Goal: Check status: Check status

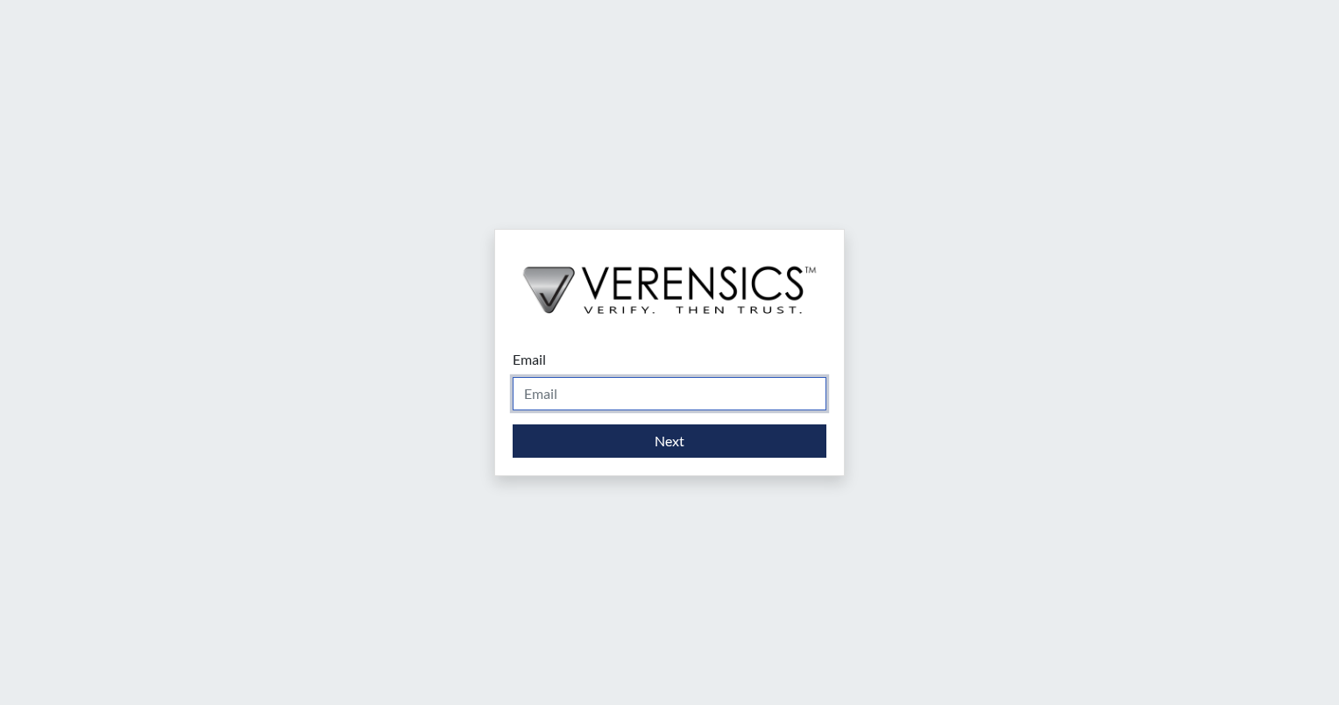
click at [553, 400] on input "Email" at bounding box center [670, 393] width 314 height 33
type input "[EMAIL_ADDRESS][DOMAIN_NAME]"
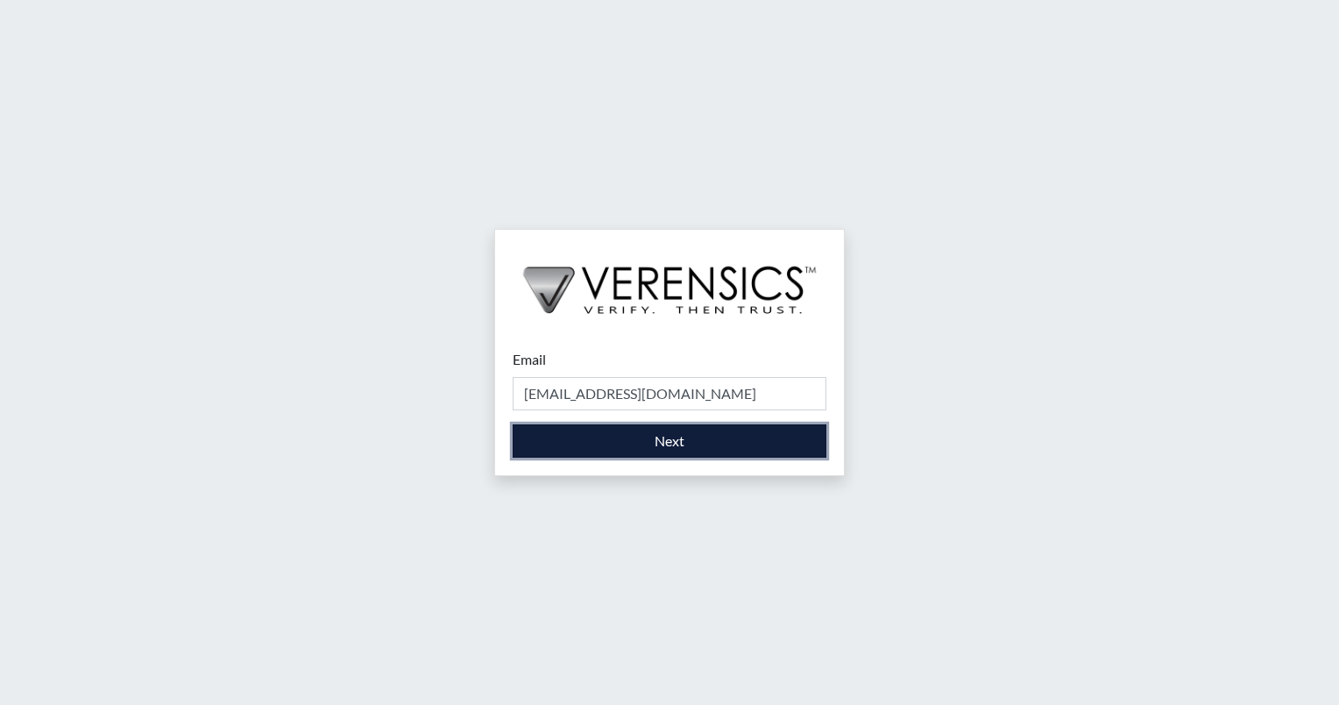
click at [642, 436] on button "Next" at bounding box center [670, 440] width 314 height 33
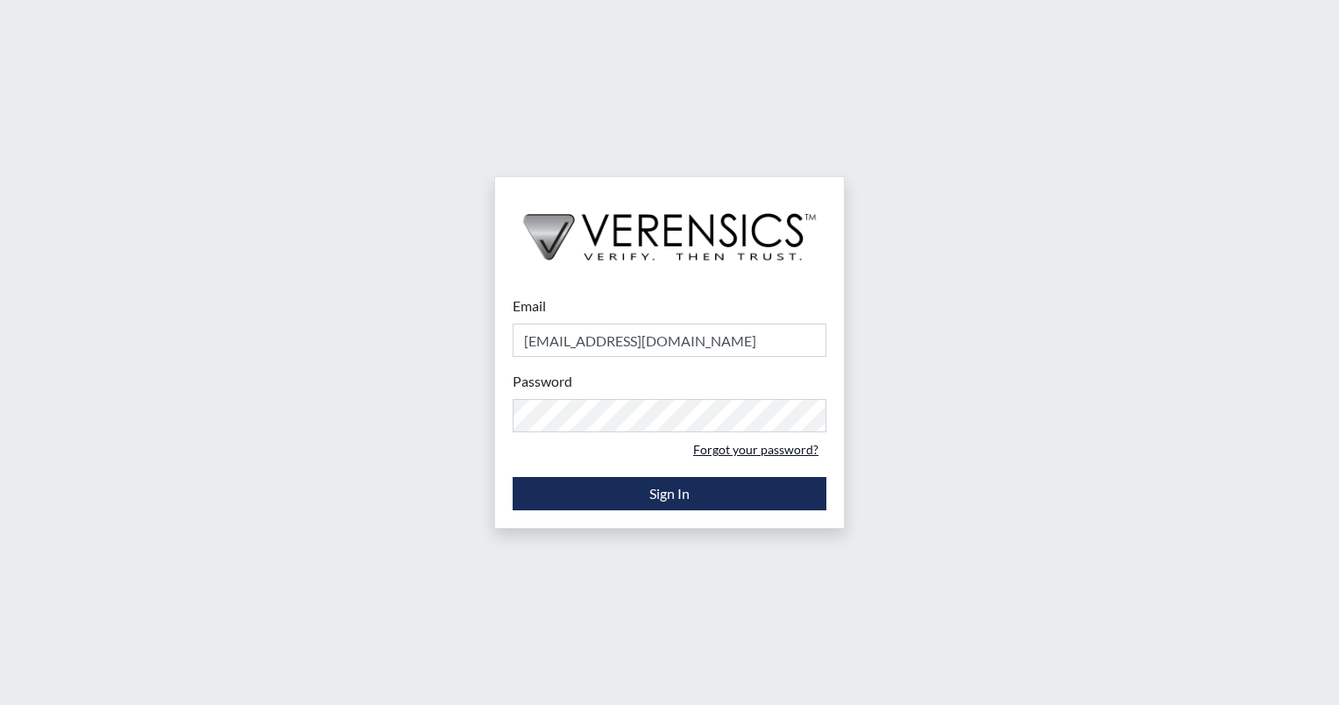
click at [755, 442] on link "Forgot your password?" at bounding box center [755, 449] width 141 height 27
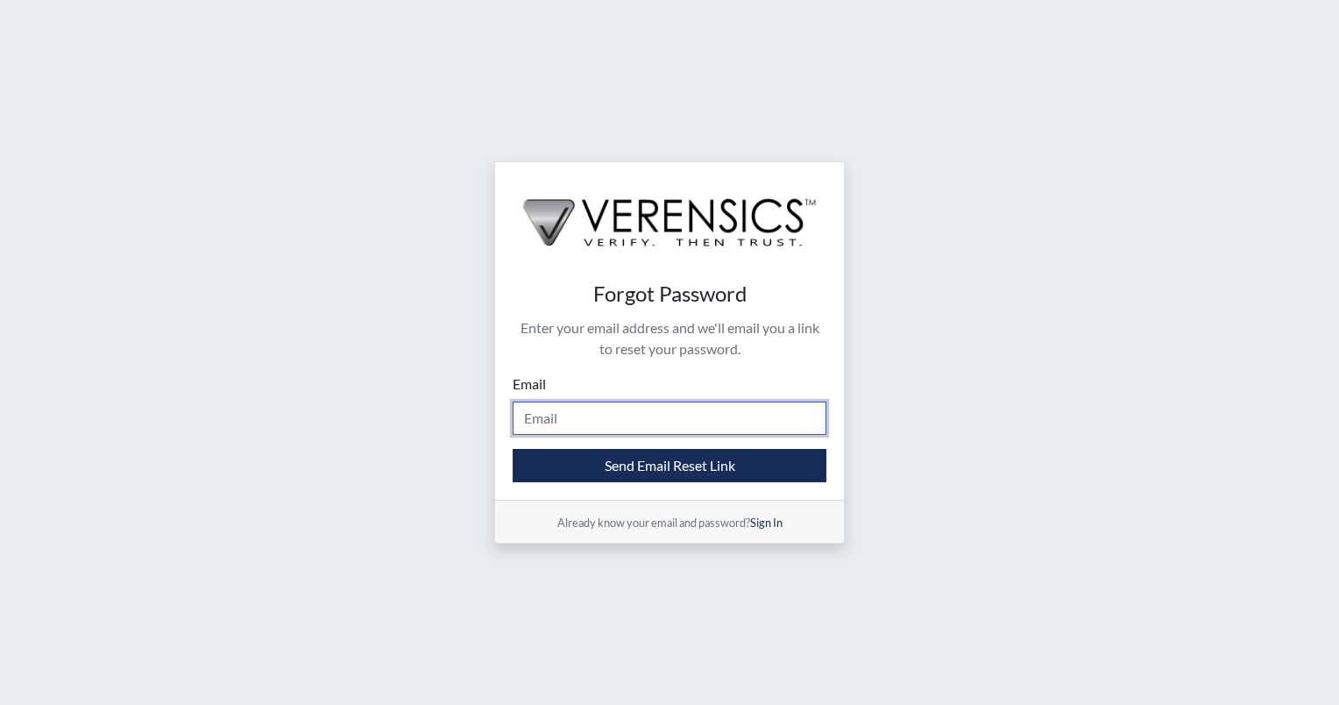
click at [578, 421] on input "Email" at bounding box center [670, 417] width 314 height 33
type input "[EMAIL_ADDRESS][DOMAIN_NAME]"
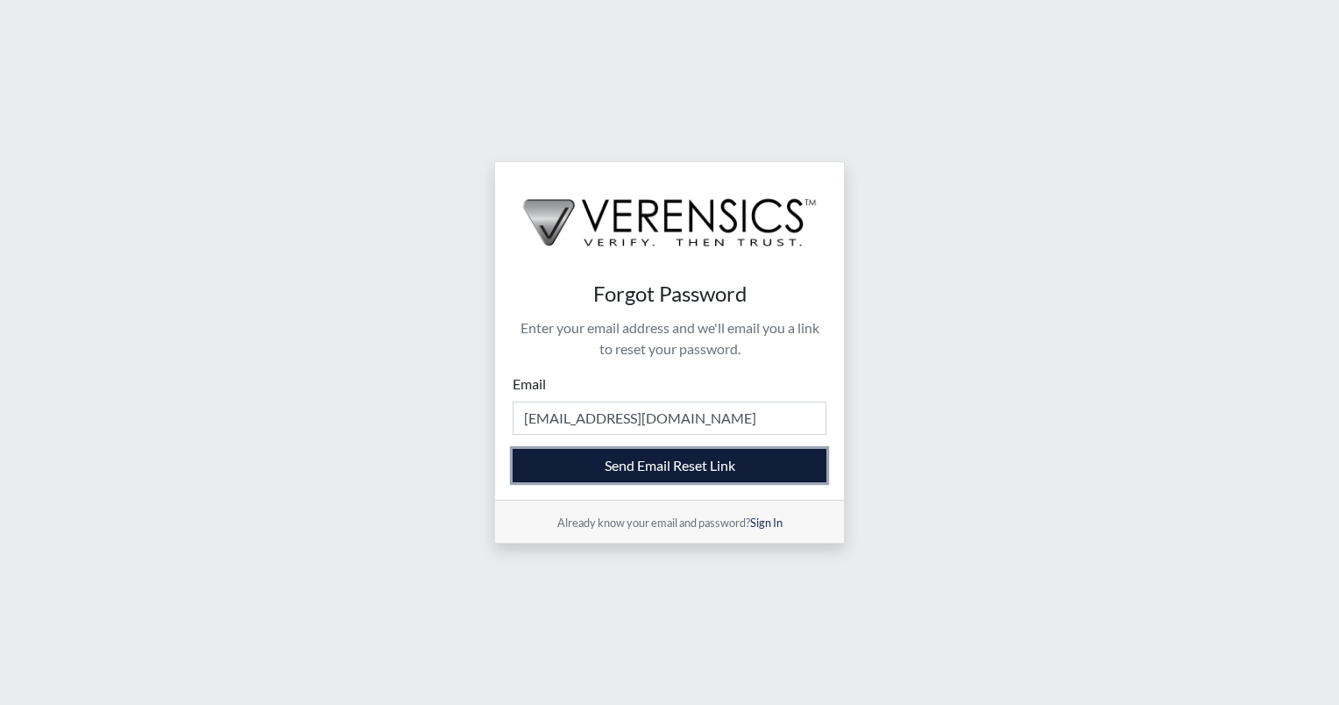
click at [649, 471] on button "Send Email Reset Link" at bounding box center [670, 465] width 314 height 33
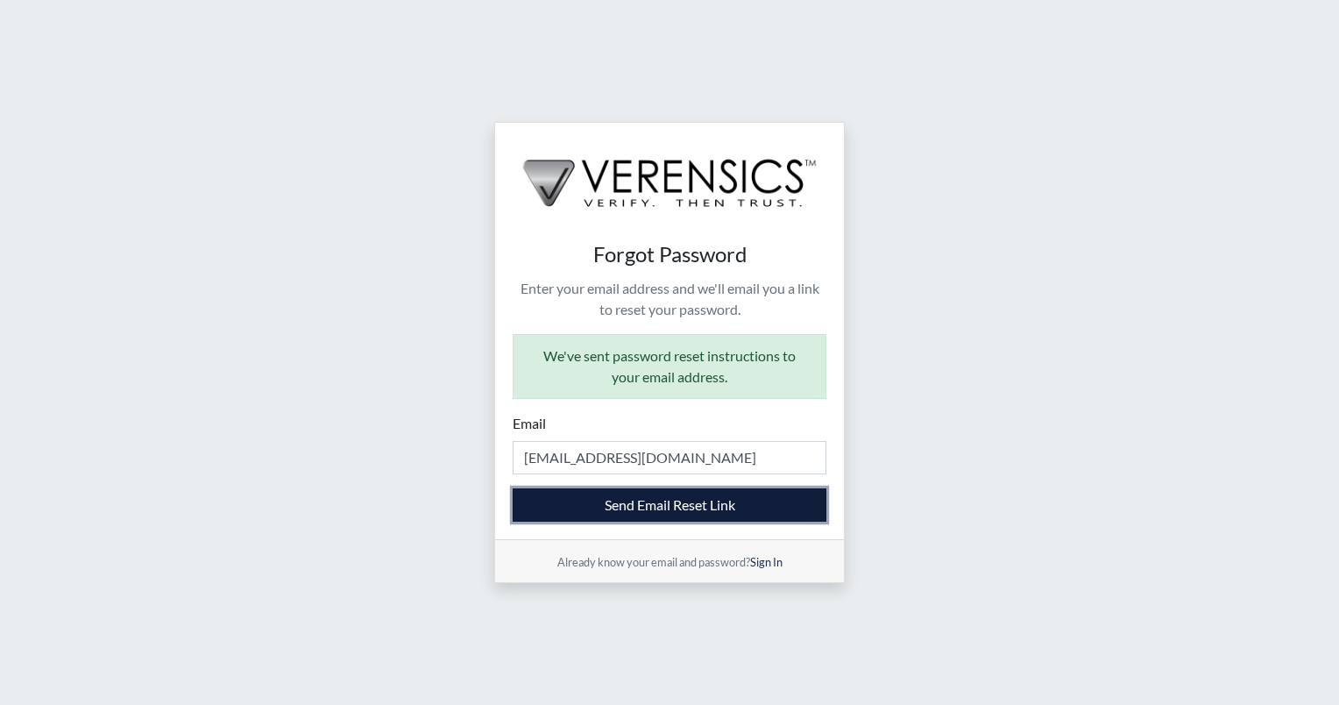
click at [652, 510] on button "Send Email Reset Link" at bounding box center [670, 504] width 314 height 33
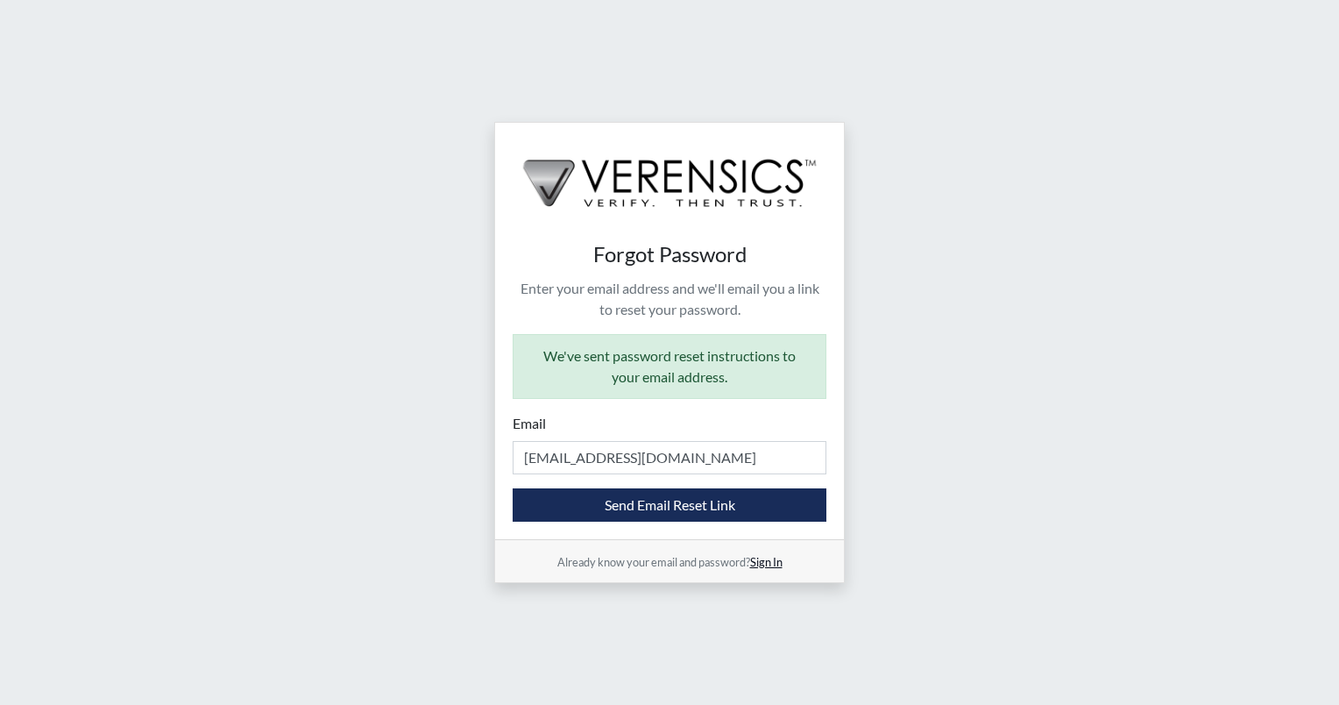
click at [760, 564] on link "Sign In" at bounding box center [766, 562] width 32 height 14
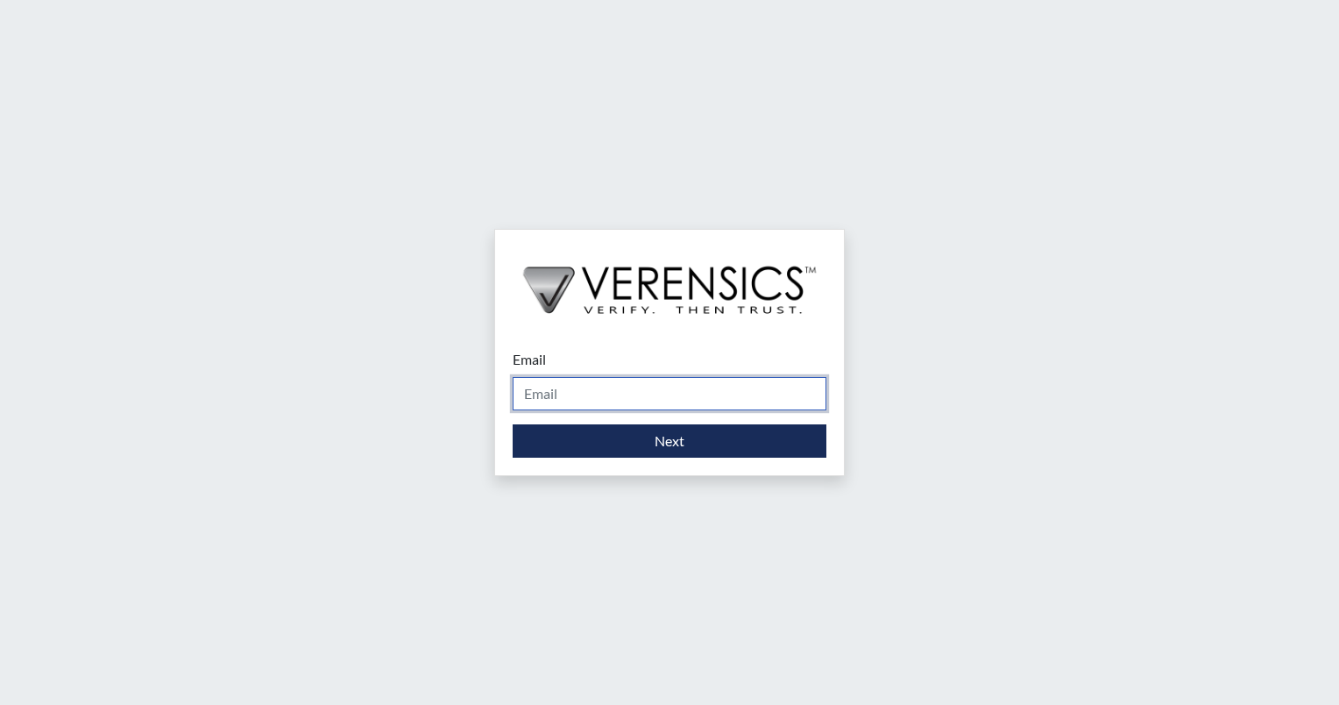
click at [624, 406] on input "Email" at bounding box center [670, 393] width 314 height 33
type input "[EMAIL_ADDRESS][DOMAIN_NAME]"
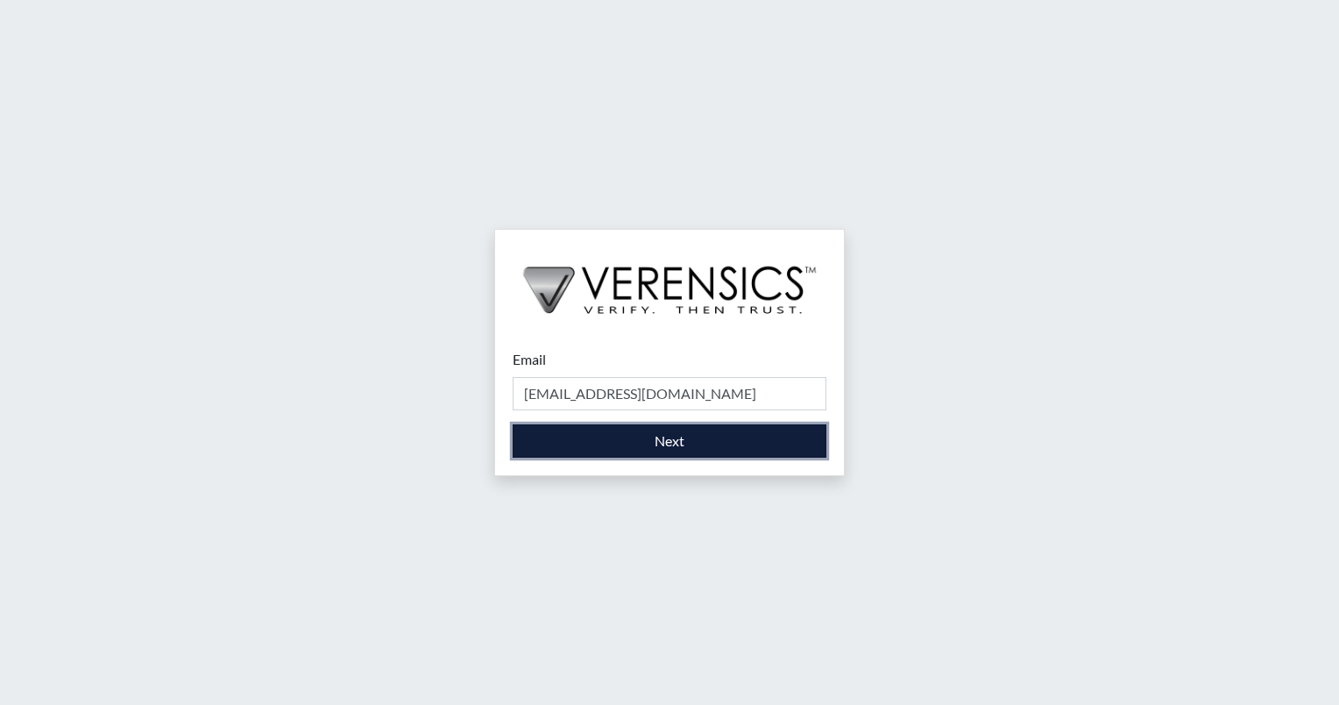
click at [599, 438] on button "Next" at bounding box center [670, 440] width 314 height 33
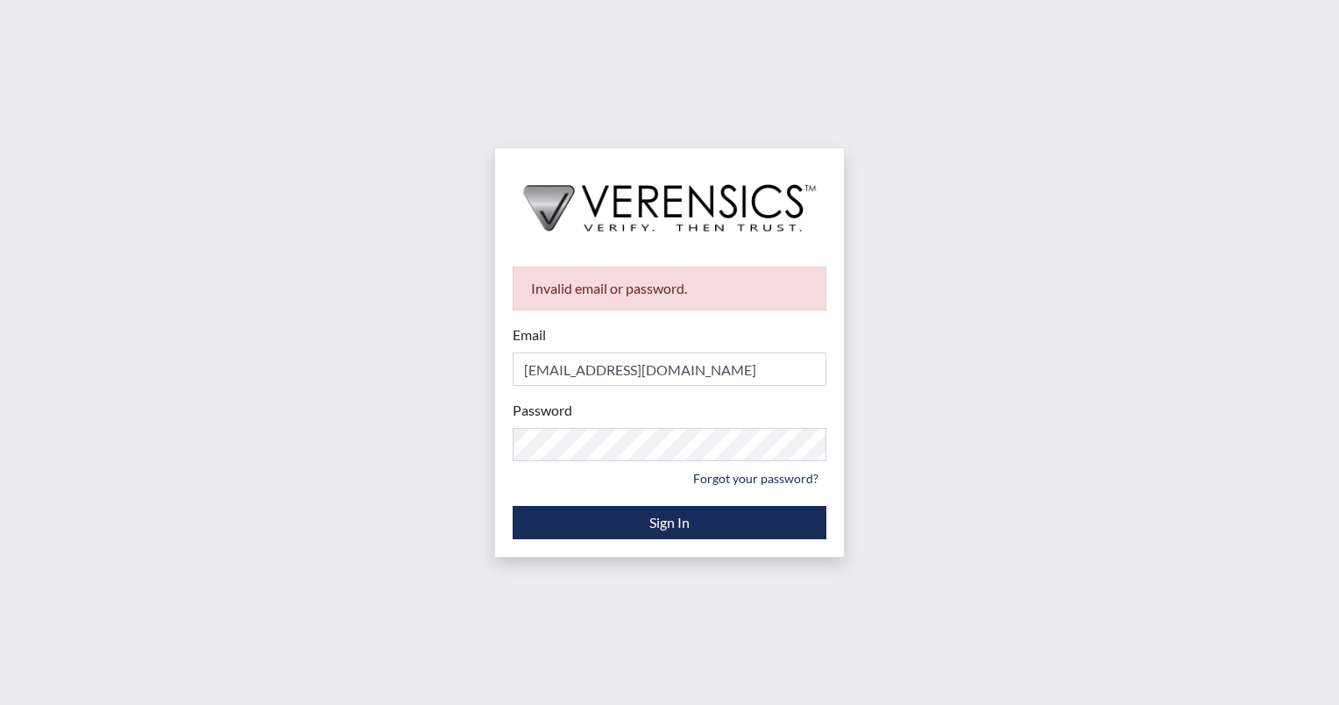
click at [103, 450] on div "Invalid email or password. Email jorfalcon@nd.gov Please provide your email add…" at bounding box center [669, 352] width 1339 height 705
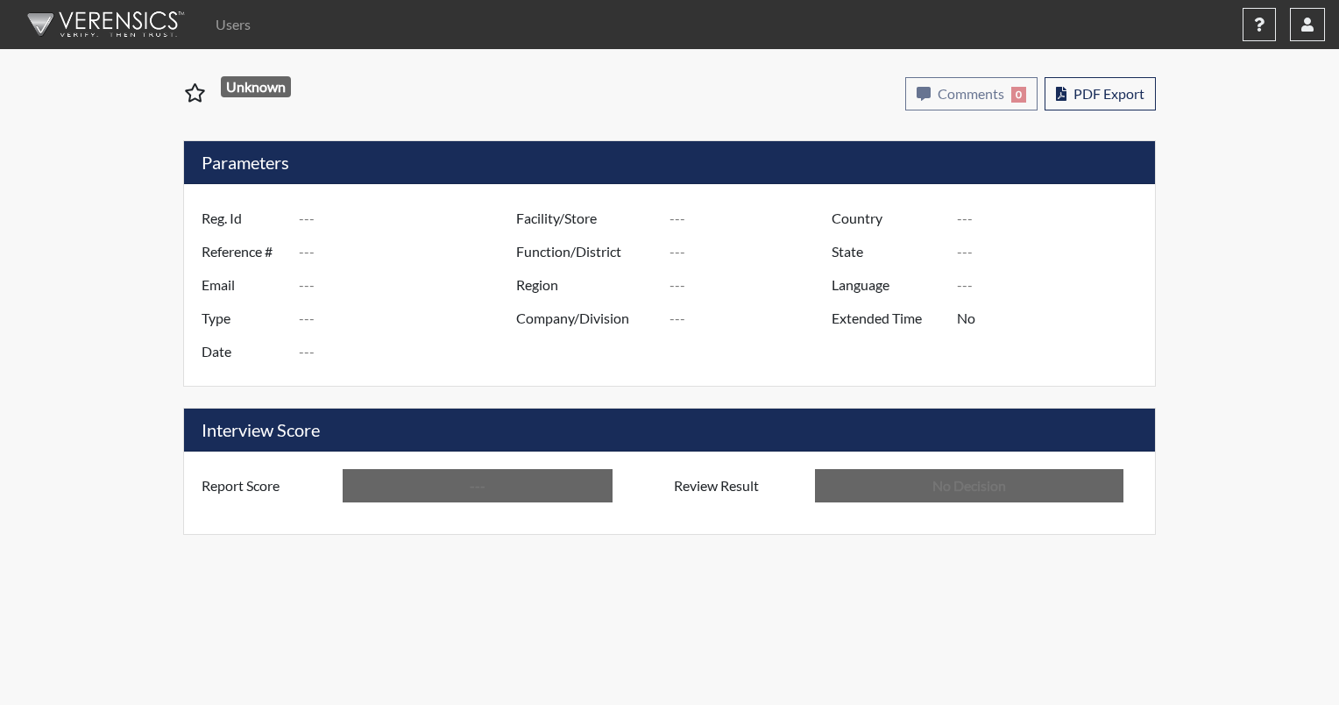
type input "ARuff8254"
type input "51405"
type input "amy.ruff@yahoo.com"
type input "Corrections Pre-Employment"
type input "Sep 22, 2025"
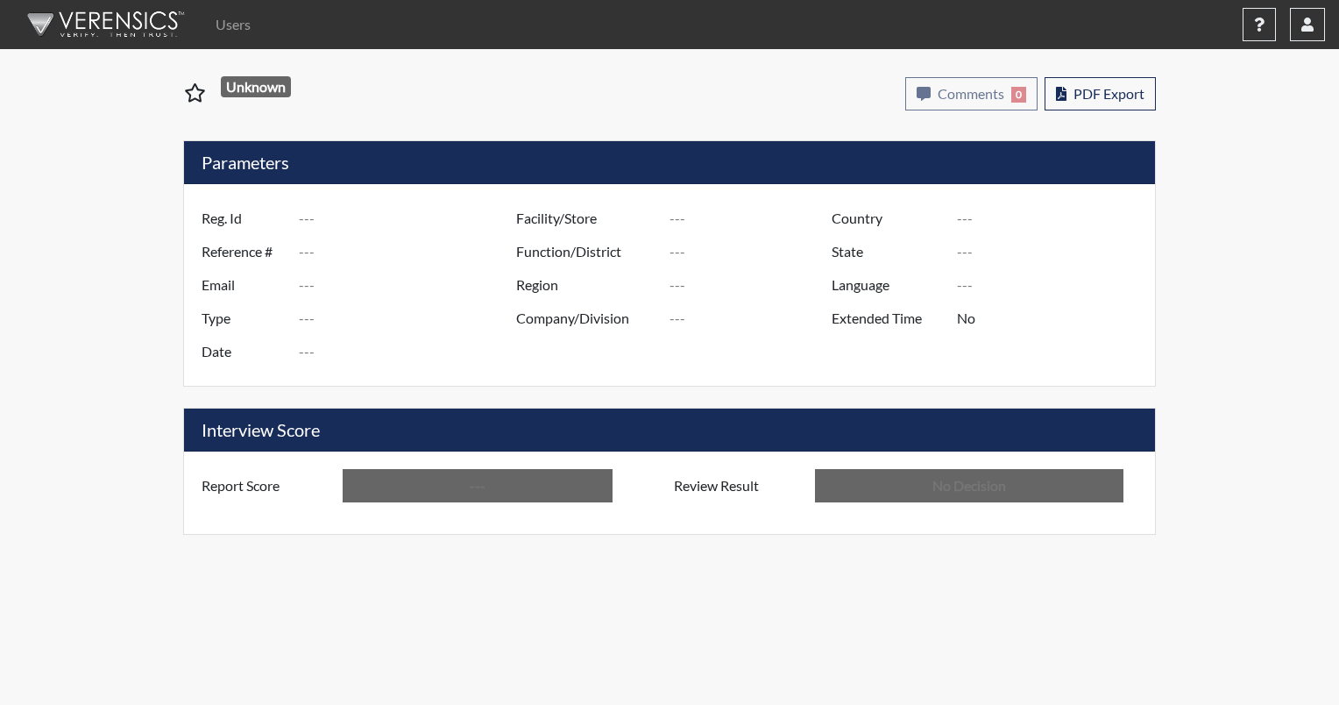
type input "[PERSON_NAME][GEOGRAPHIC_DATA]"
type input "JRCC/518"
type input "[GEOGRAPHIC_DATA]"
type input "[US_STATE]"
type input "English"
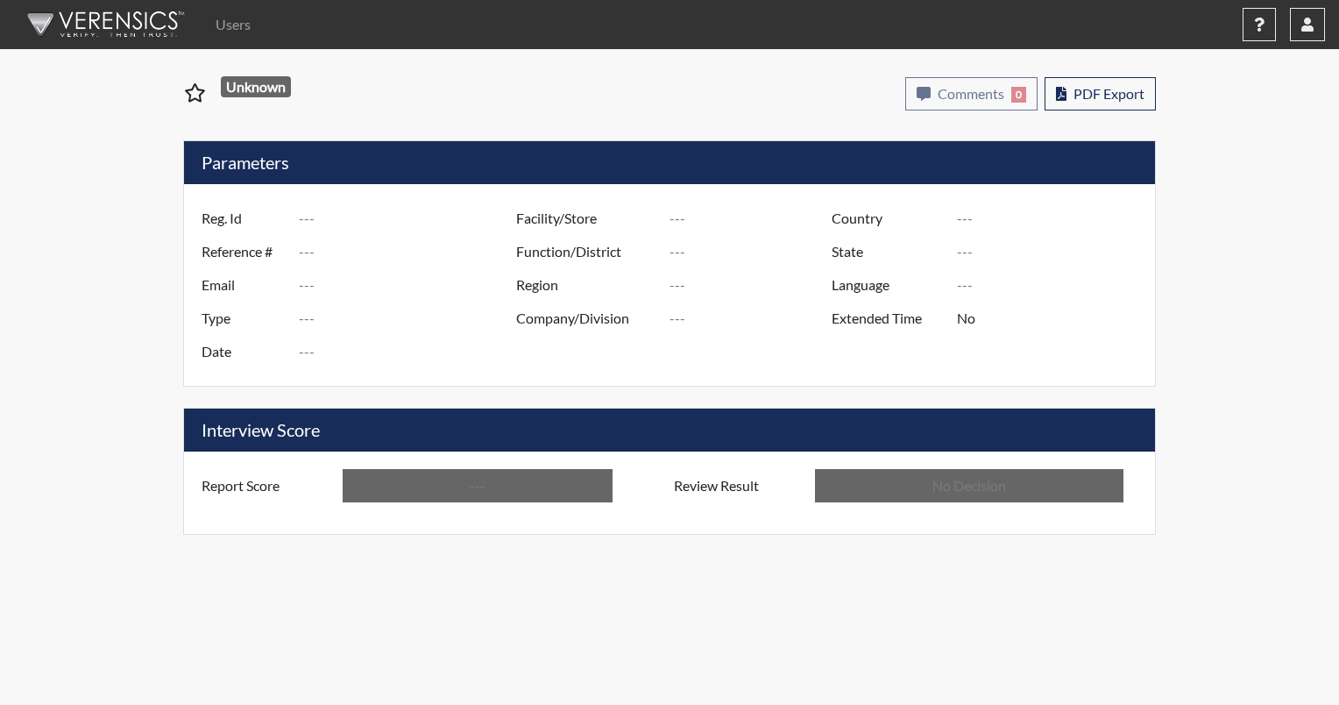
type input "Above Conditions"
type input "In Review"
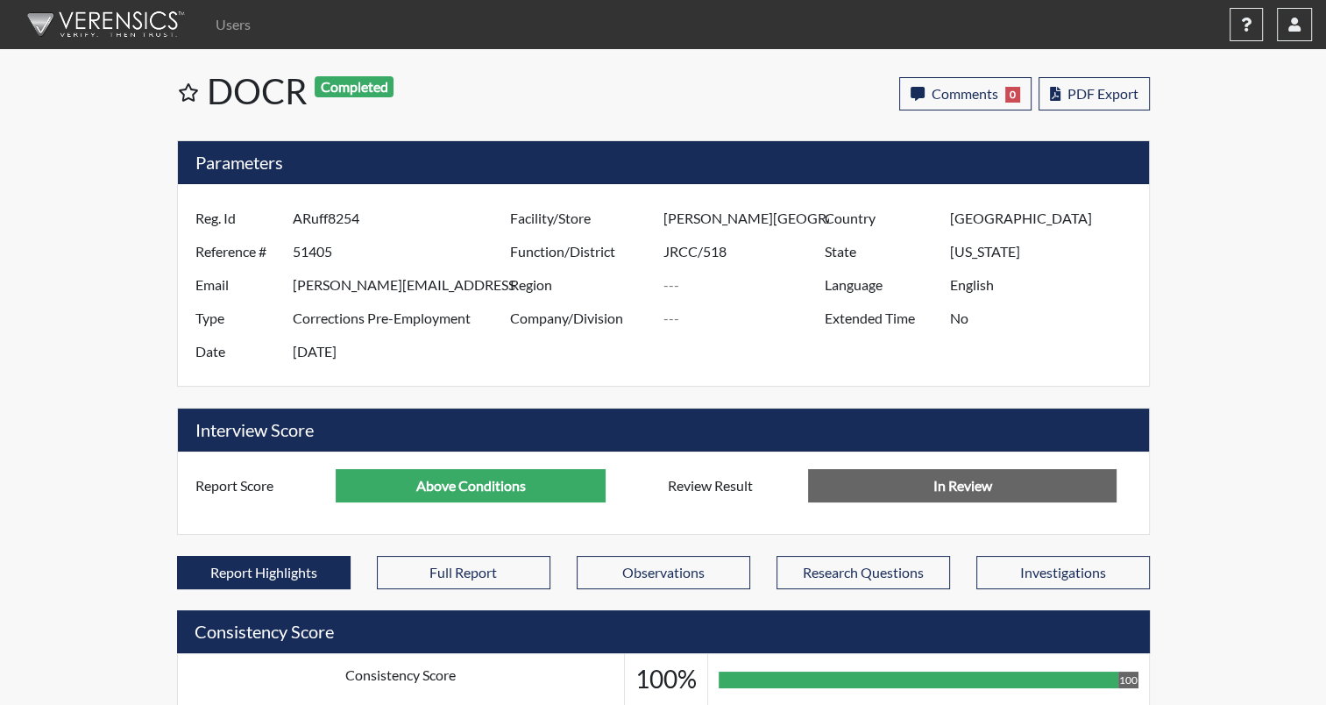
click at [128, 38] on img at bounding box center [103, 24] width 202 height 53
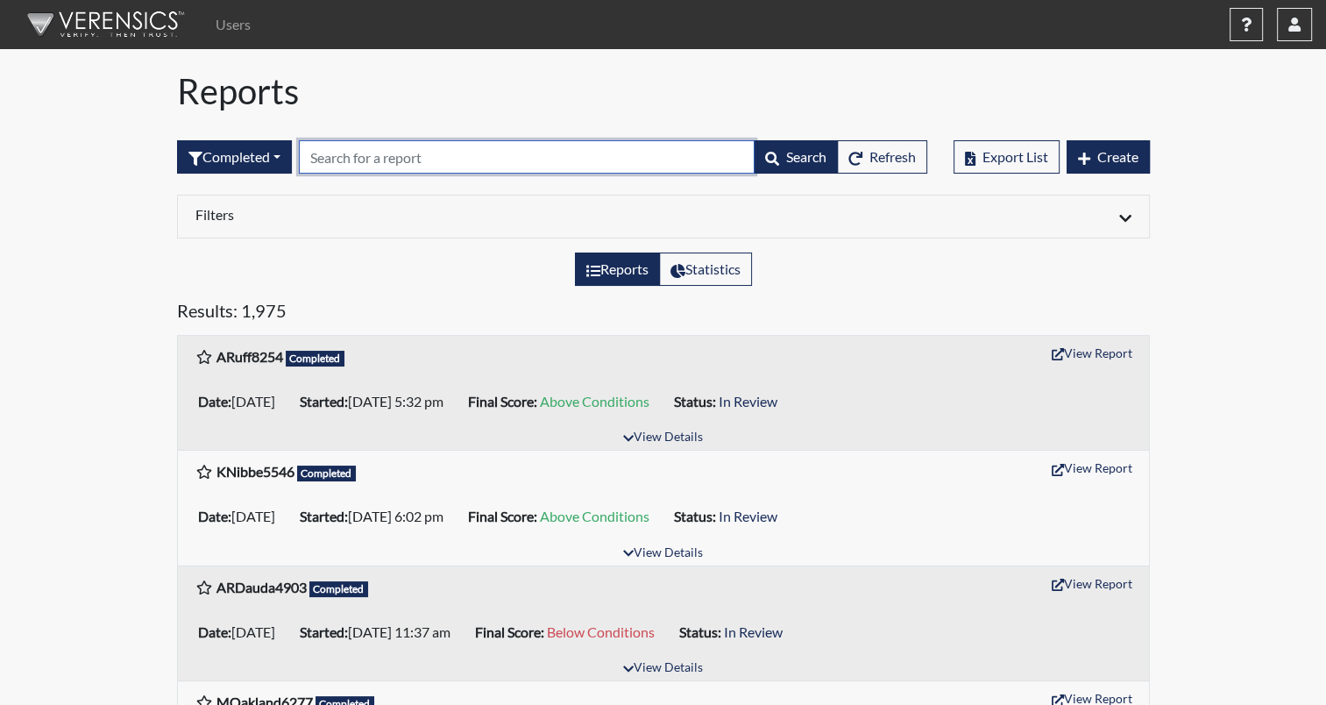
click at [431, 167] on input "text" at bounding box center [527, 156] width 456 height 33
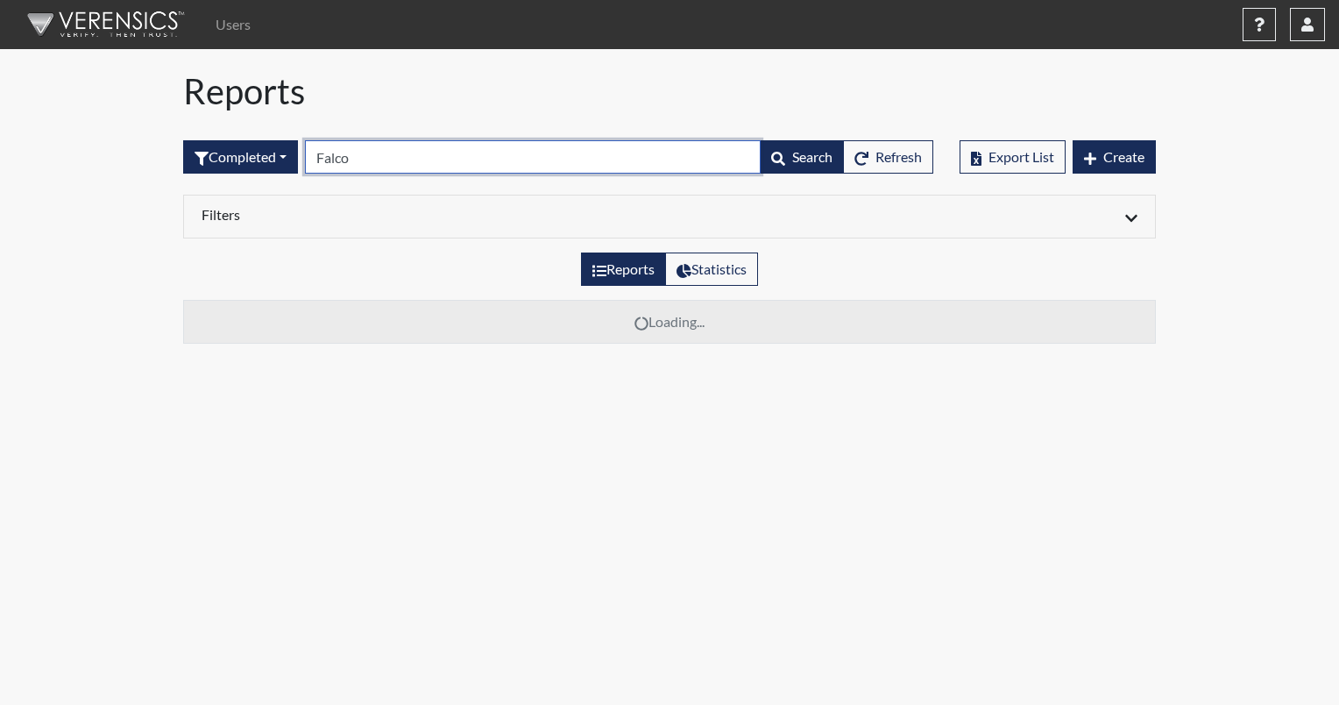
type input "Falcon"
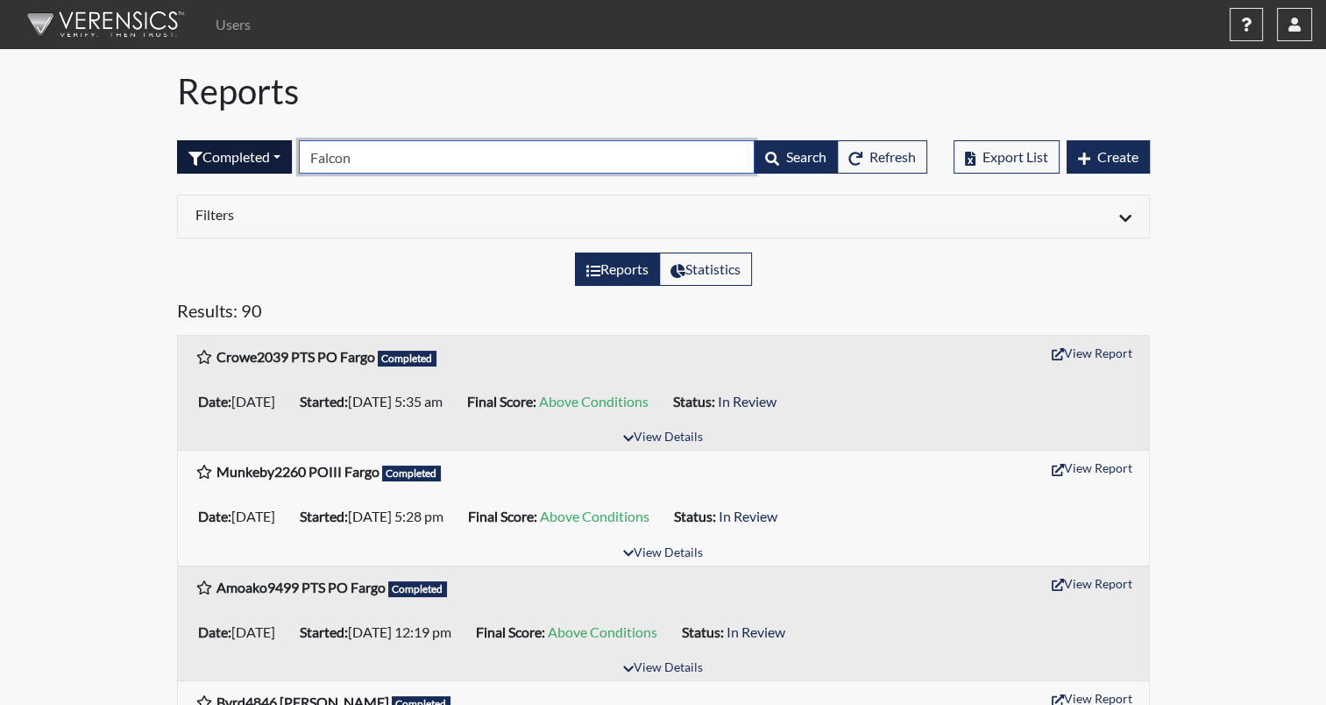
click at [280, 160] on form "Completed All Created Sent by email In Progress Declined Completed Falcon Searc…" at bounding box center [552, 156] width 750 height 33
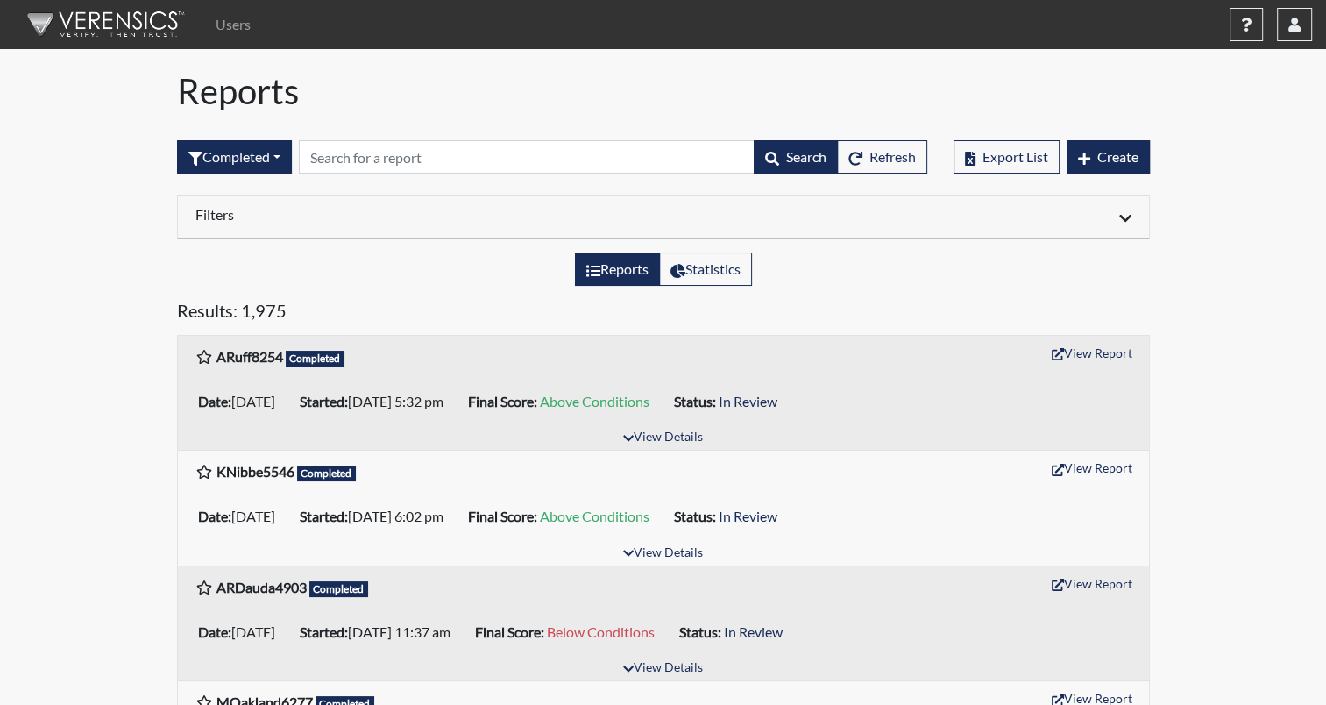
click at [1130, 221] on icon at bounding box center [1125, 218] width 12 height 14
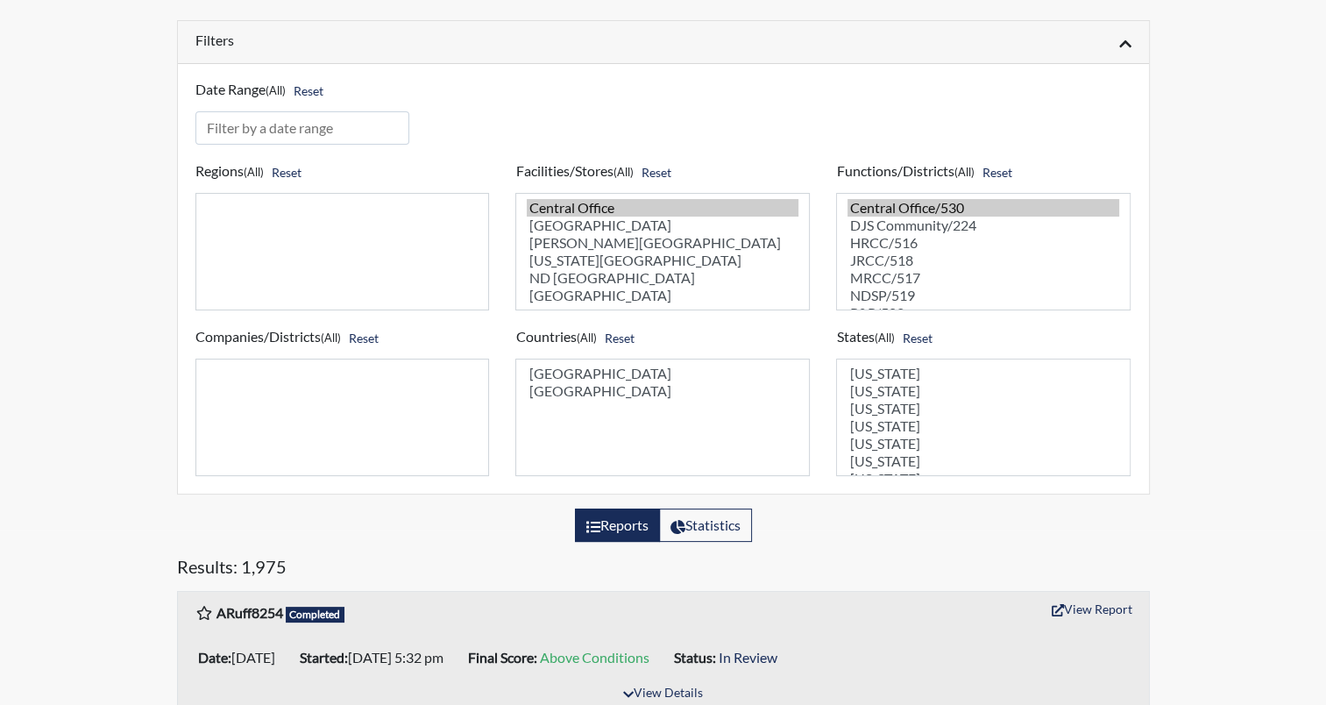
scroll to position [175, 0]
select select "9ad80f10-9d54-489d-9e80-c3e4d98d9990"
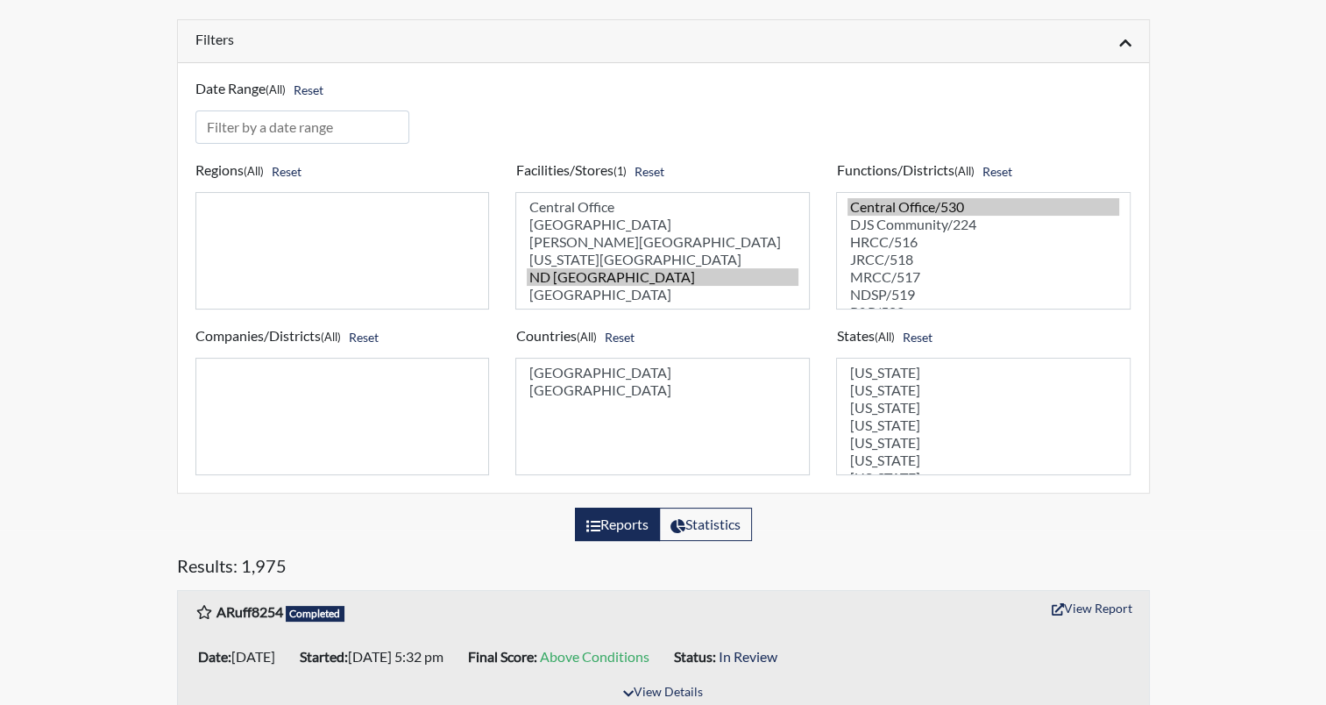
click at [589, 273] on option "ND [GEOGRAPHIC_DATA]" at bounding box center [663, 277] width 272 height 18
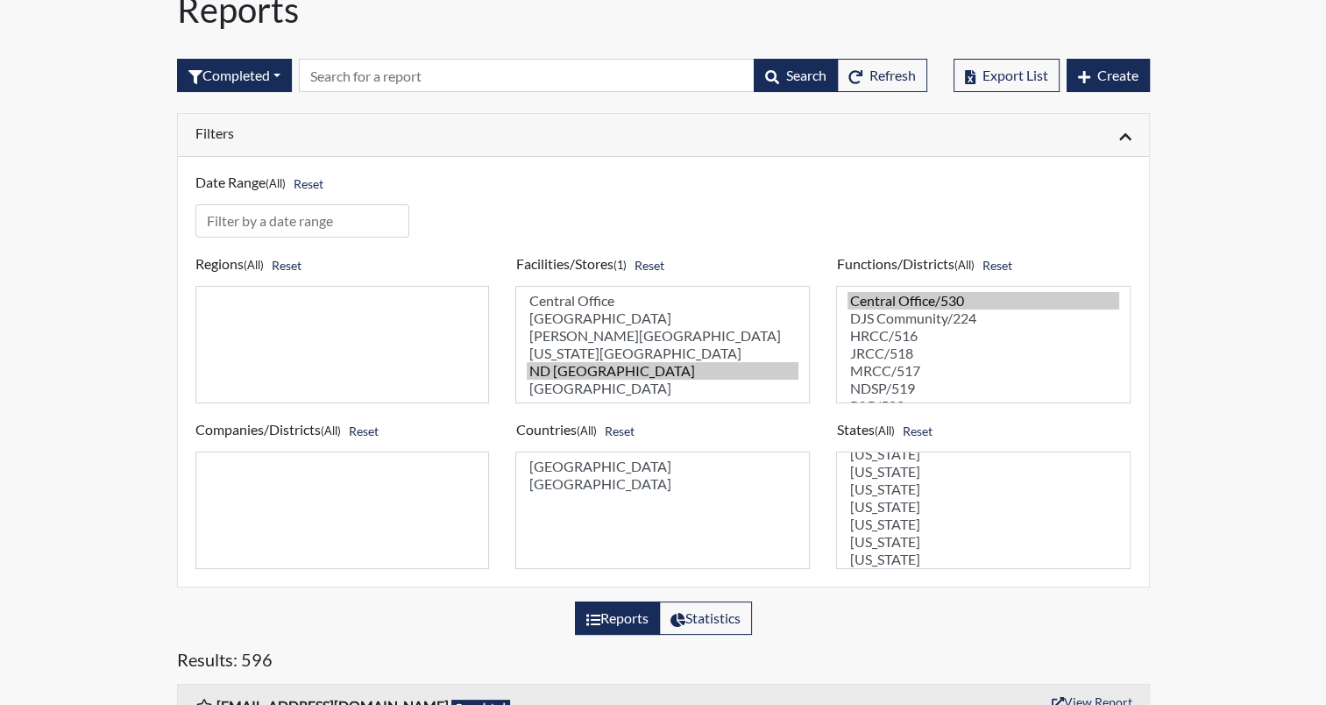
scroll to position [526, 0]
select select "ND"
click at [909, 521] on option "[US_STATE]" at bounding box center [983, 519] width 272 height 18
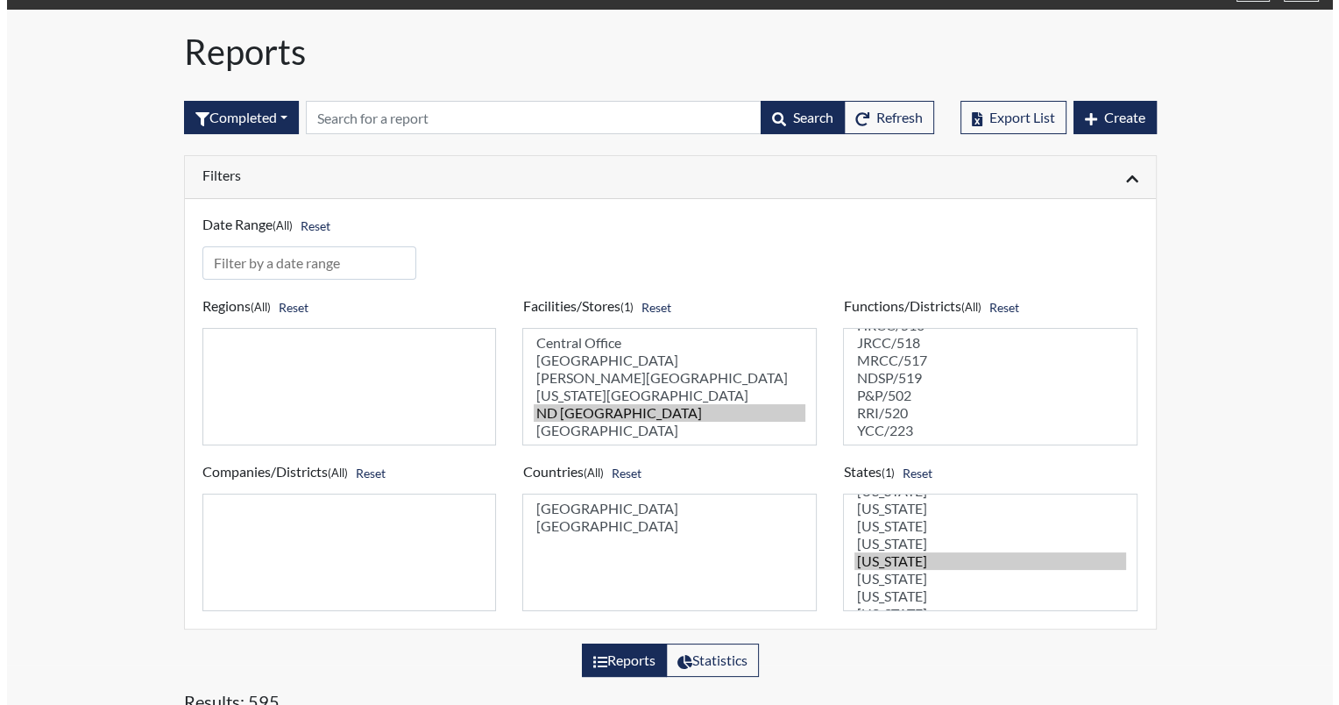
scroll to position [0, 0]
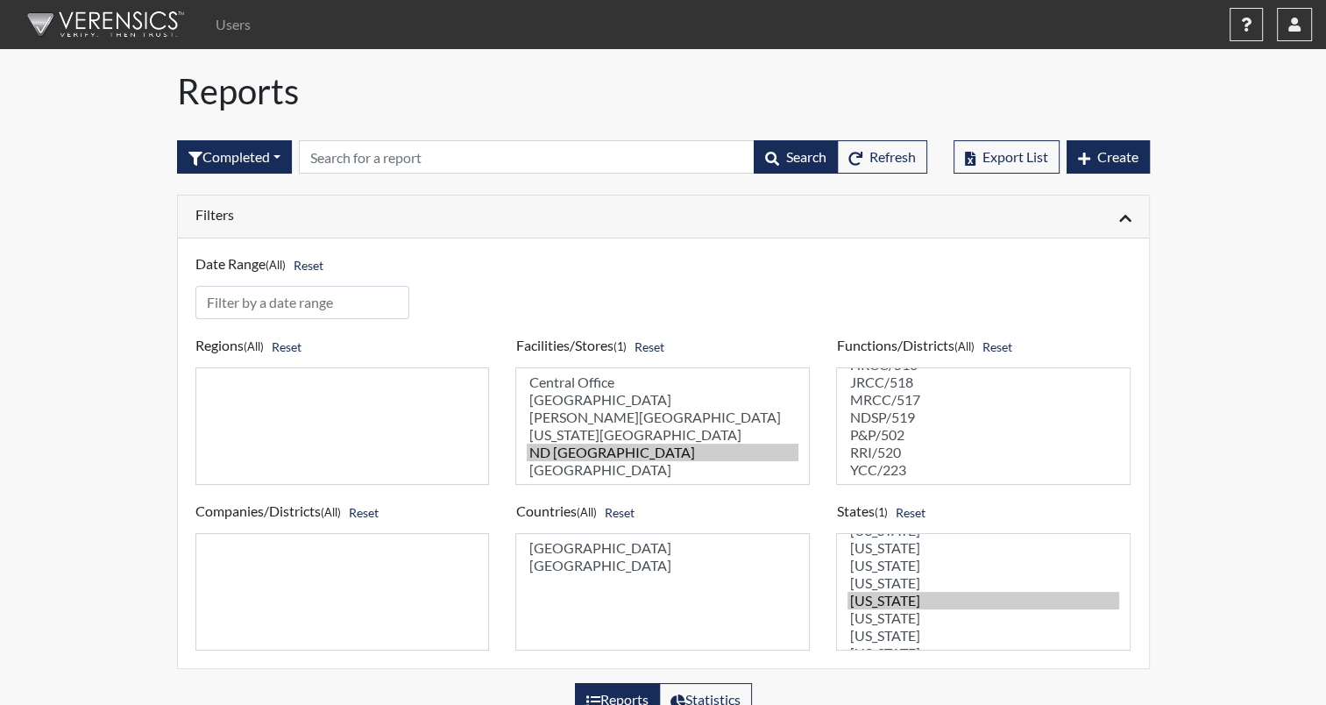
click at [142, 20] on img at bounding box center [103, 24] width 202 height 53
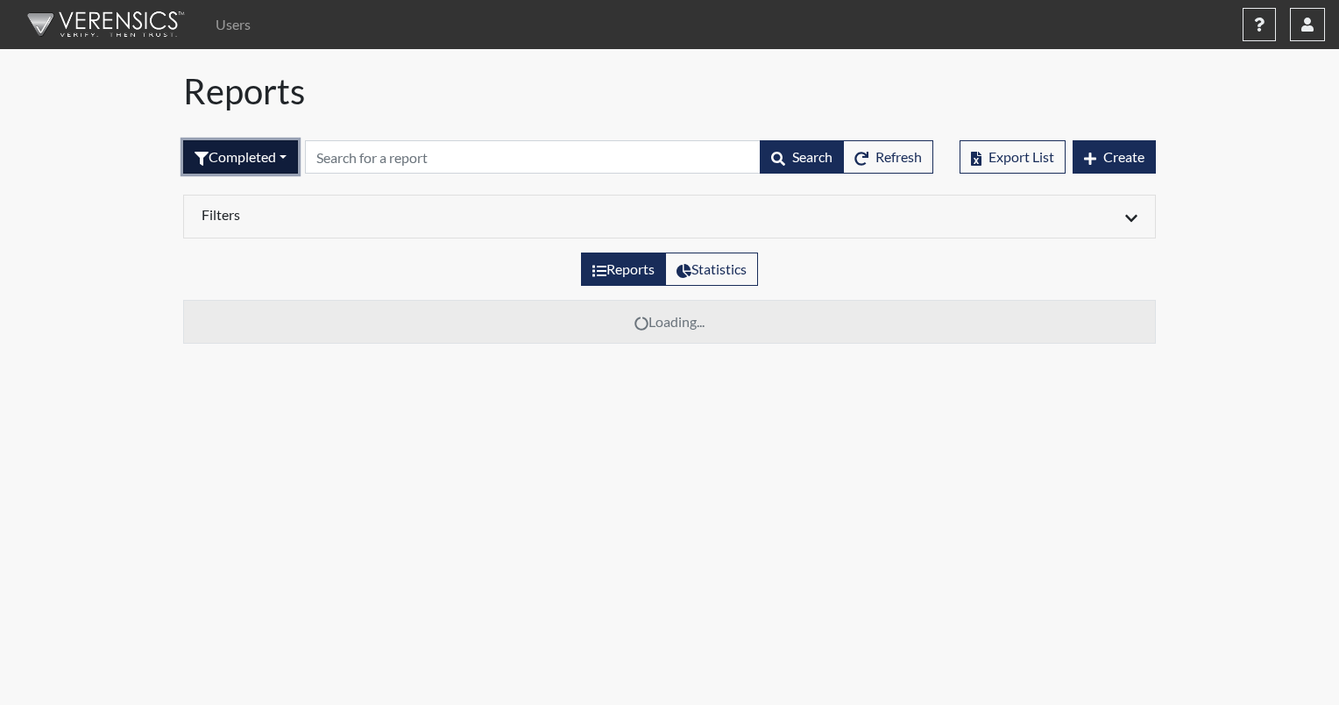
click at [281, 150] on button "Completed" at bounding box center [240, 156] width 115 height 33
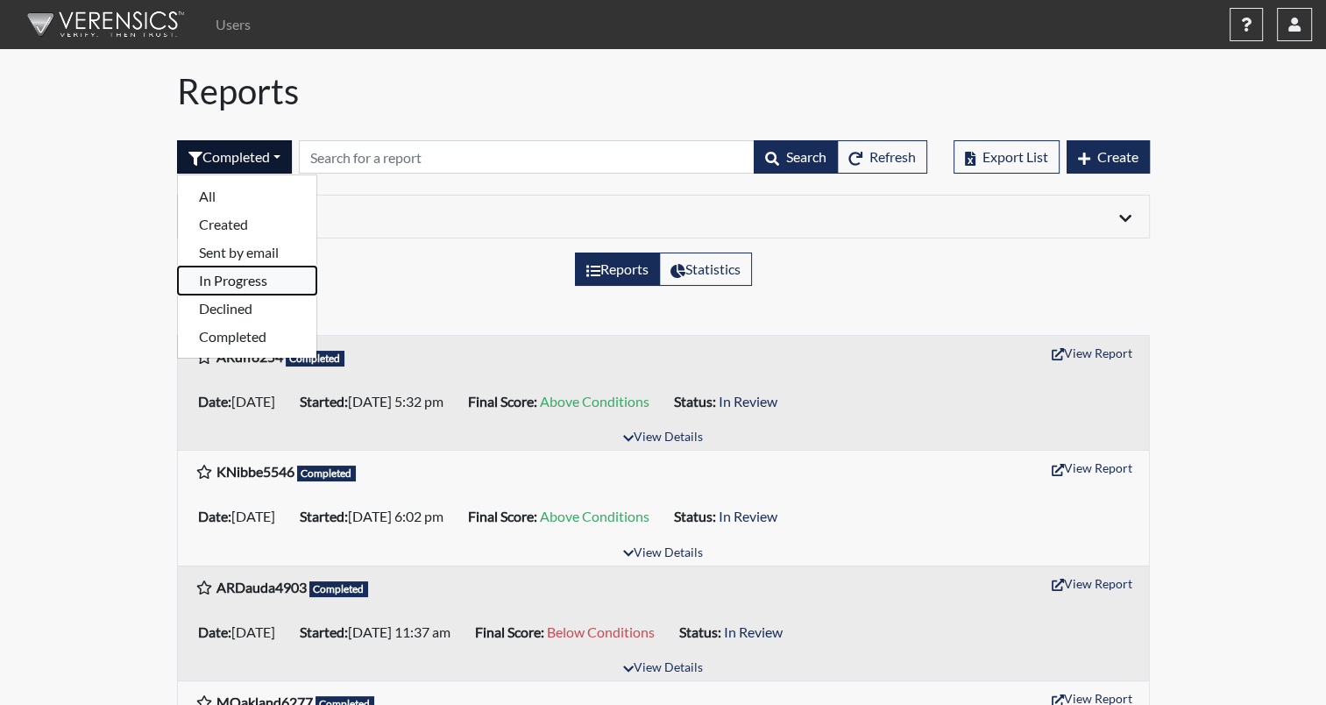
click at [238, 280] on button "In Progress" at bounding box center [247, 280] width 138 height 28
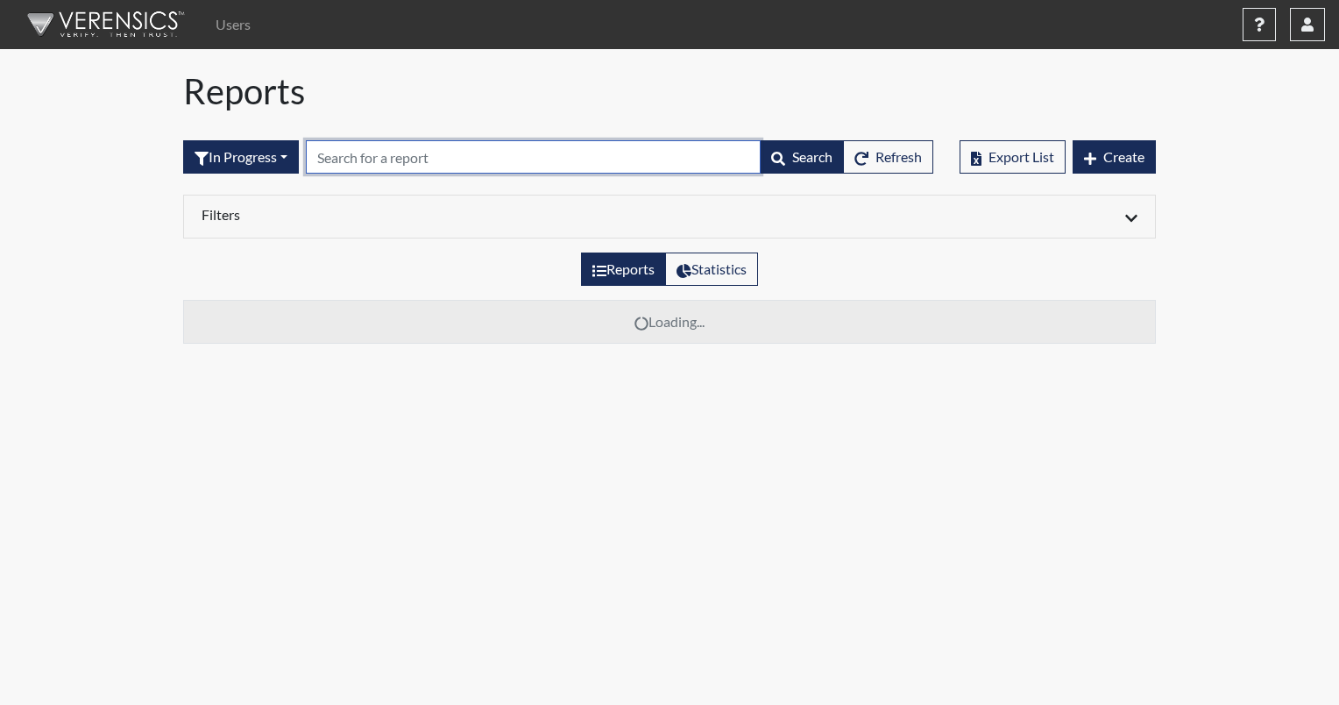
click at [367, 158] on input "text" at bounding box center [533, 156] width 455 height 33
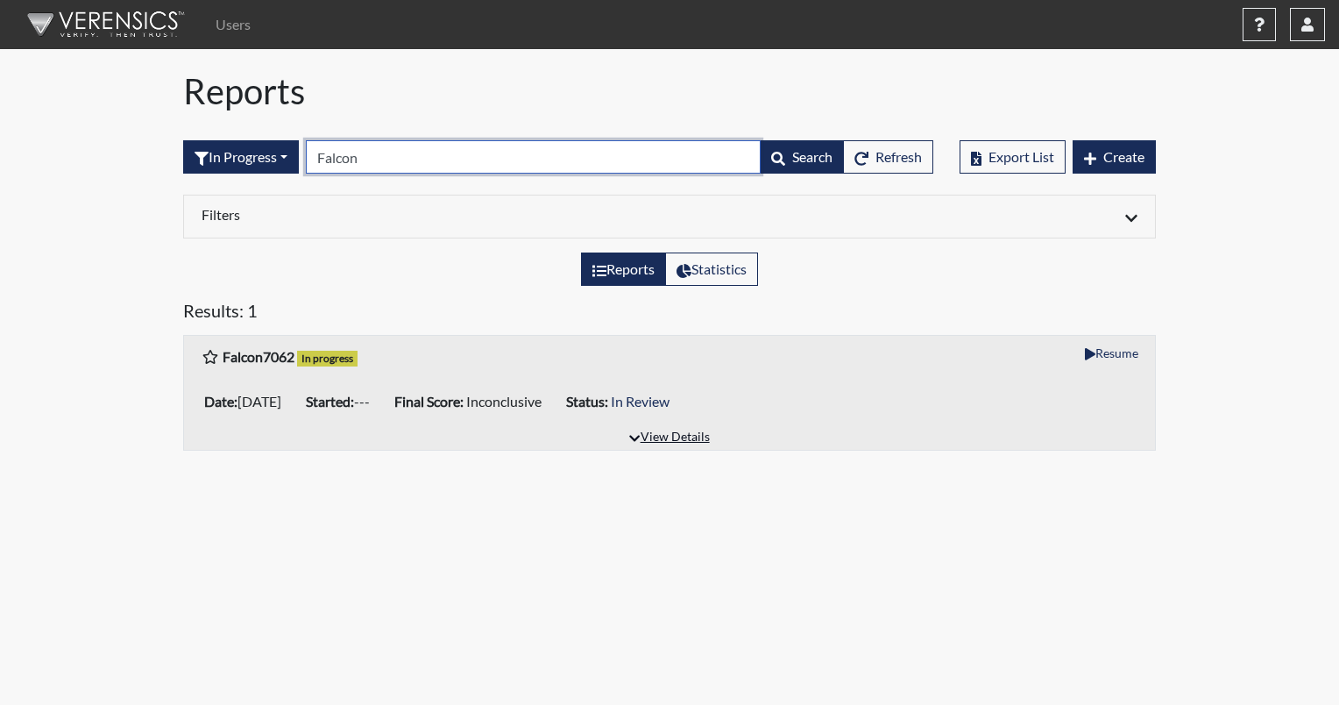
type input "Falcon"
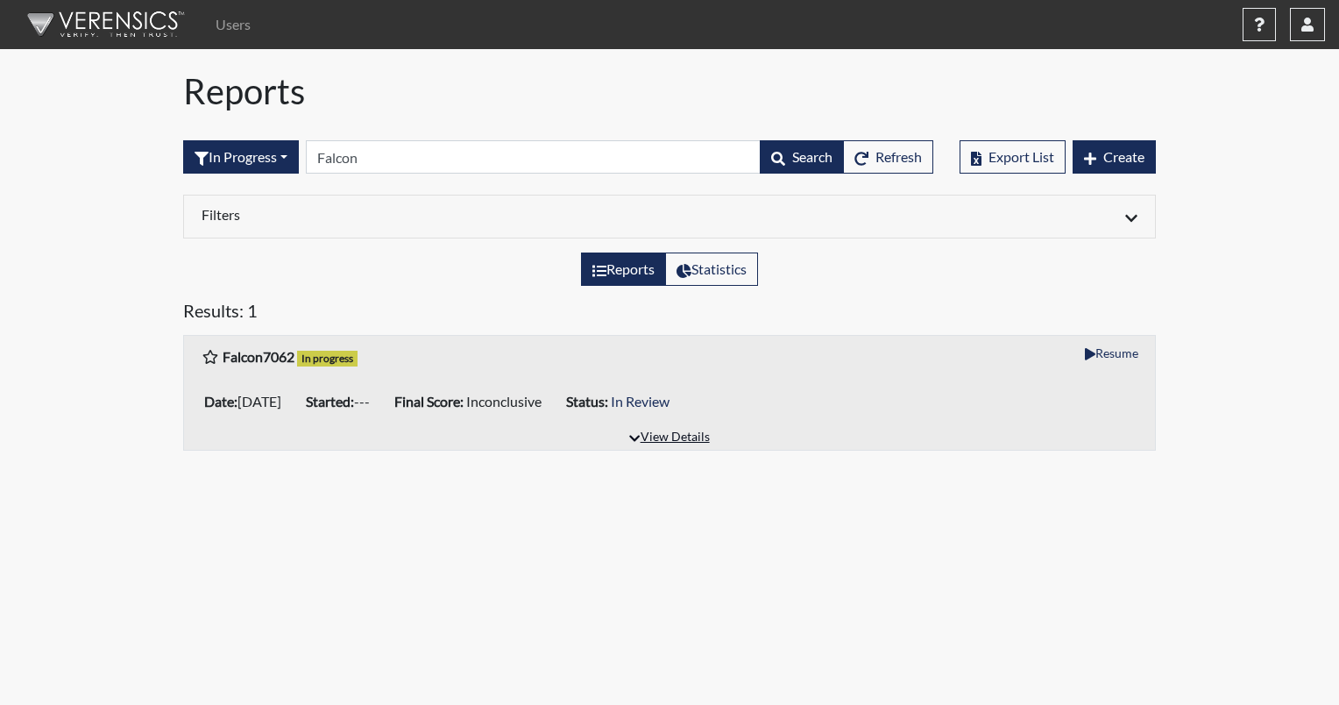
click at [669, 442] on button "View Details" at bounding box center [669, 438] width 96 height 24
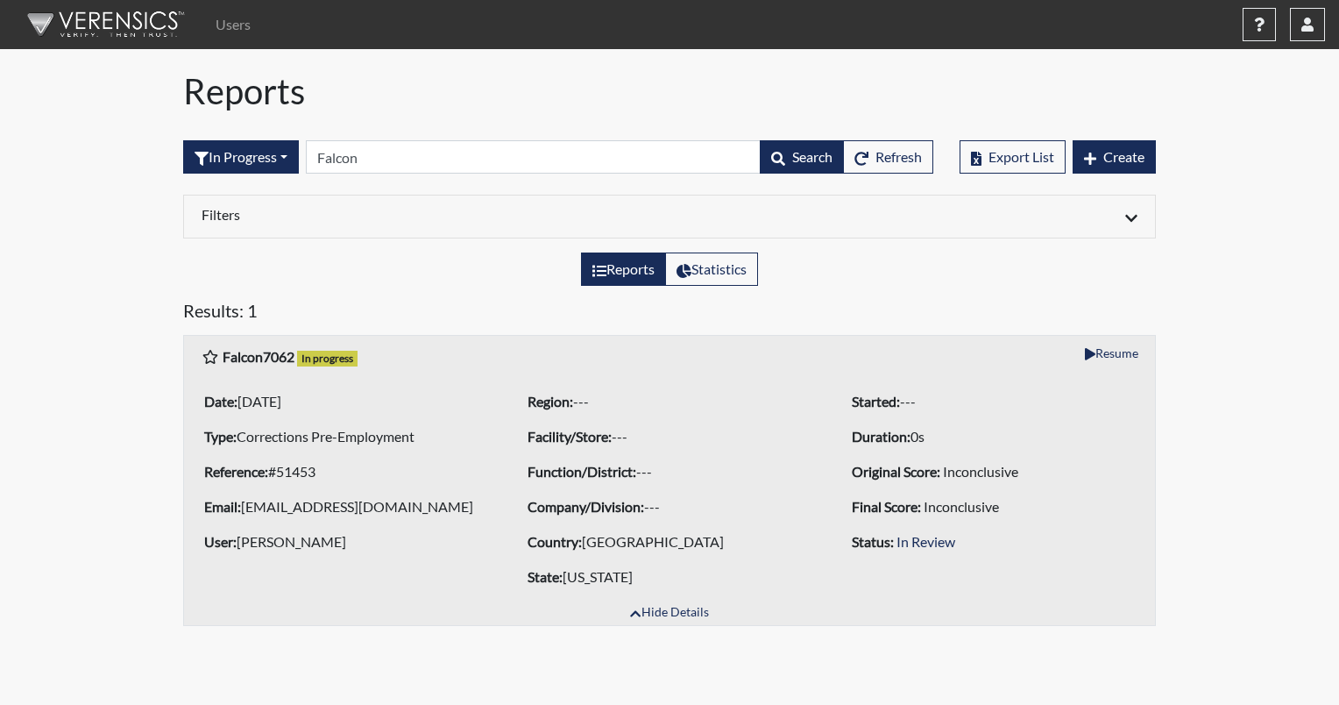
click at [84, 429] on div "Users Help Center × Verensics Best Practices How to successfully use the Verens…" at bounding box center [669, 320] width 1339 height 640
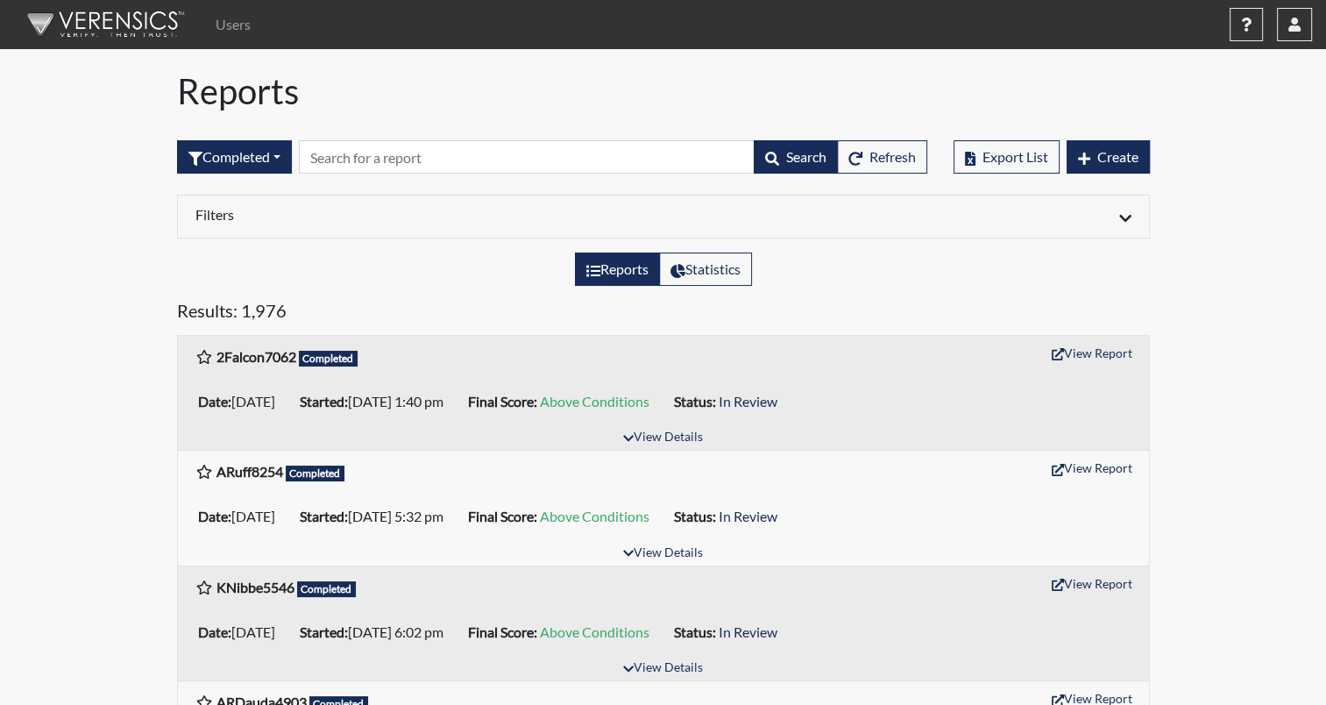
scroll to position [88, 0]
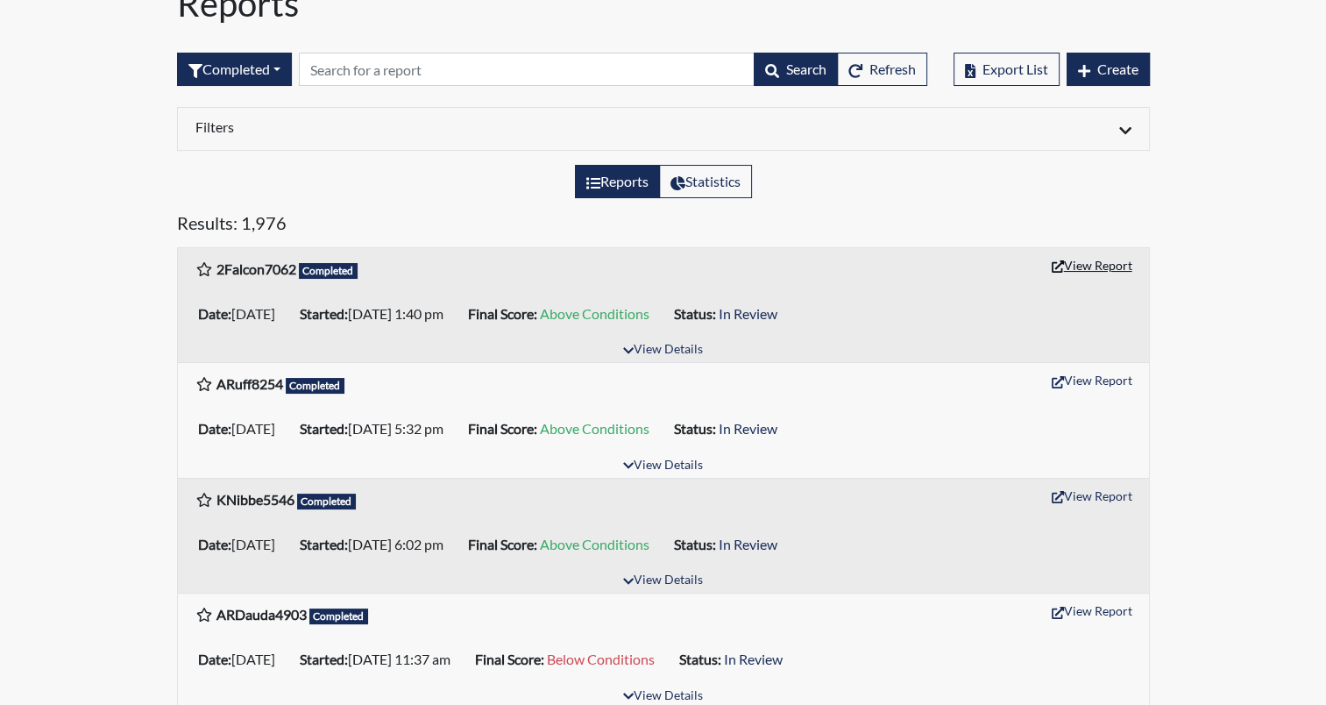
click at [1091, 267] on button "View Report" at bounding box center [1092, 265] width 96 height 27
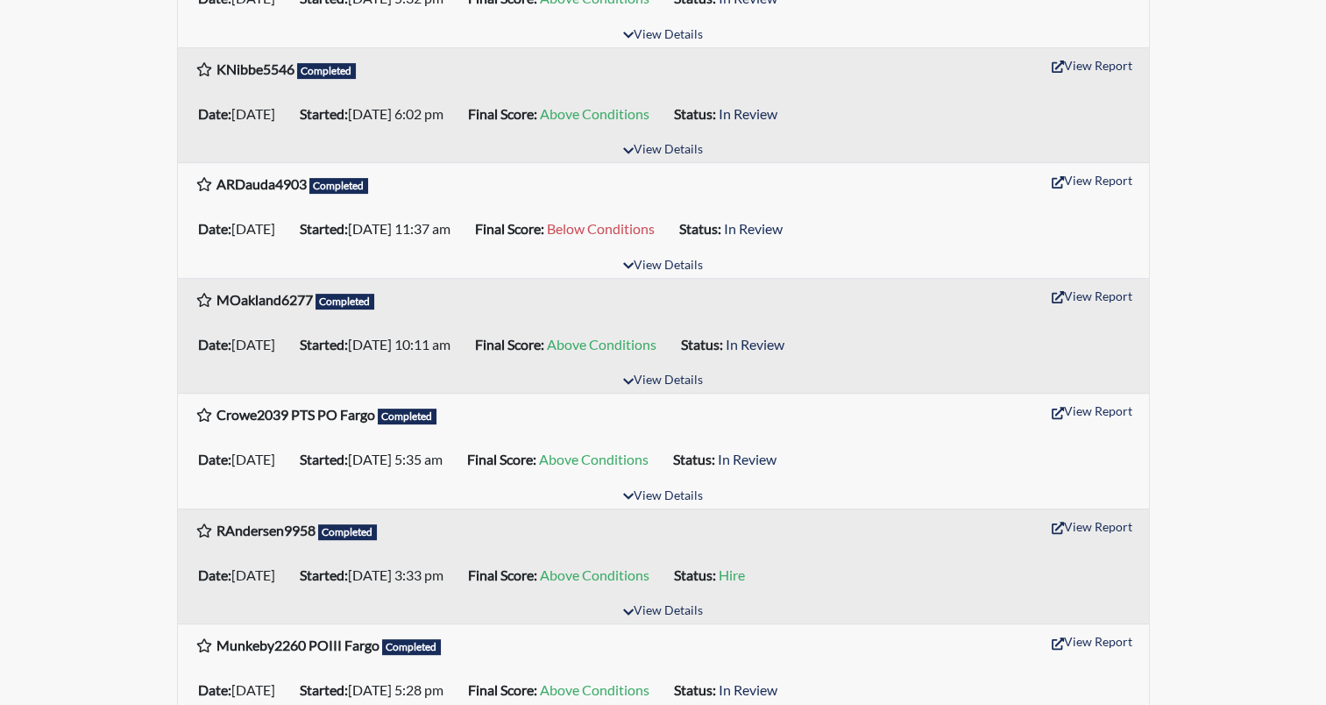
scroll to position [0, 0]
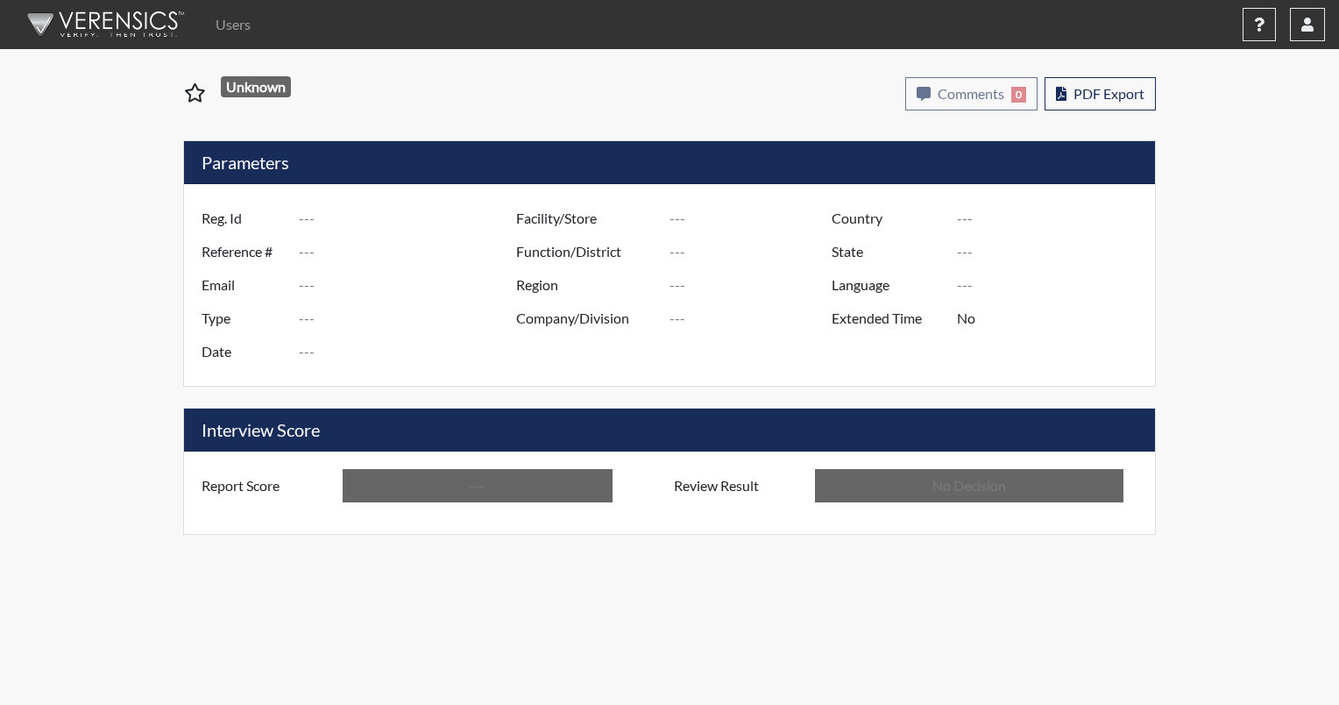
type input "2Falcon7062"
type input "51454"
type input "[EMAIL_ADDRESS][DOMAIN_NAME]"
type input "Corrections Pre-Employment"
type input "[DATE]"
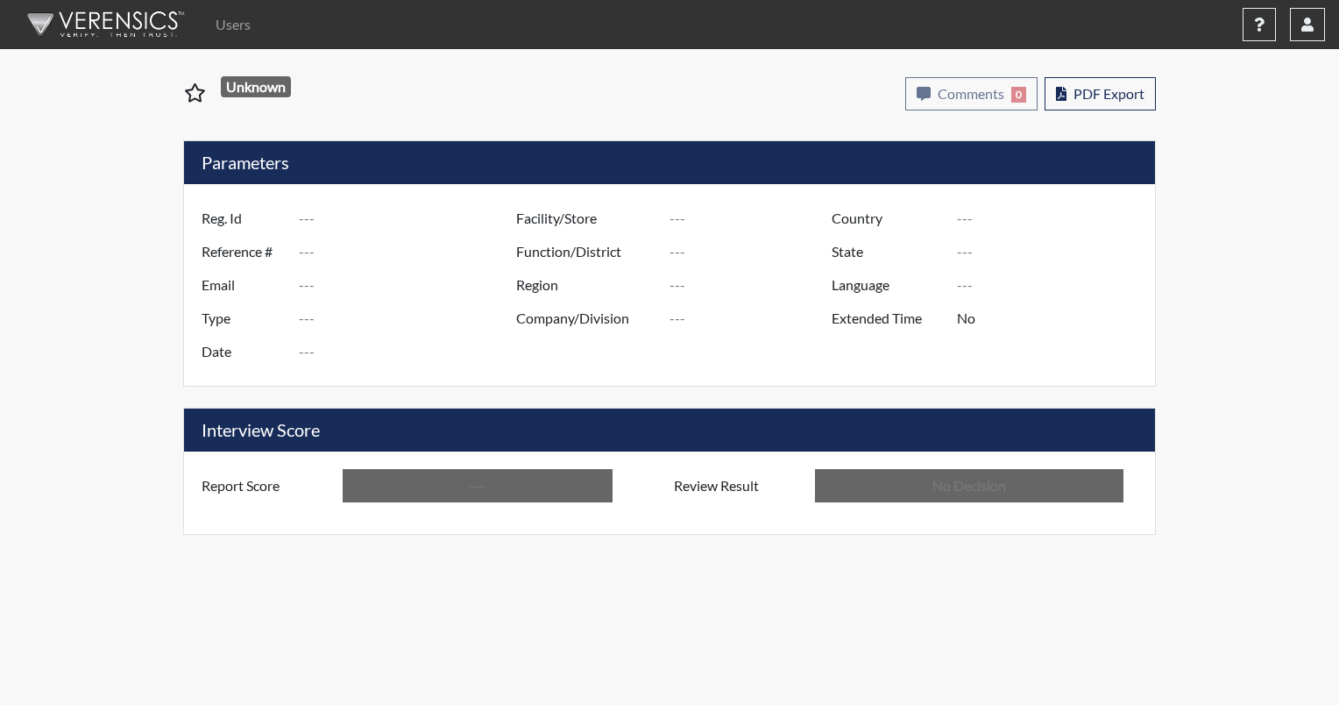
type input "ND [GEOGRAPHIC_DATA]"
type input "NDSP/519"
type input "[GEOGRAPHIC_DATA]"
type input "[US_STATE]"
type input "English"
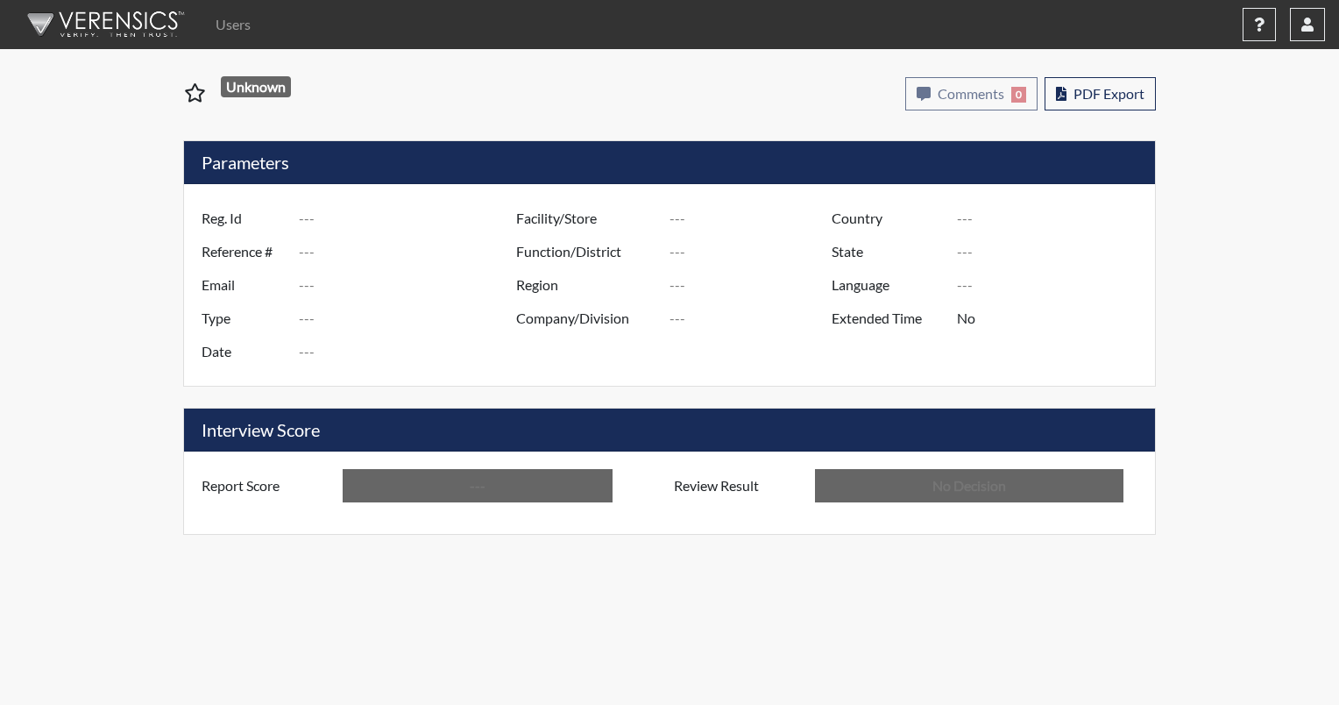
type input "Above Conditions"
type input "In Review"
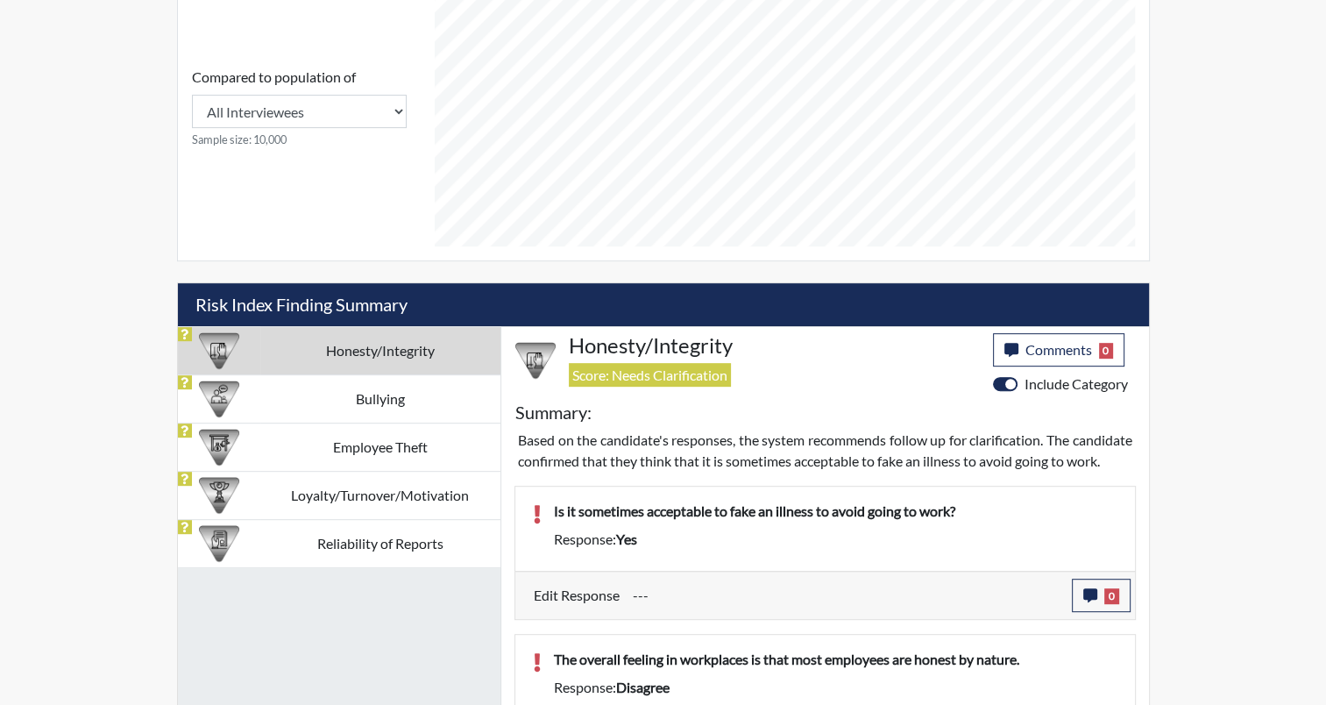
scroll to position [740, 0]
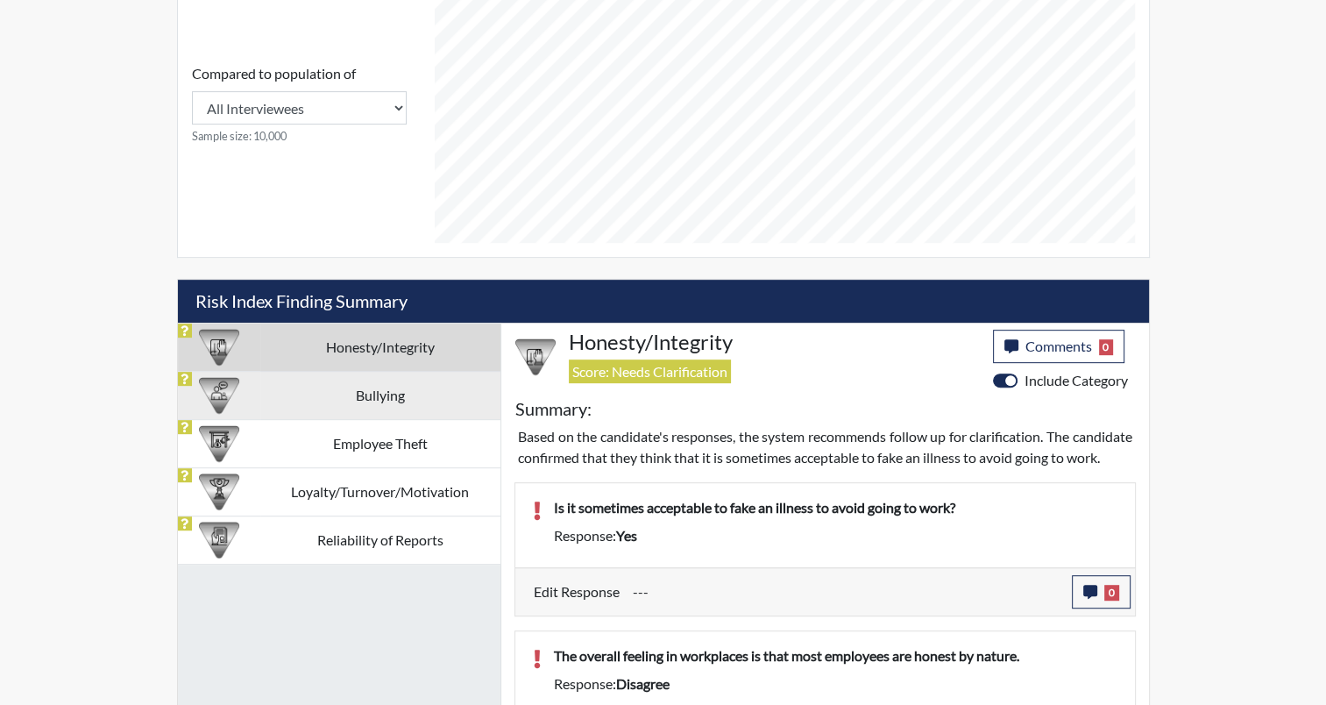
click at [345, 401] on td "Bullying" at bounding box center [380, 395] width 240 height 48
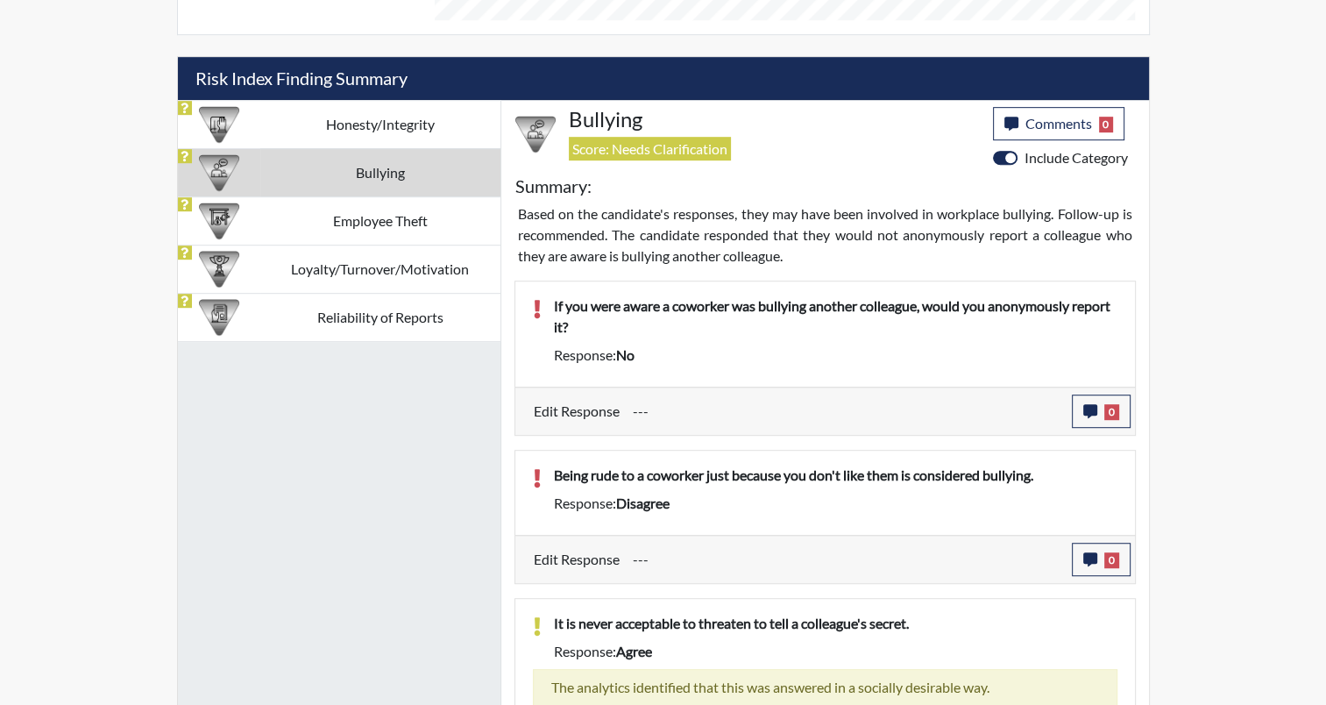
scroll to position [934, 0]
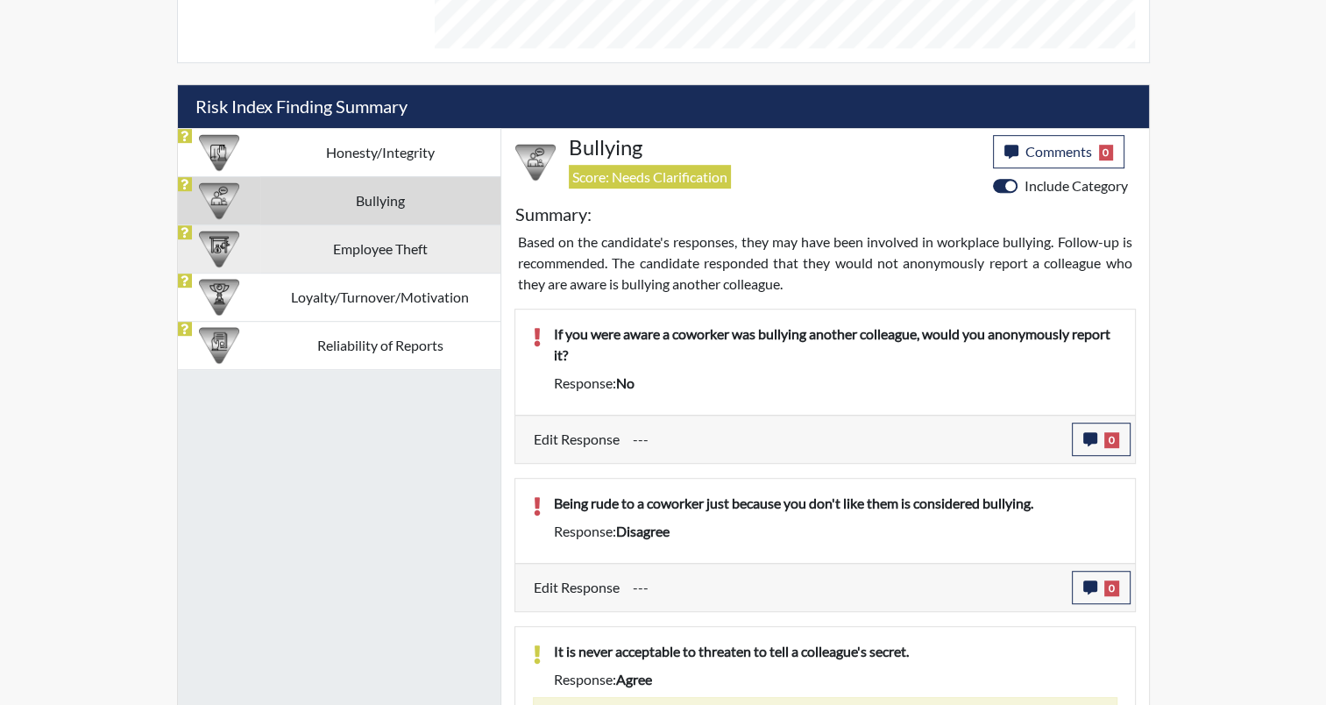
click at [368, 254] on td "Employee Theft" at bounding box center [380, 248] width 240 height 48
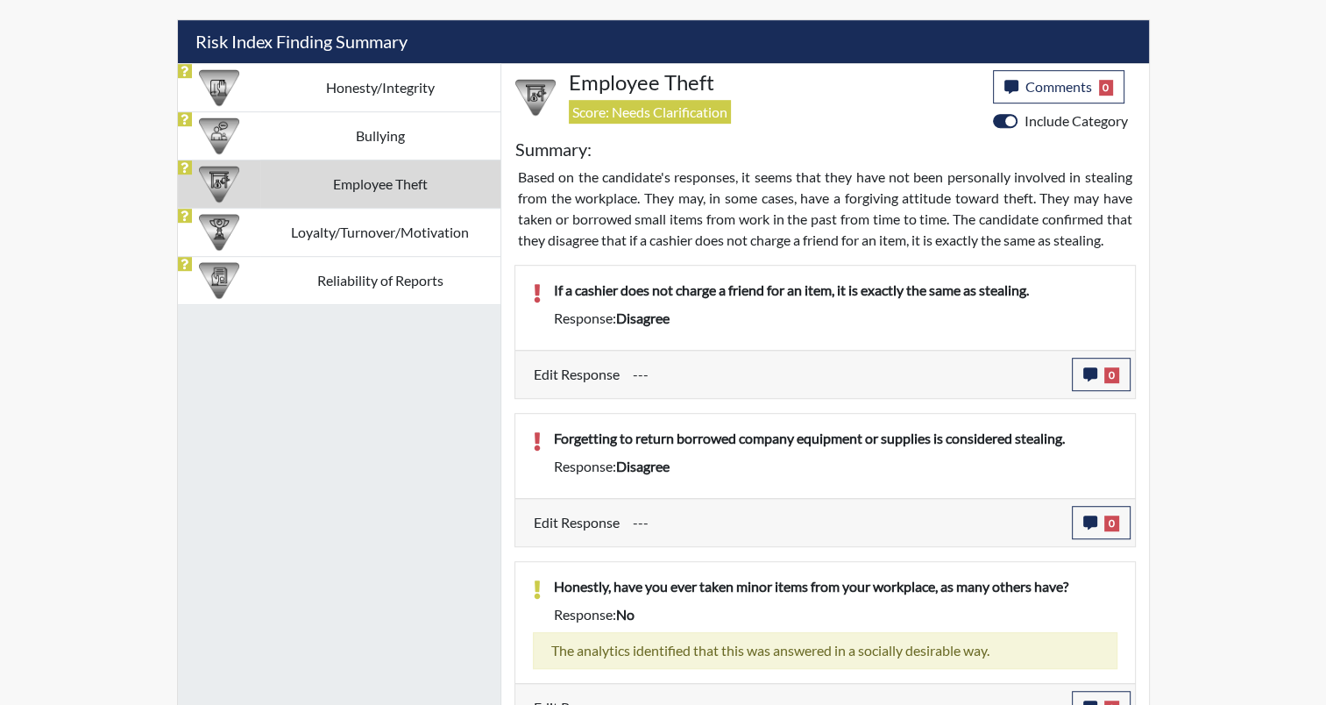
scroll to position [768, 0]
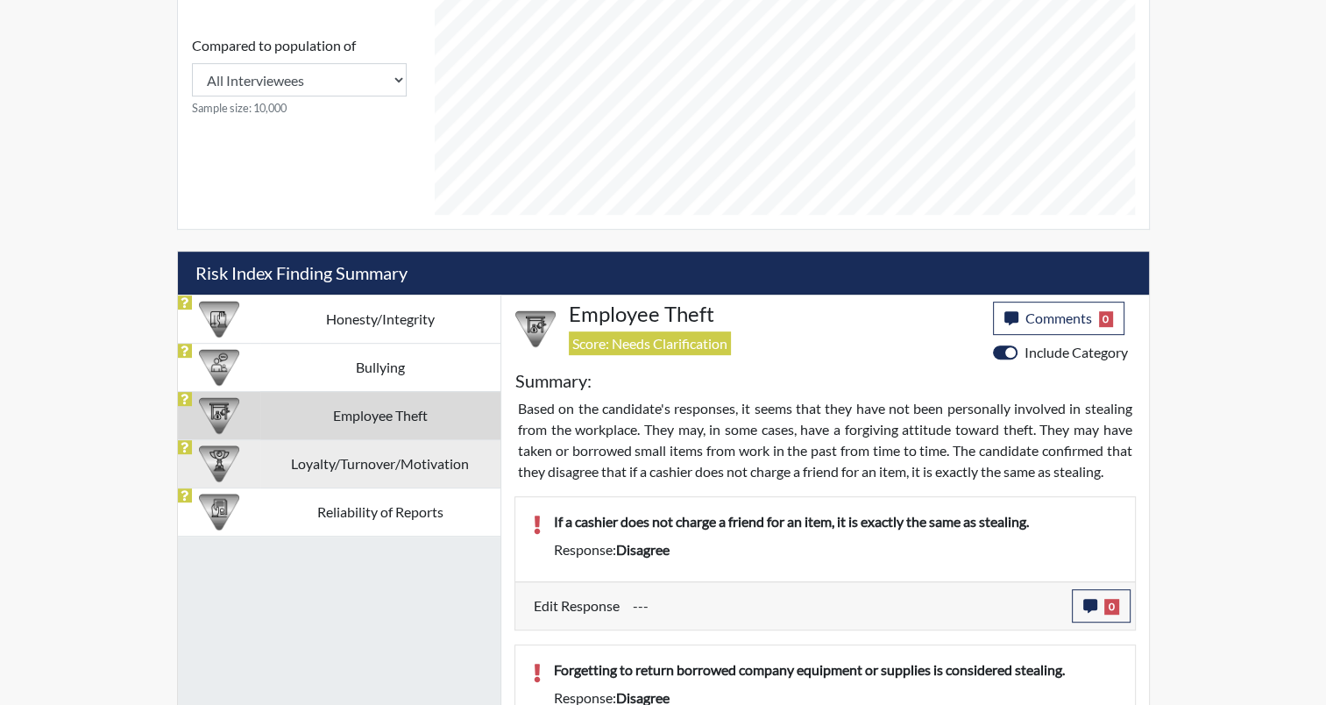
click at [347, 463] on td "Loyalty/Turnover/Motivation" at bounding box center [380, 463] width 240 height 48
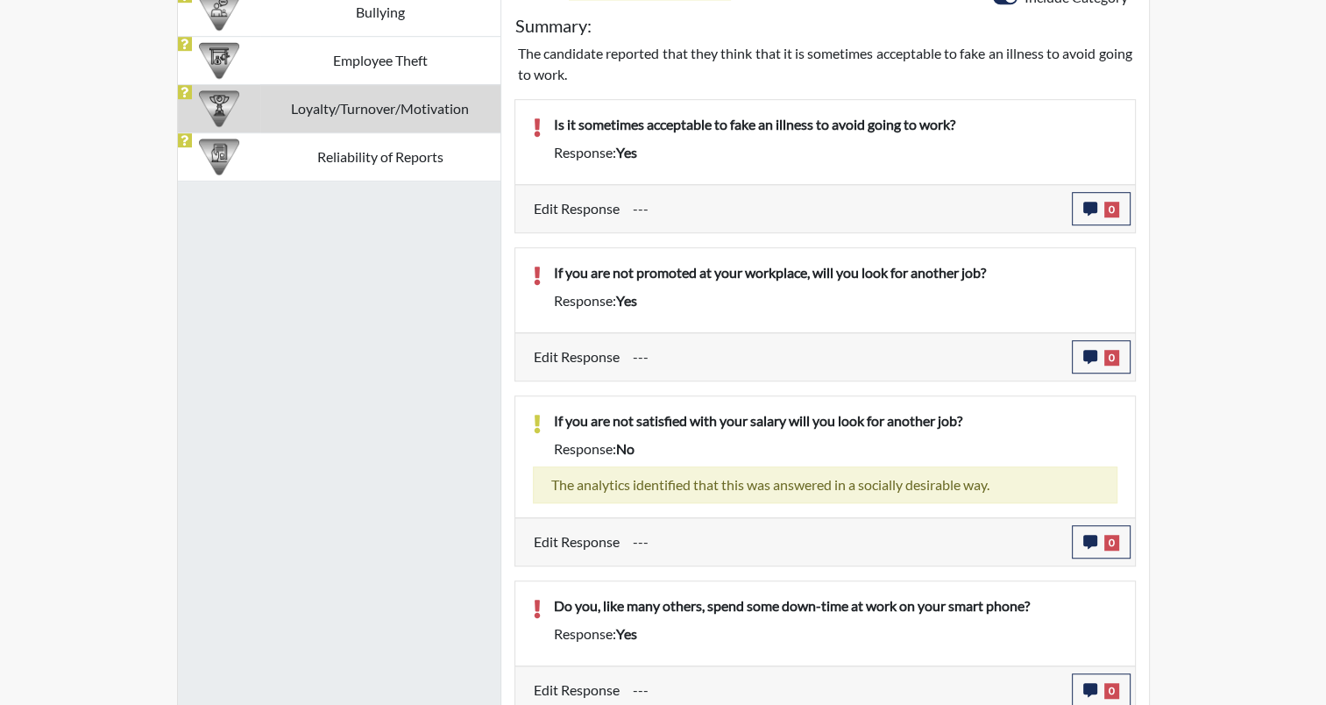
scroll to position [1127, 0]
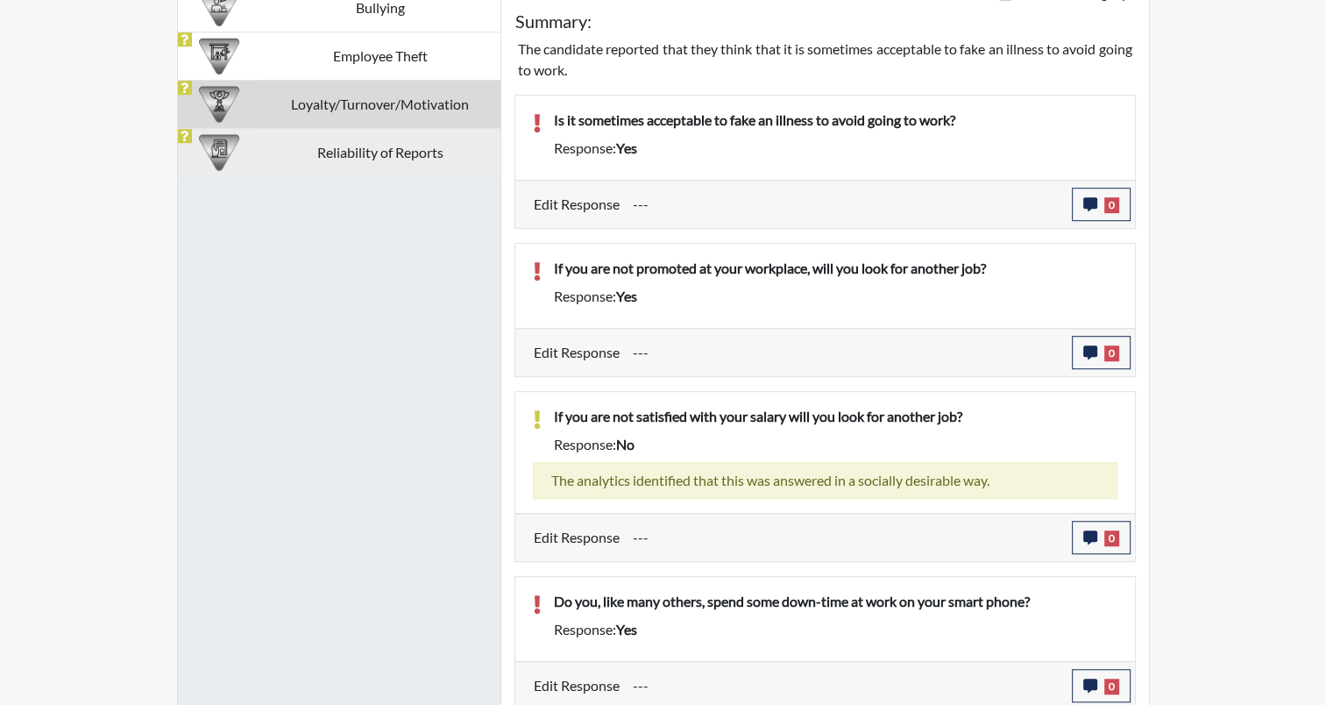
click at [380, 161] on td "Reliability of Reports" at bounding box center [380, 152] width 240 height 48
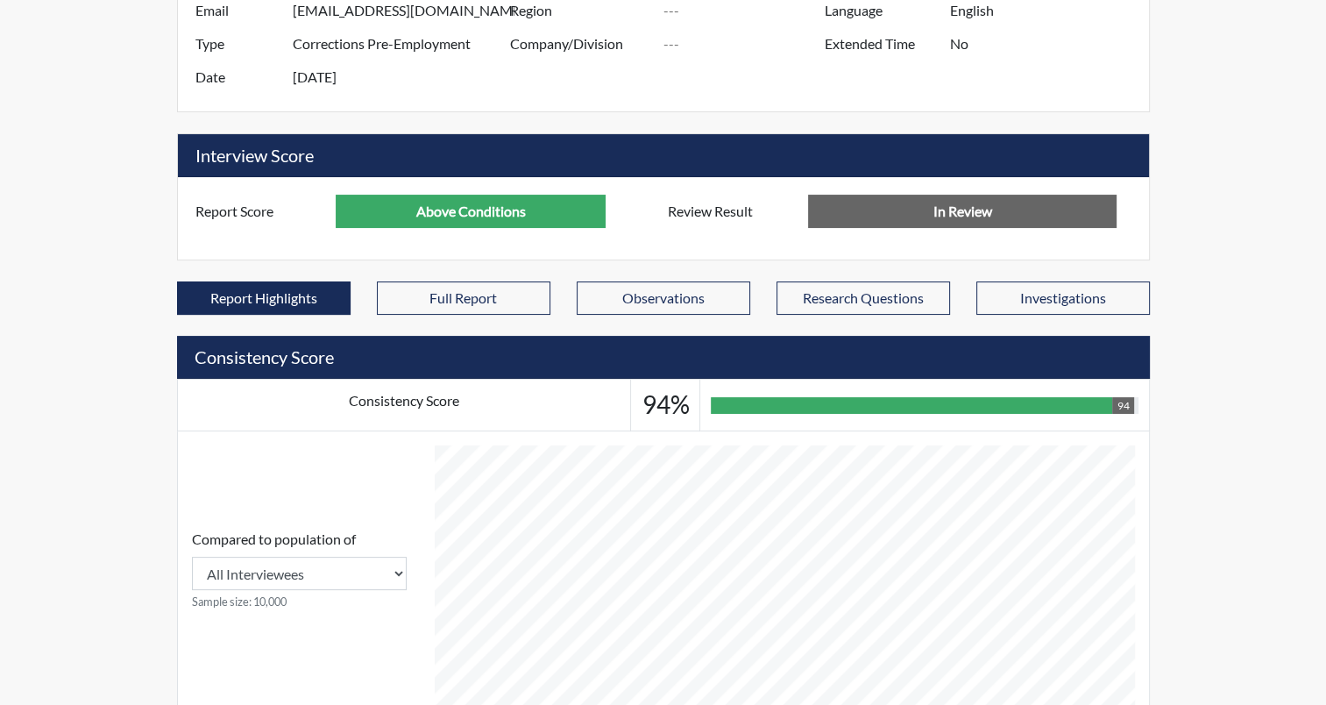
scroll to position [670, 0]
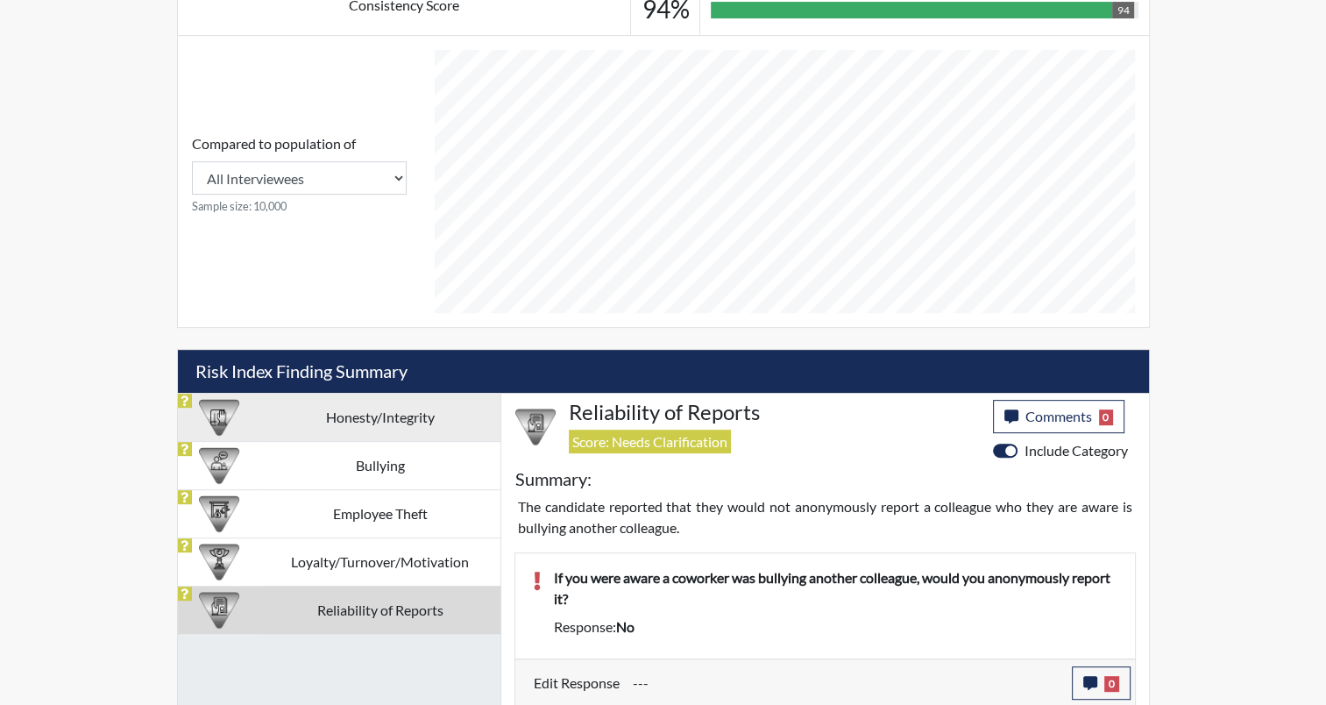
click at [389, 421] on td "Honesty/Integrity" at bounding box center [380, 417] width 240 height 48
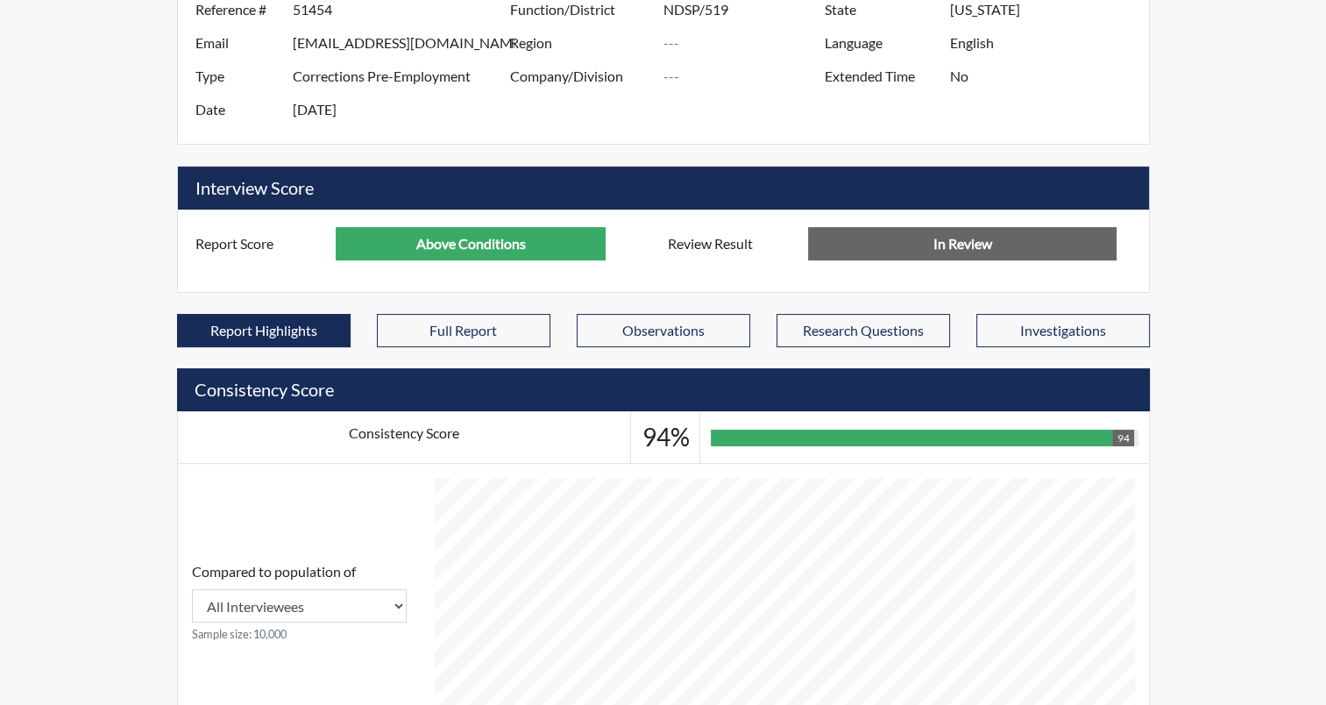
scroll to position [231, 0]
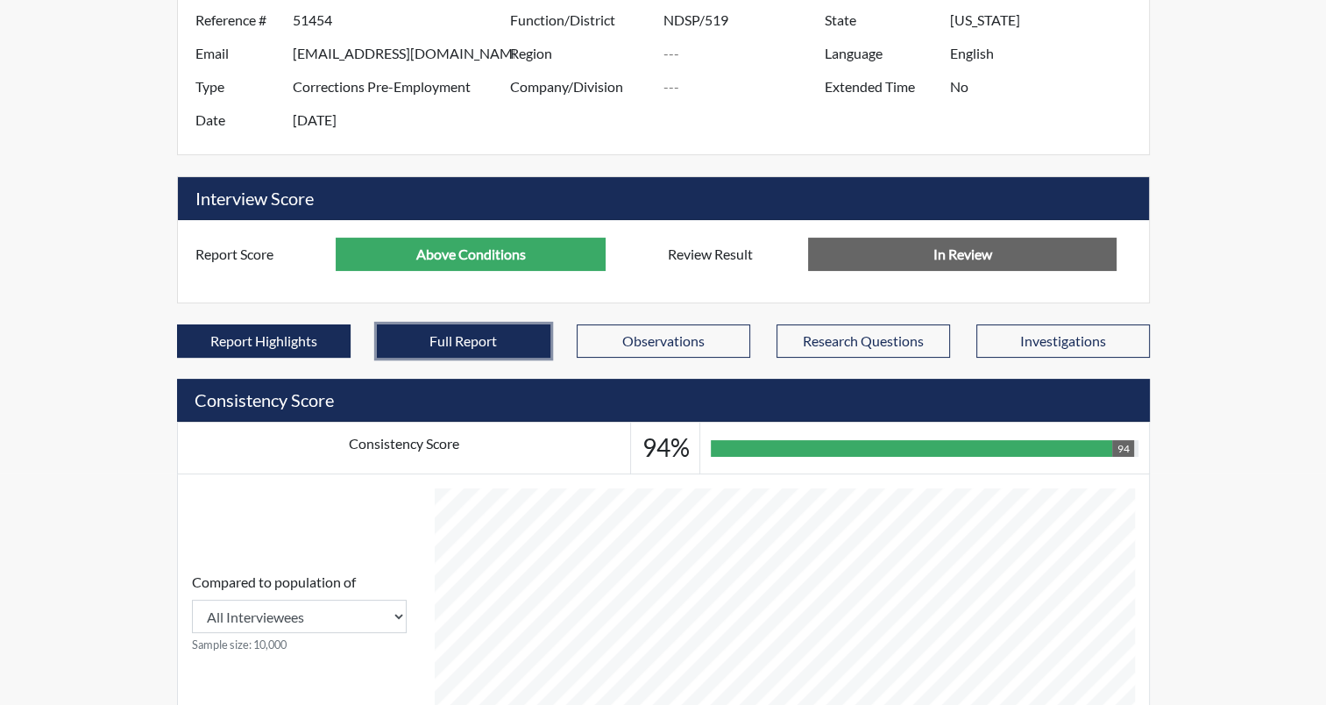
click at [471, 344] on button "Full Report" at bounding box center [464, 340] width 174 height 33
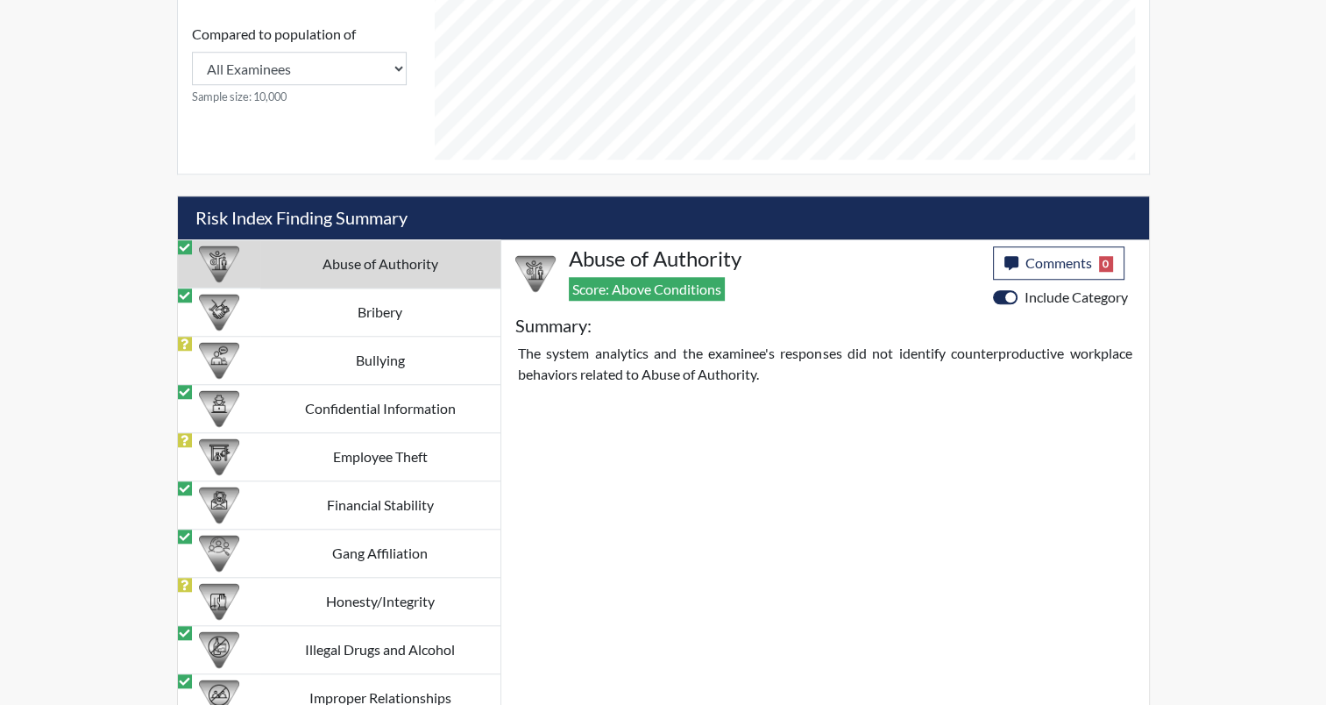
scroll to position [1458, 0]
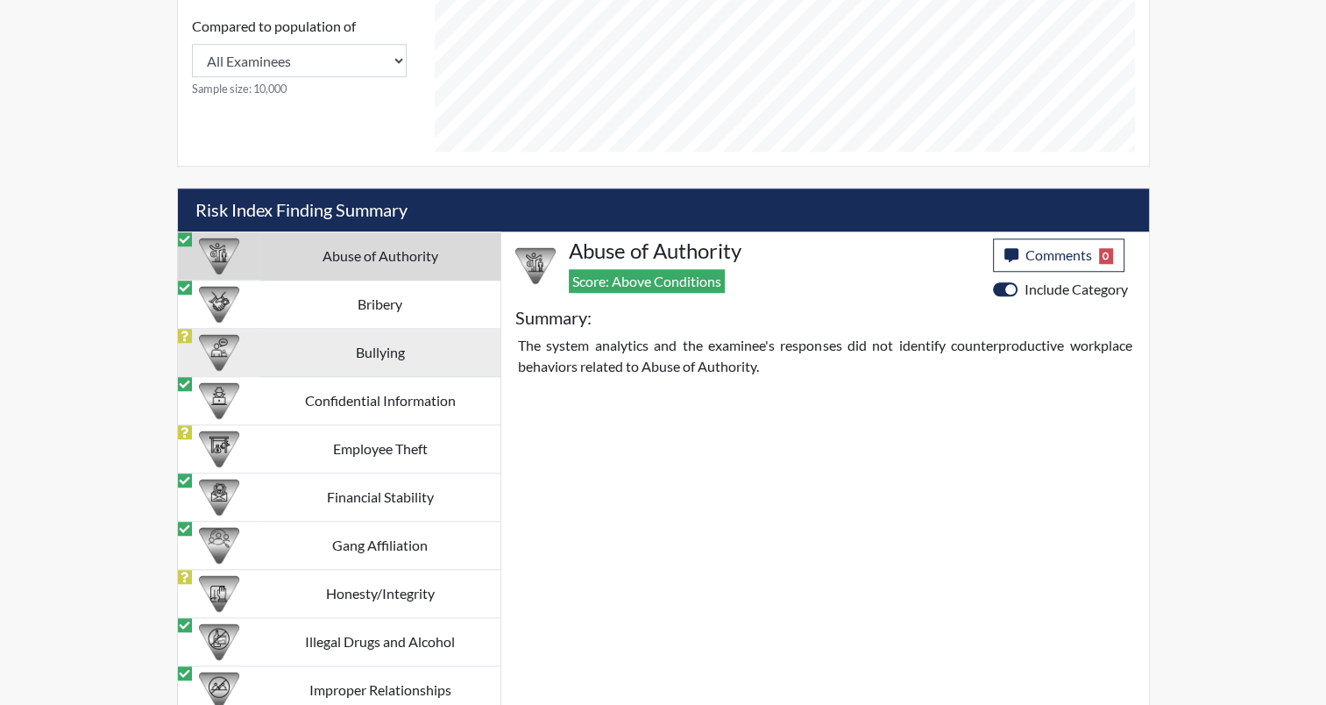
click at [317, 361] on td "Bullying" at bounding box center [380, 353] width 240 height 48
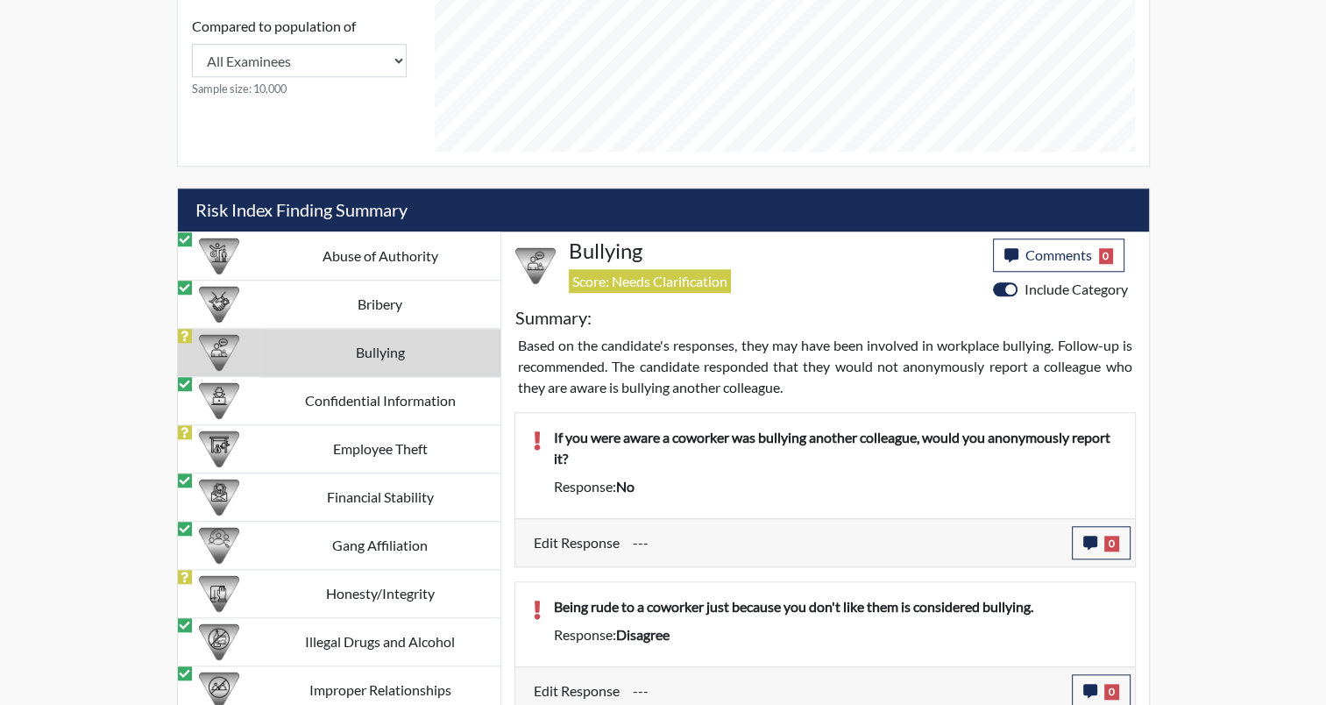
scroll to position [1701, 0]
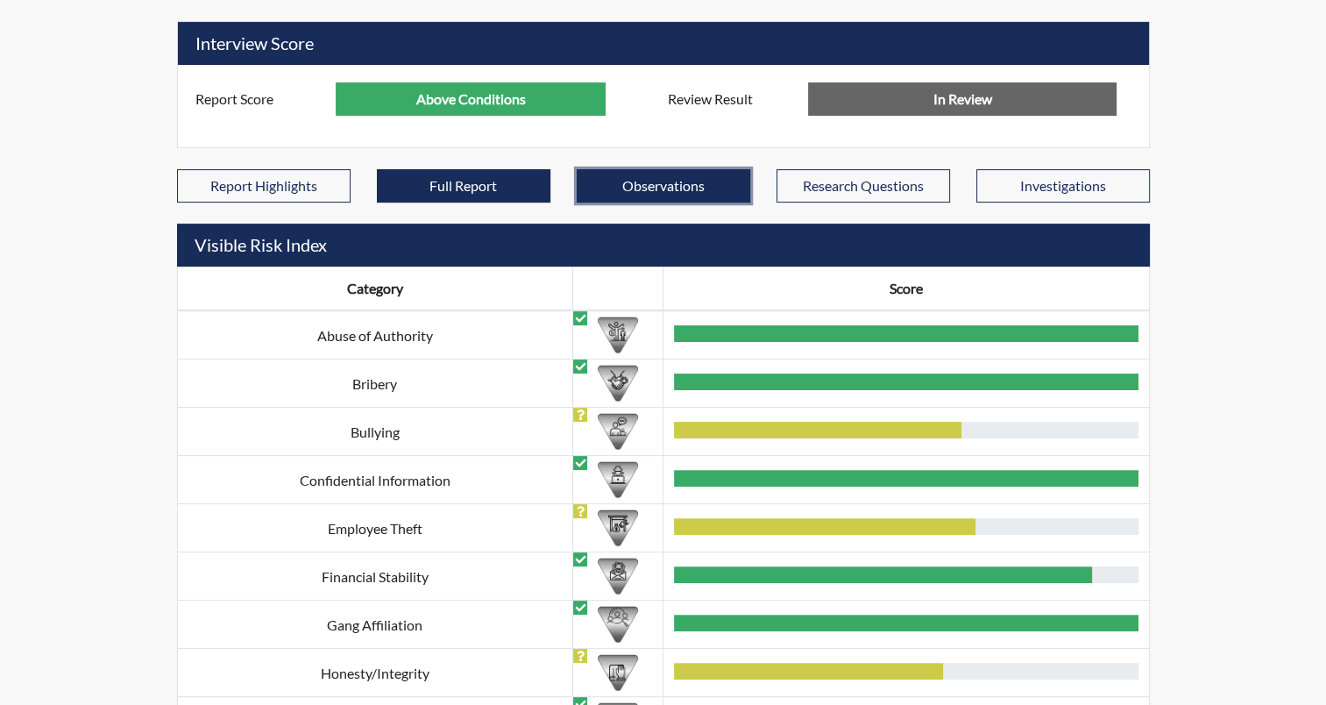
click at [656, 195] on button "Observations" at bounding box center [664, 185] width 174 height 33
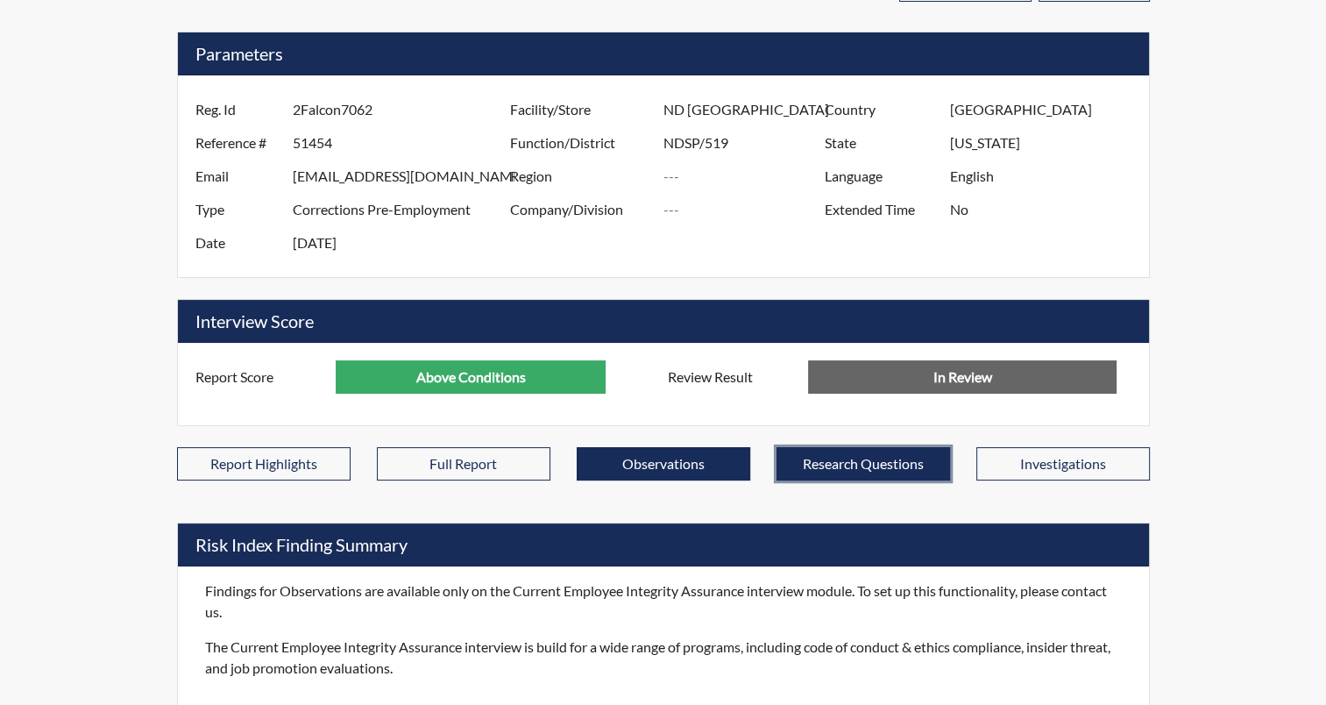
click at [901, 470] on button "Research Questions" at bounding box center [863, 463] width 174 height 33
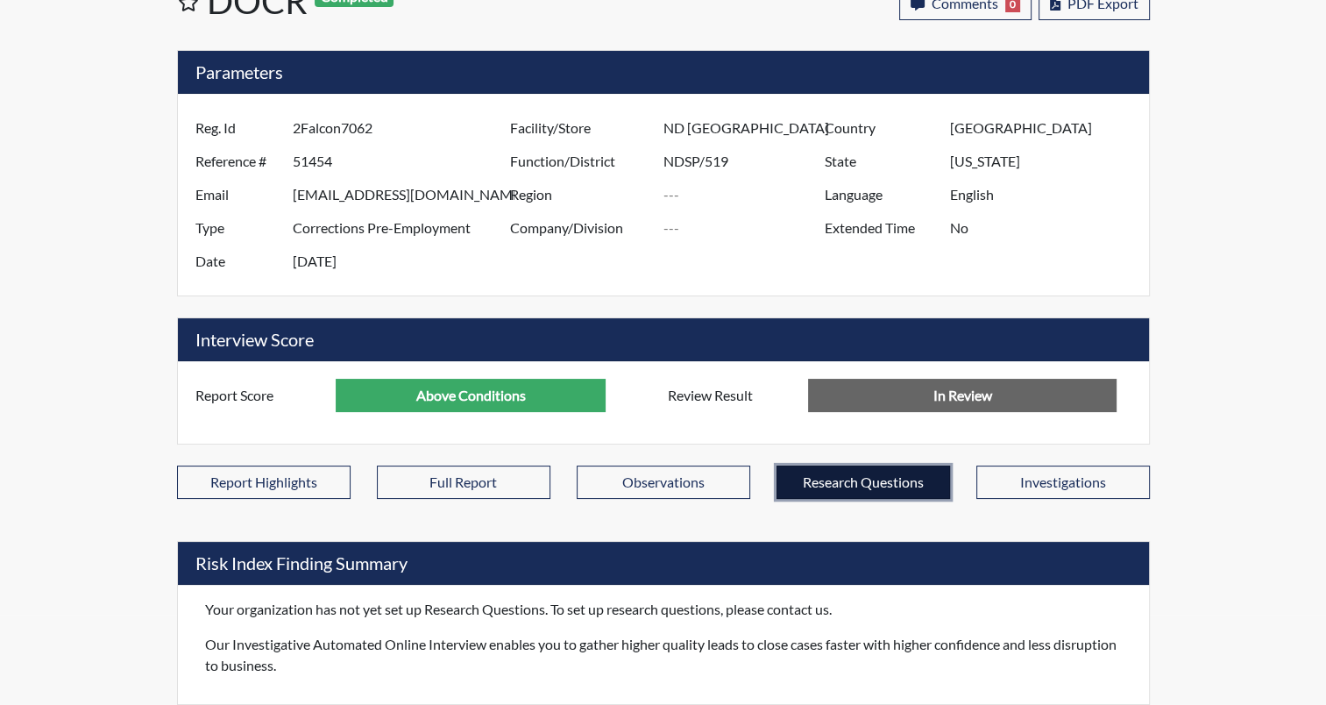
scroll to position [88, 0]
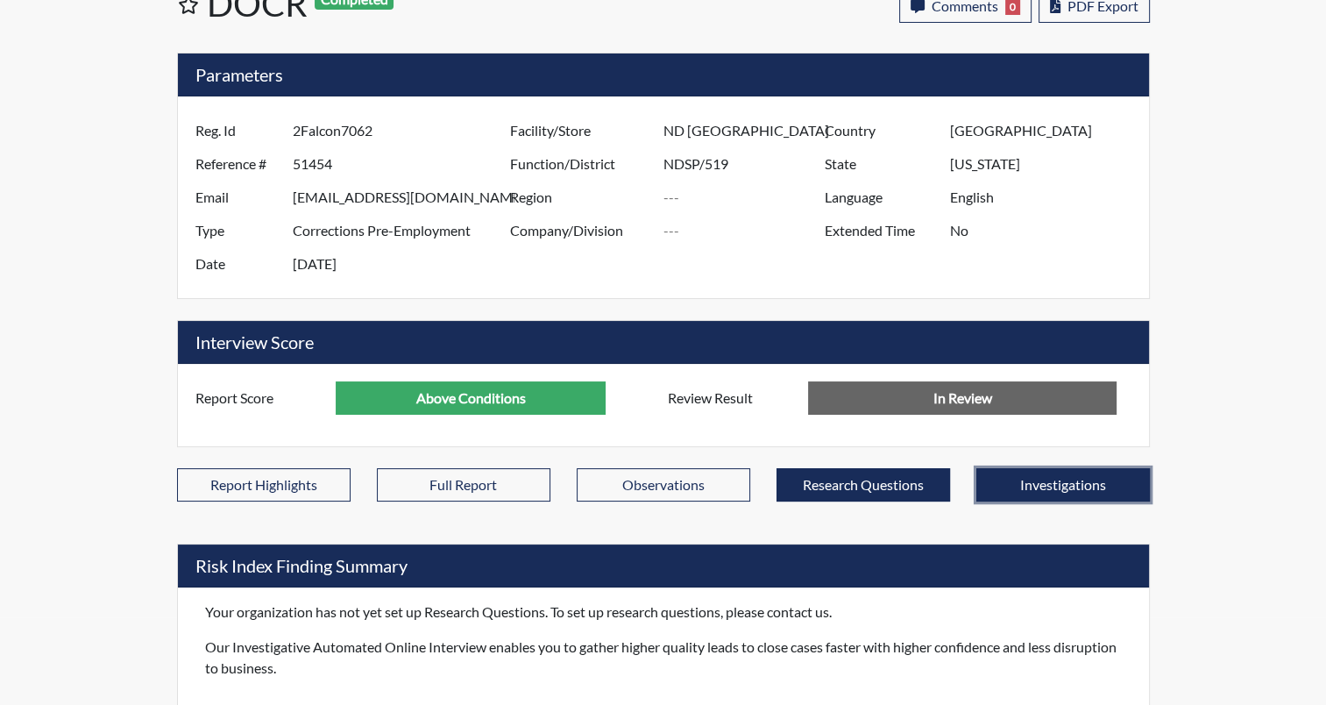
click at [1093, 493] on button "Investigations" at bounding box center [1063, 484] width 174 height 33
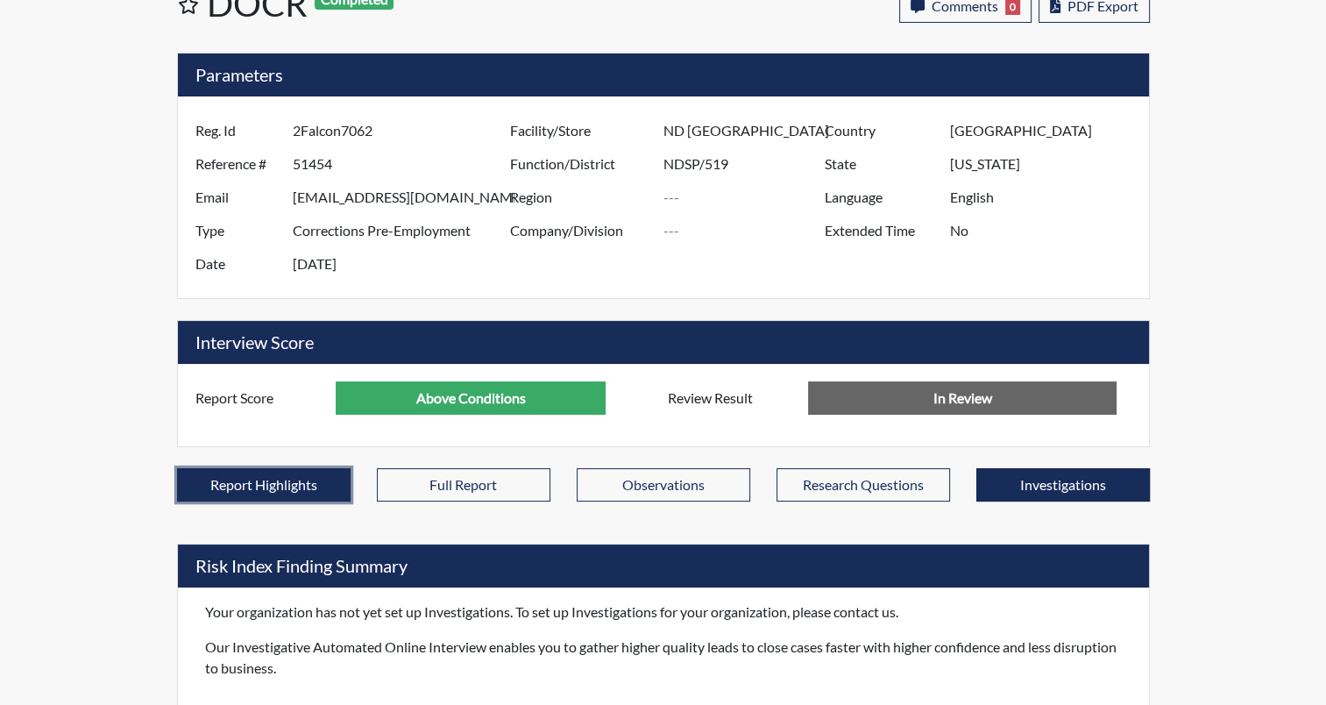
click at [252, 498] on button "Report Highlights" at bounding box center [264, 484] width 174 height 33
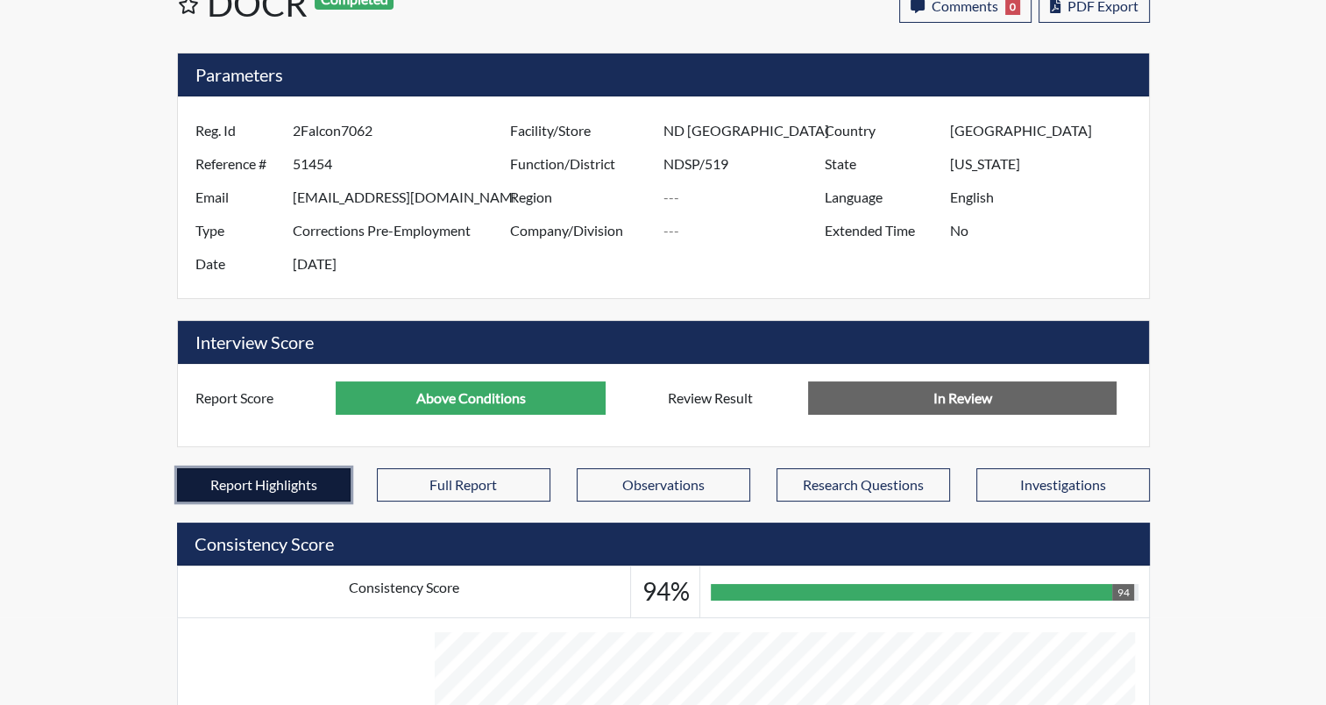
scroll to position [291, 728]
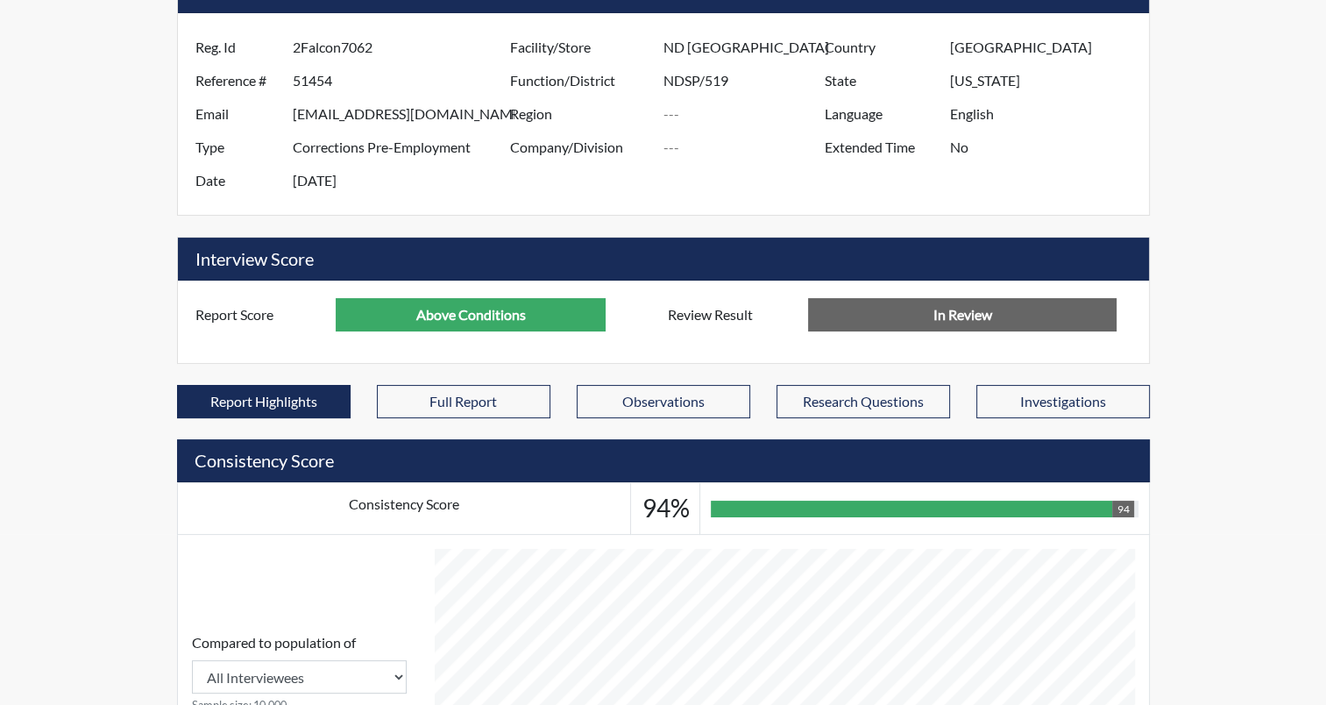
scroll to position [175, 0]
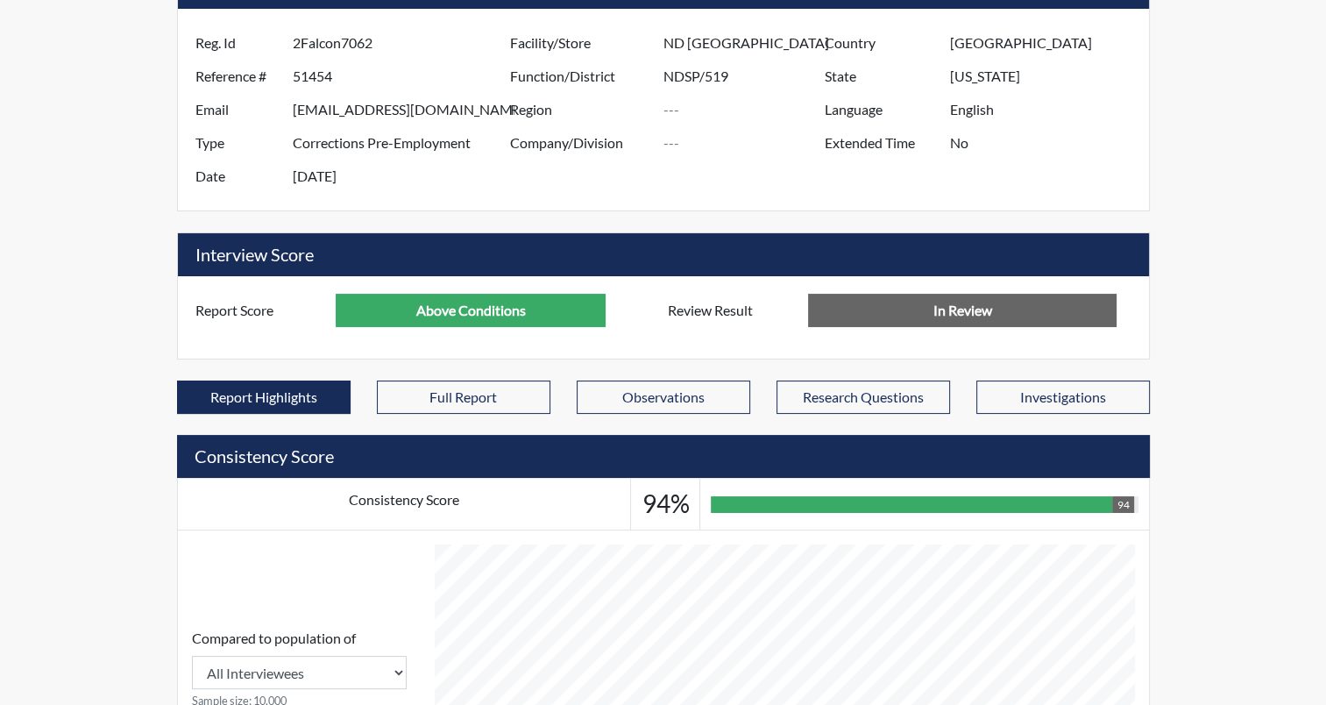
click at [953, 311] on input "In Review" at bounding box center [962, 310] width 308 height 33
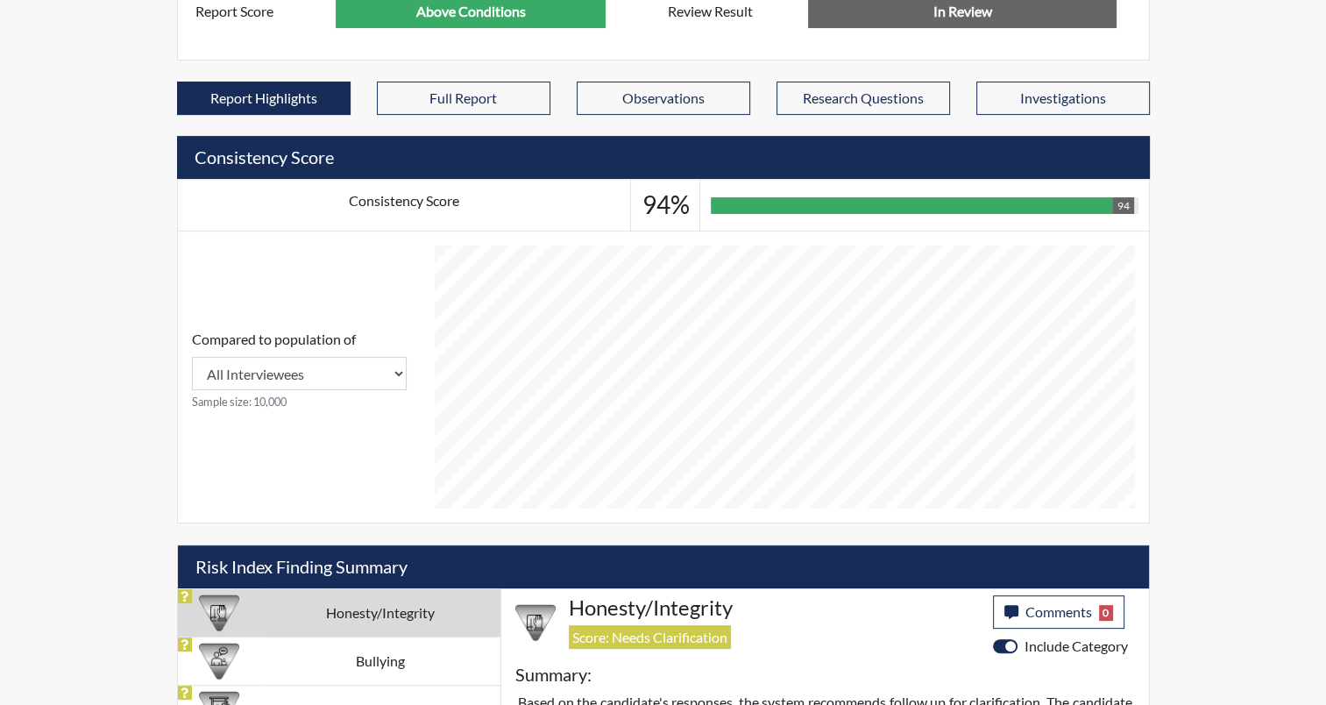
scroll to position [526, 0]
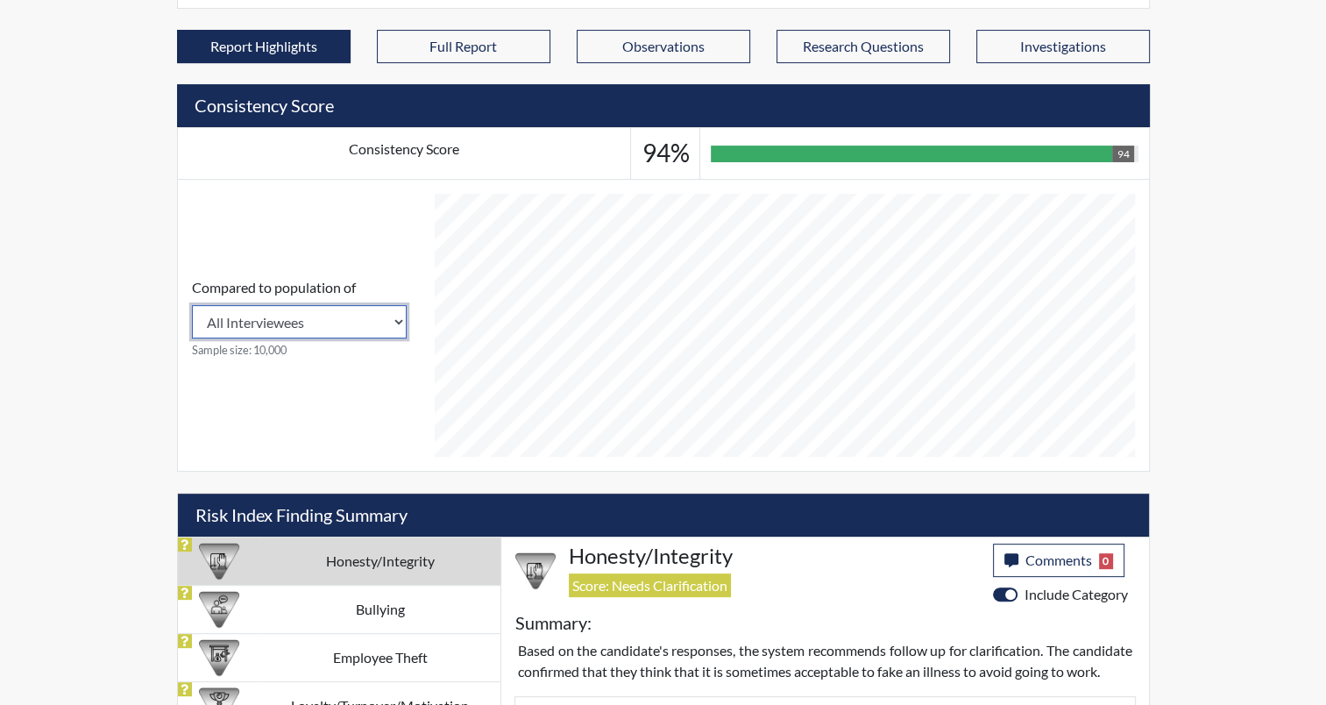
click at [379, 321] on select "All Interviewees DOCR" at bounding box center [299, 321] width 215 height 33
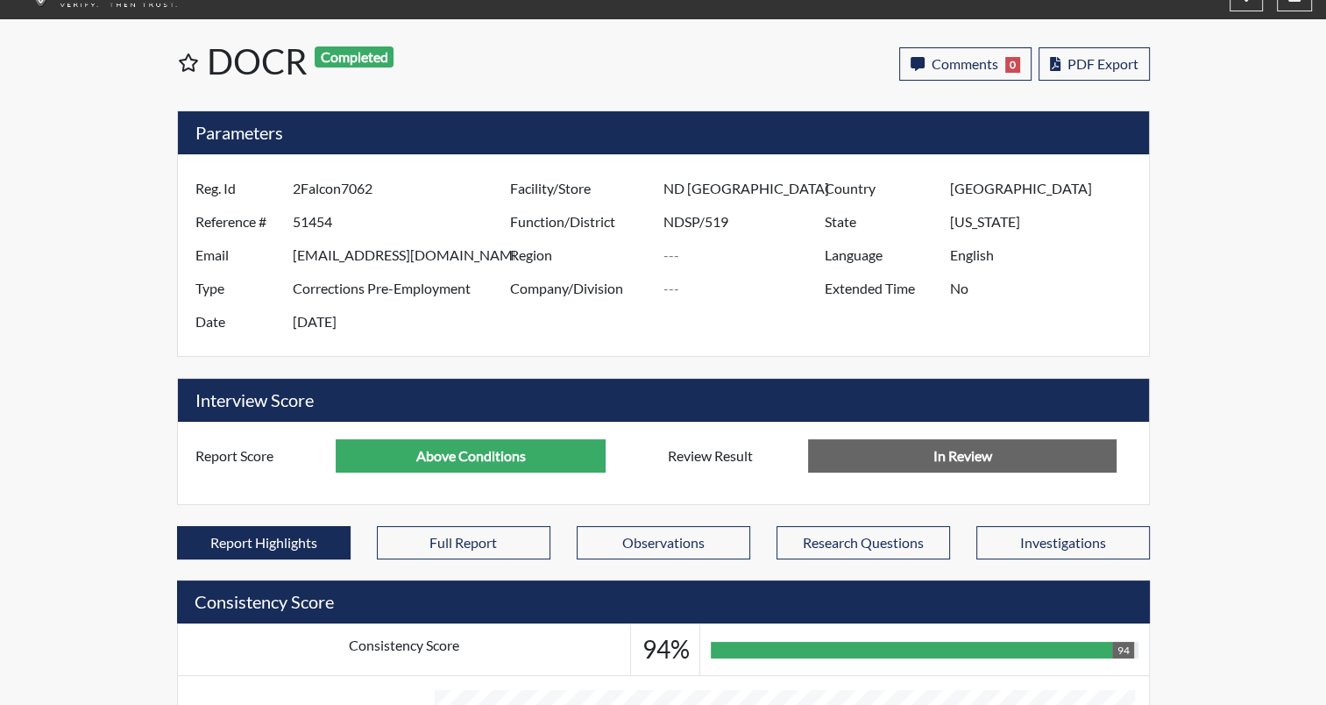
scroll to position [0, 0]
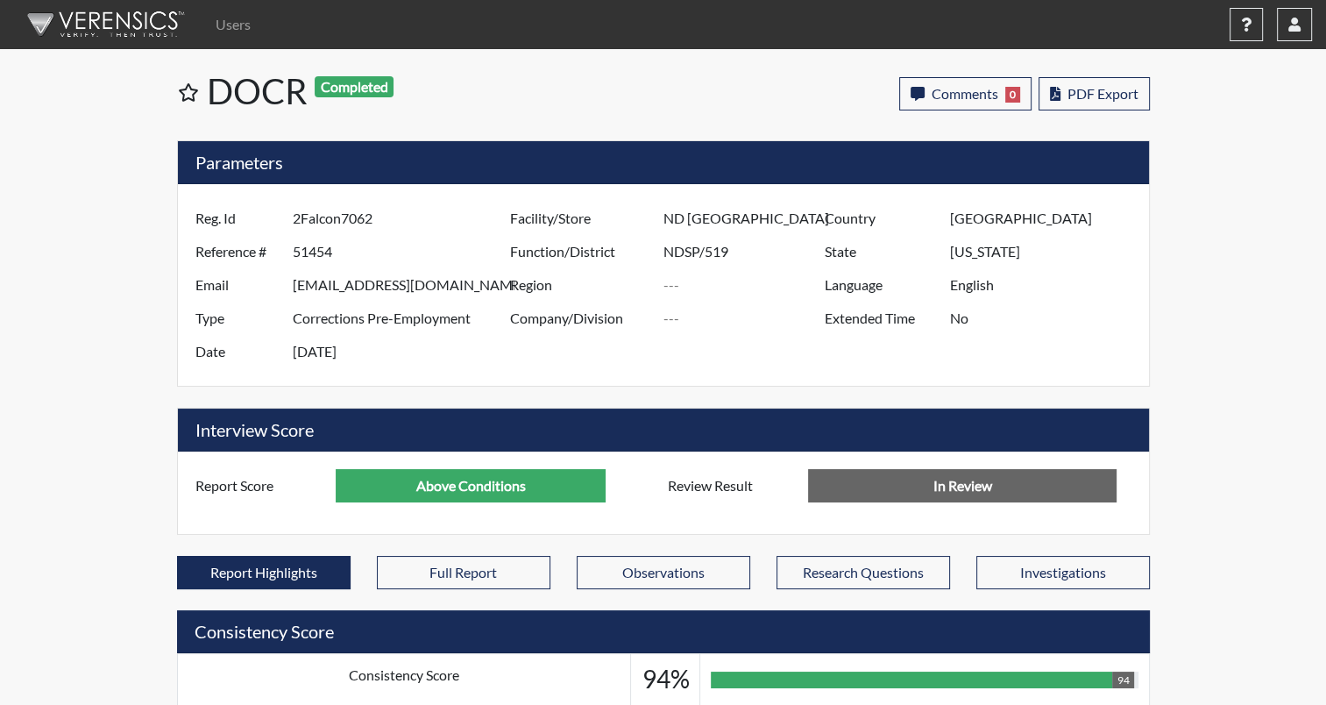
click at [117, 30] on img at bounding box center [103, 24] width 202 height 53
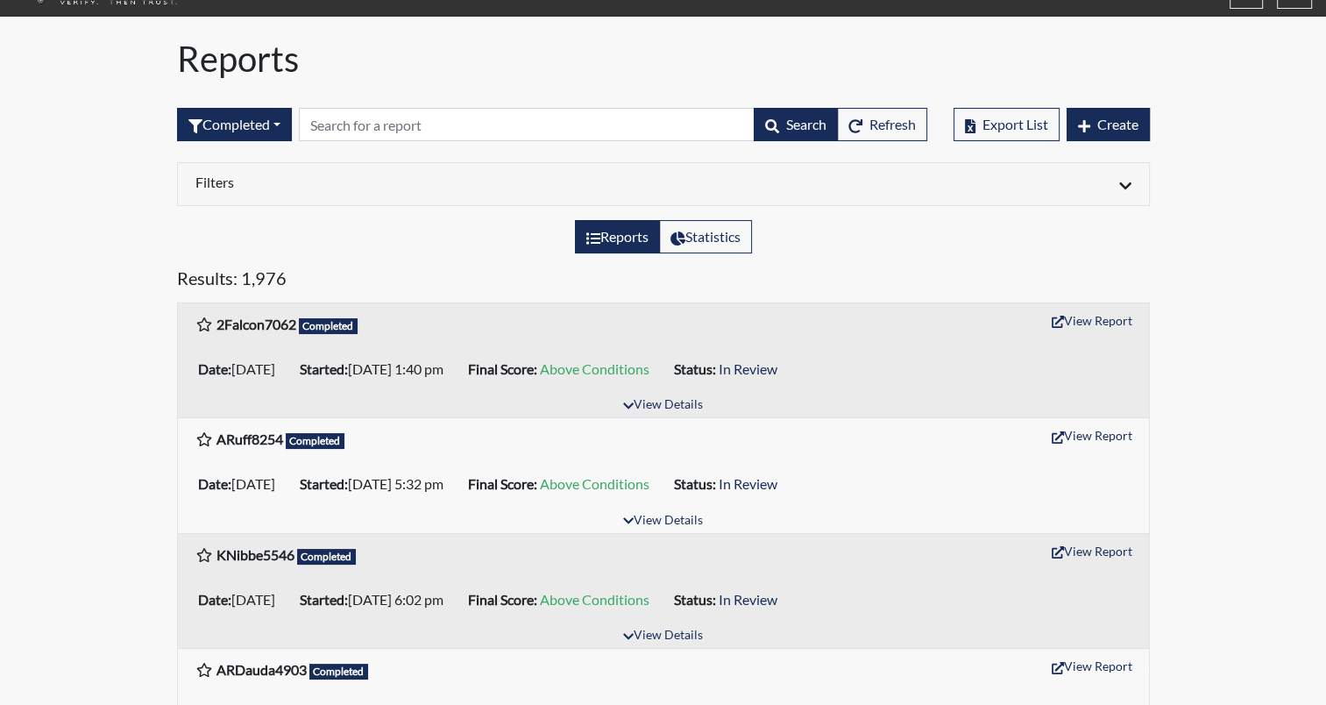
scroll to position [88, 0]
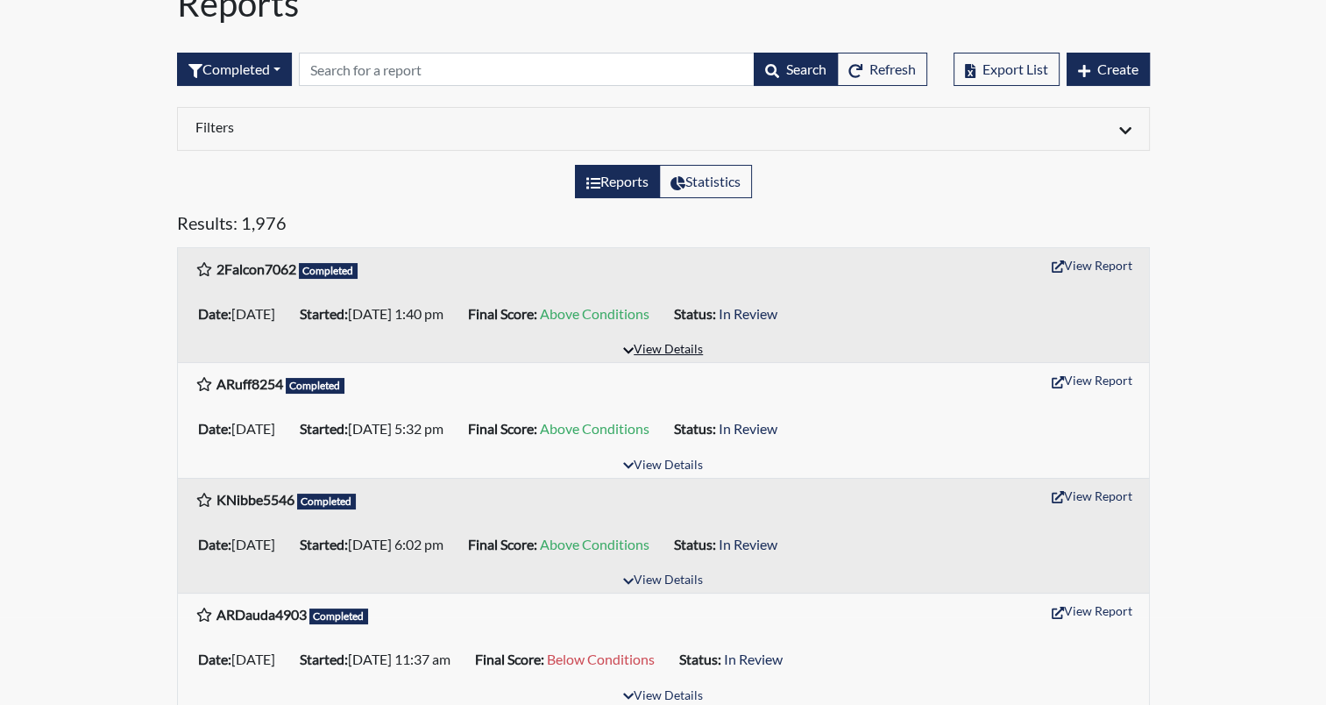
click at [631, 351] on icon "button" at bounding box center [628, 350] width 11 height 12
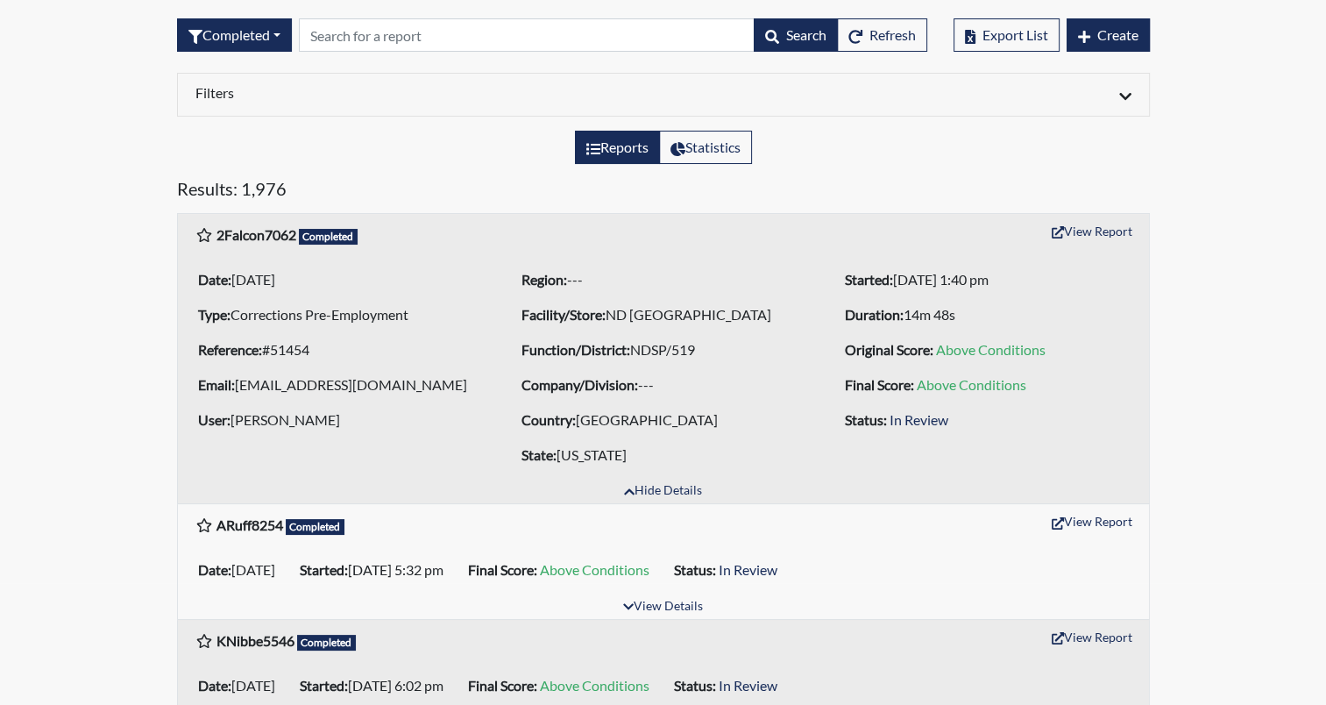
scroll to position [175, 0]
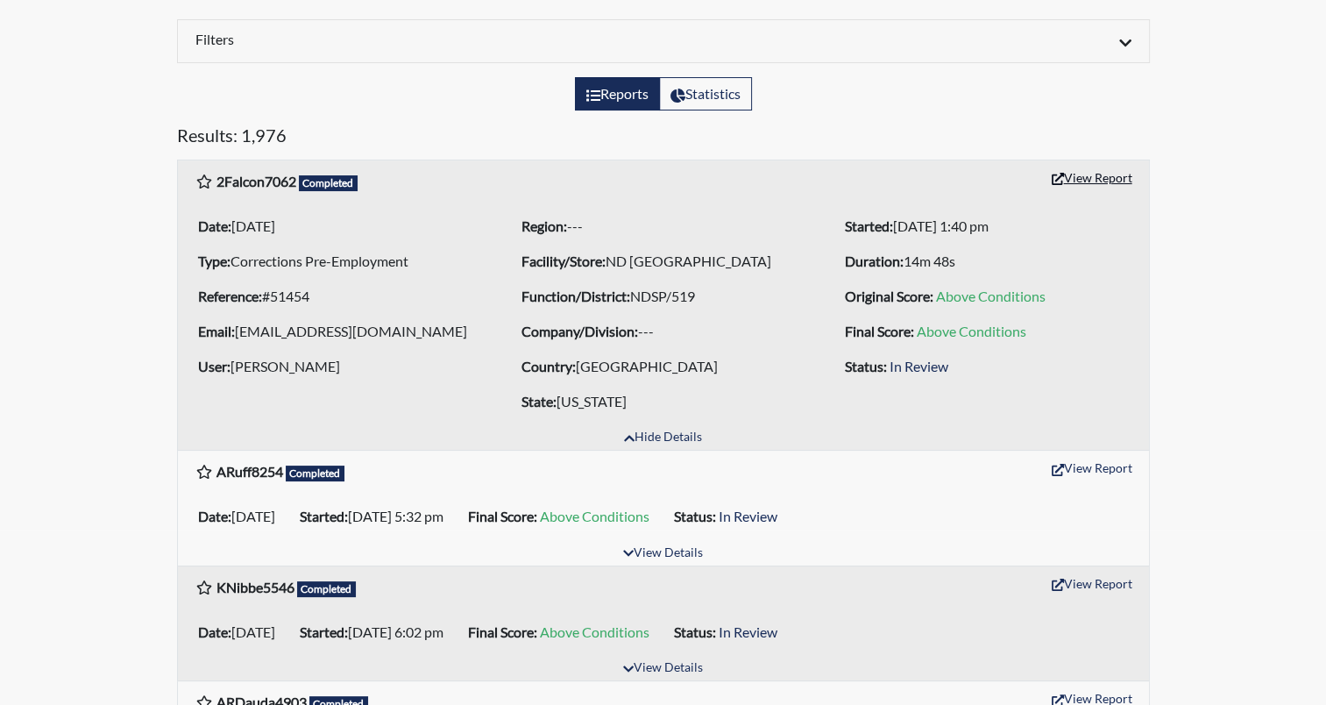
click at [1095, 174] on button "View Report" at bounding box center [1092, 177] width 96 height 27
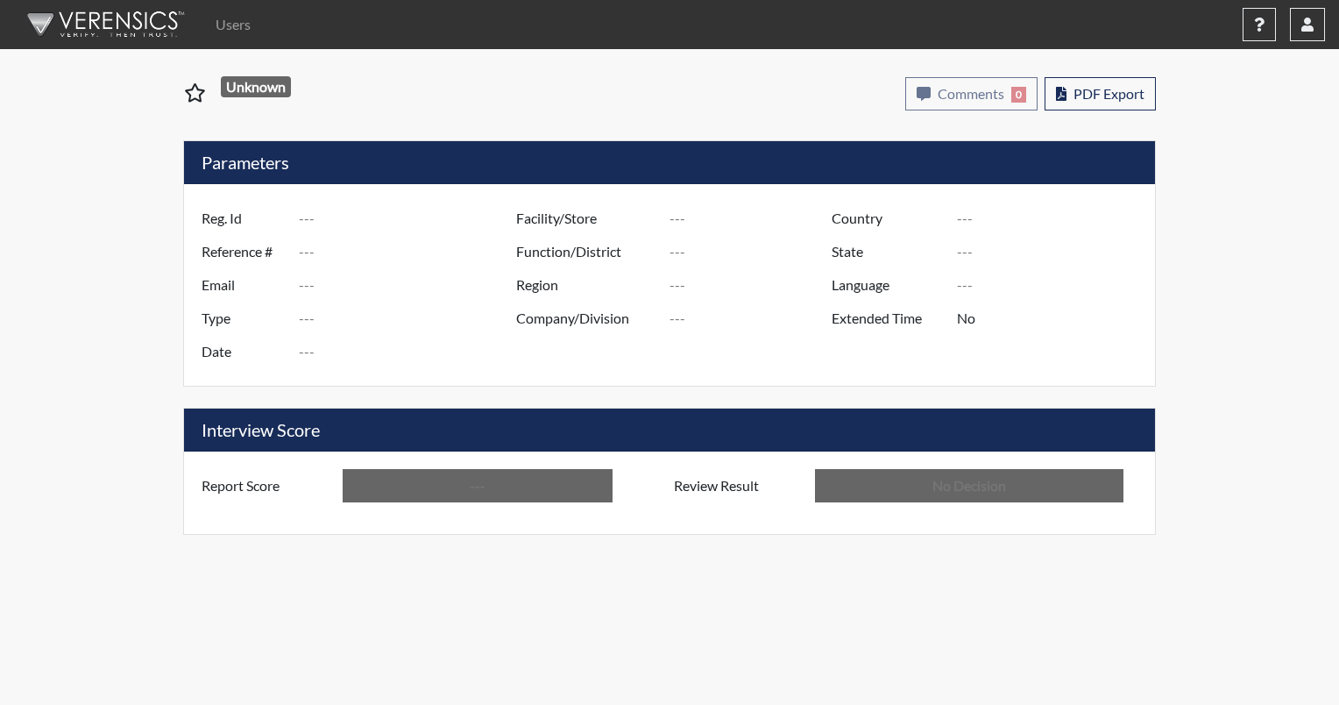
type input "2Falcon7062"
type input "51454"
type input "[EMAIL_ADDRESS][DOMAIN_NAME]"
type input "Corrections Pre-Employment"
type input "[DATE]"
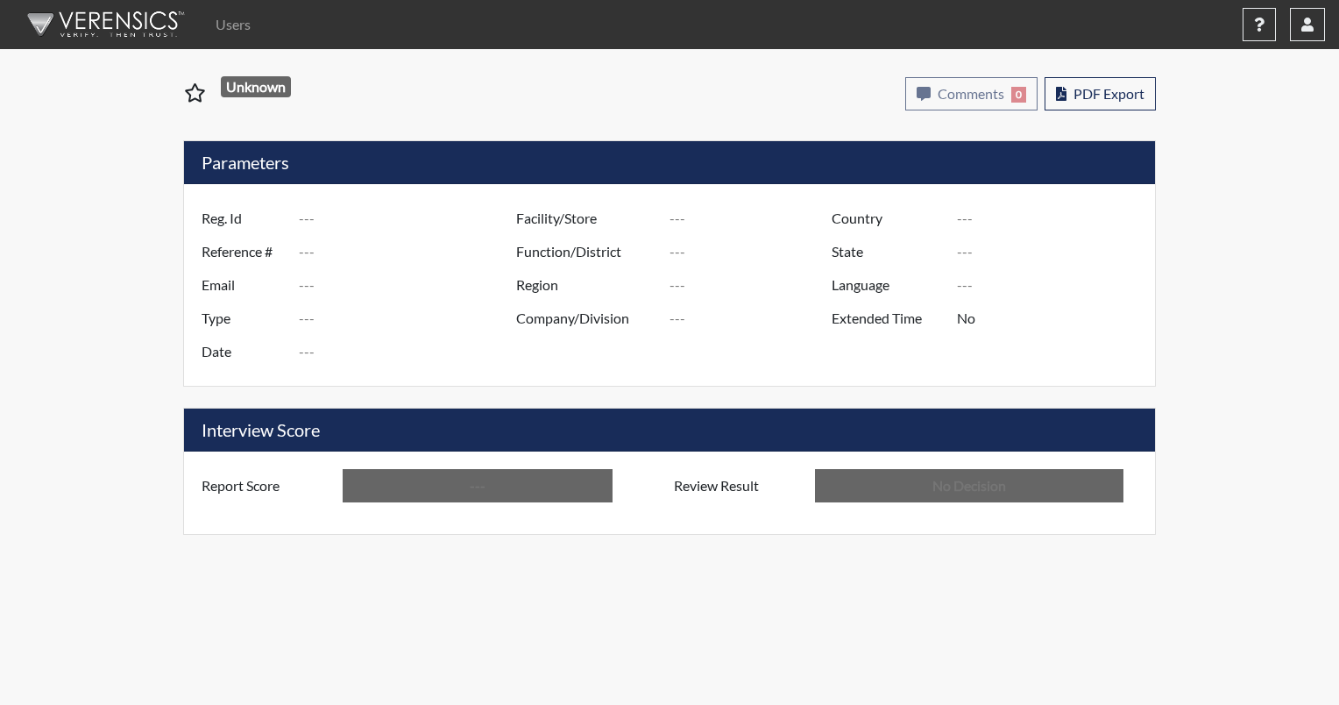
type input "ND [GEOGRAPHIC_DATA]"
type input "NDSP/519"
type input "[GEOGRAPHIC_DATA]"
type input "[US_STATE]"
type input "English"
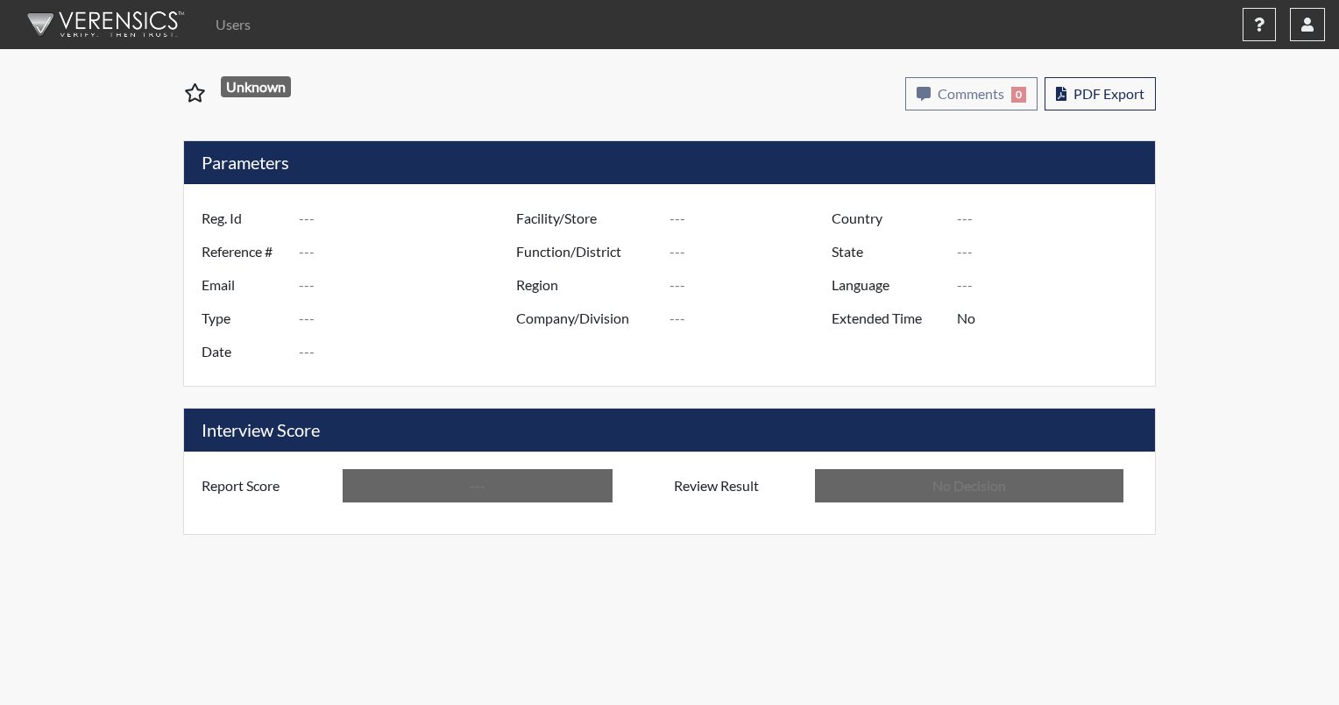
type input "Above Conditions"
type input "In Review"
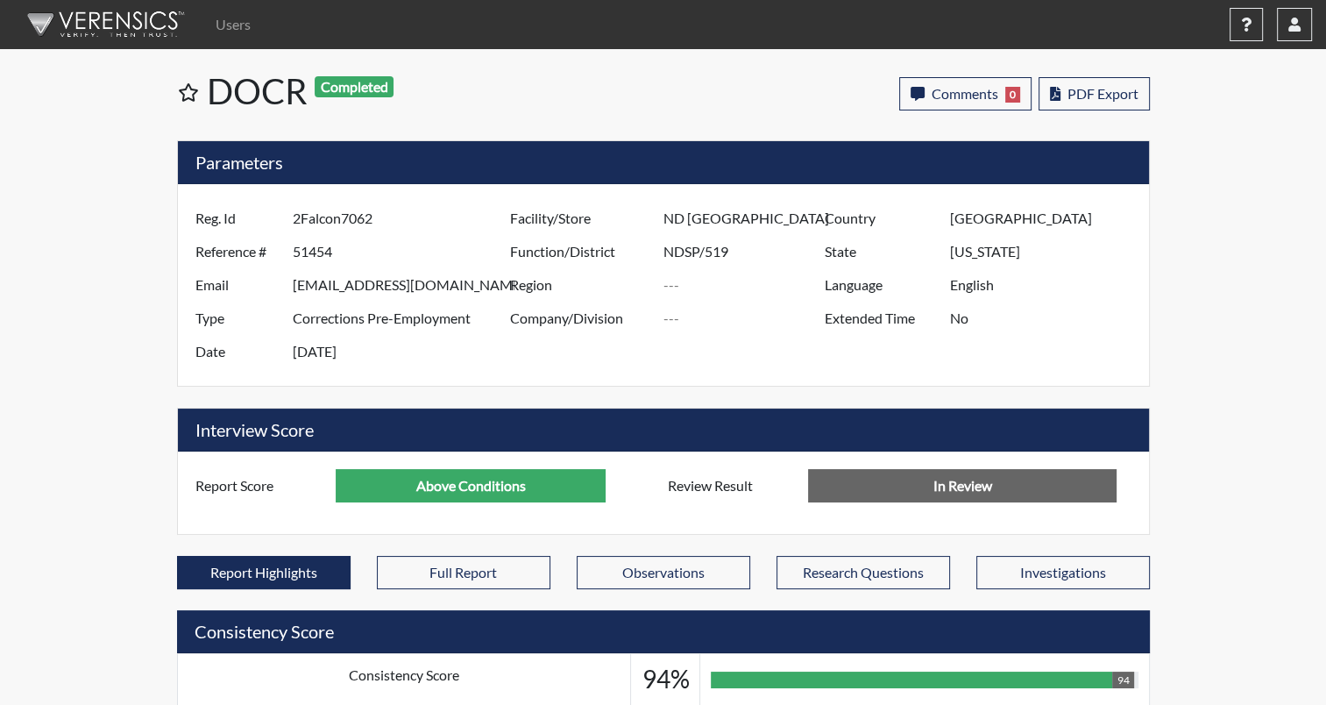
scroll to position [291, 728]
click at [101, 24] on img at bounding box center [103, 24] width 202 height 53
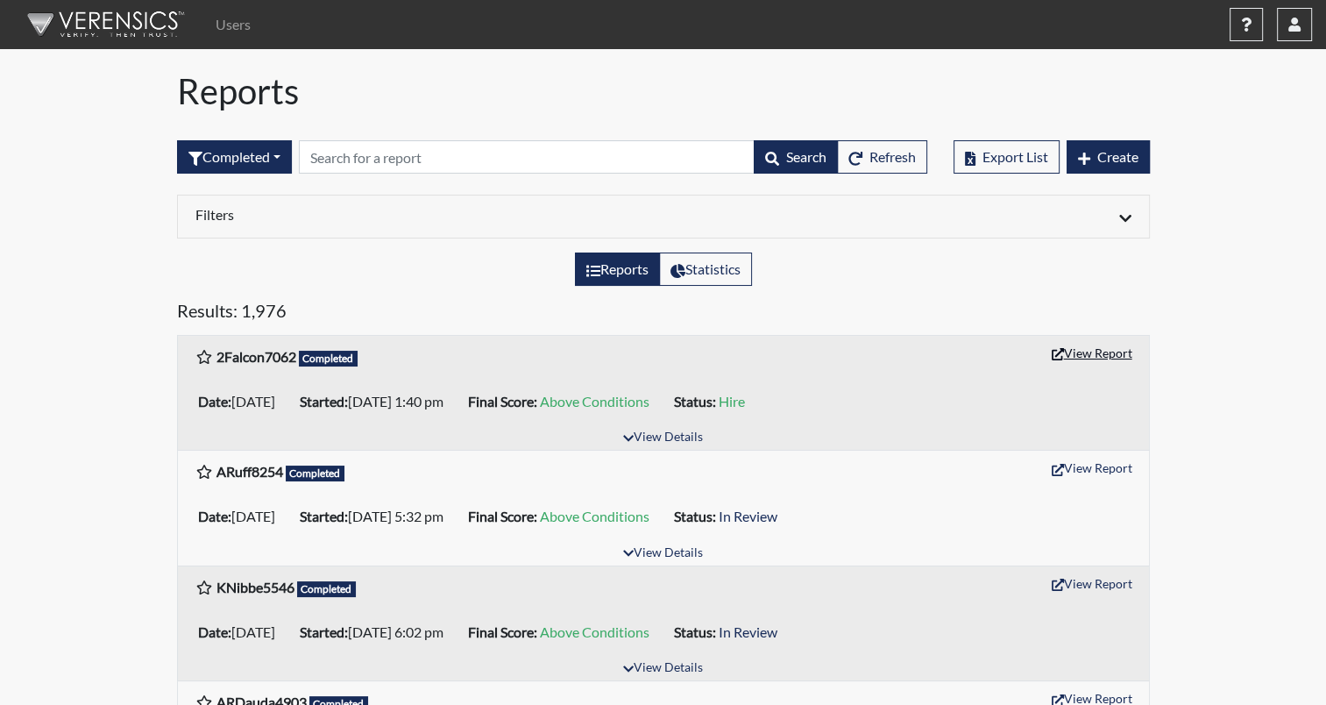
click at [1098, 354] on button "View Report" at bounding box center [1092, 352] width 96 height 27
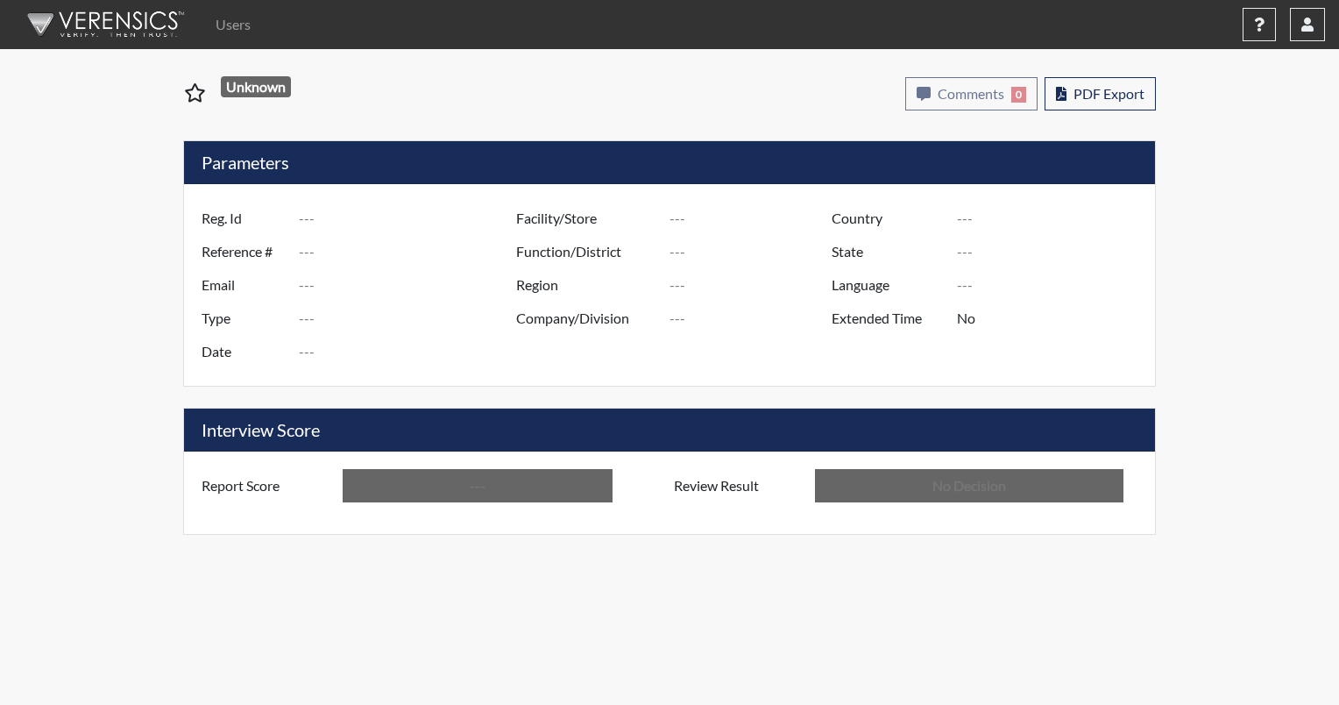
type input "2Falcon7062"
type input "51454"
type input "[EMAIL_ADDRESS][DOMAIN_NAME]"
type input "Corrections Pre-Employment"
type input "[DATE]"
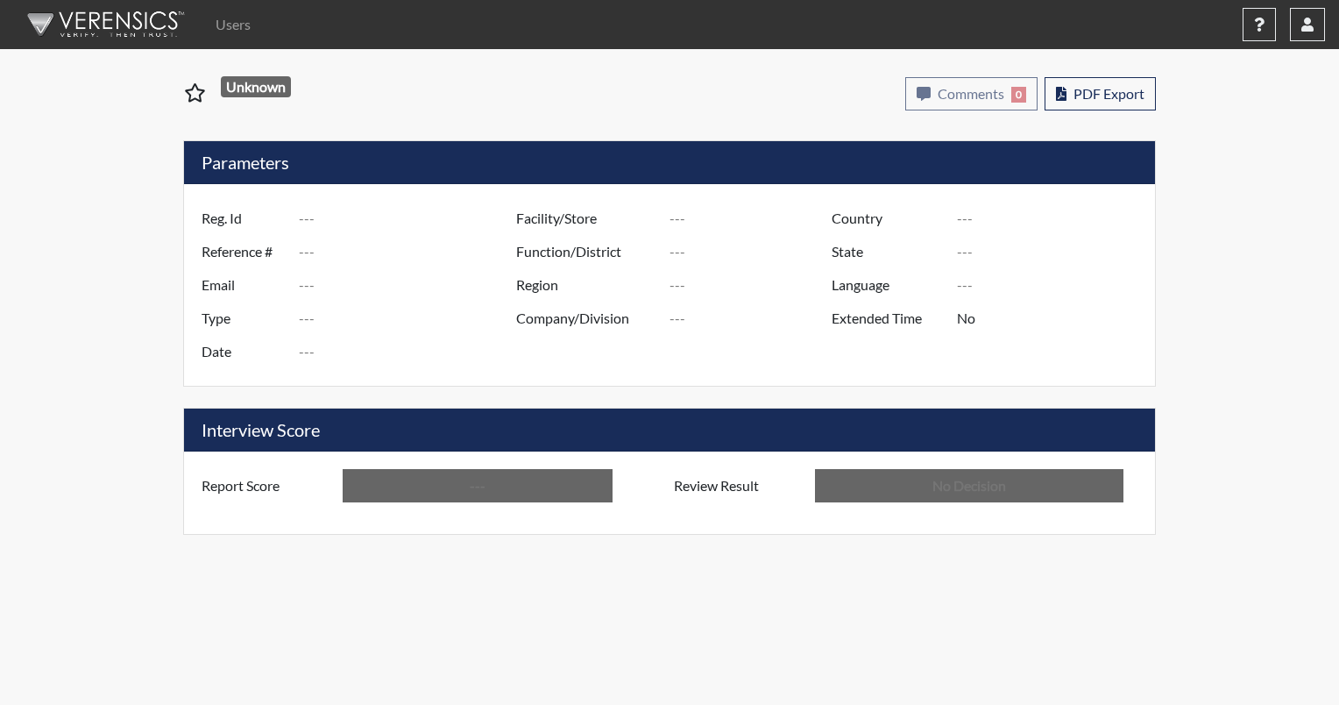
type input "ND [GEOGRAPHIC_DATA]"
type input "NDSP/519"
type input "[GEOGRAPHIC_DATA]"
type input "[US_STATE]"
type input "English"
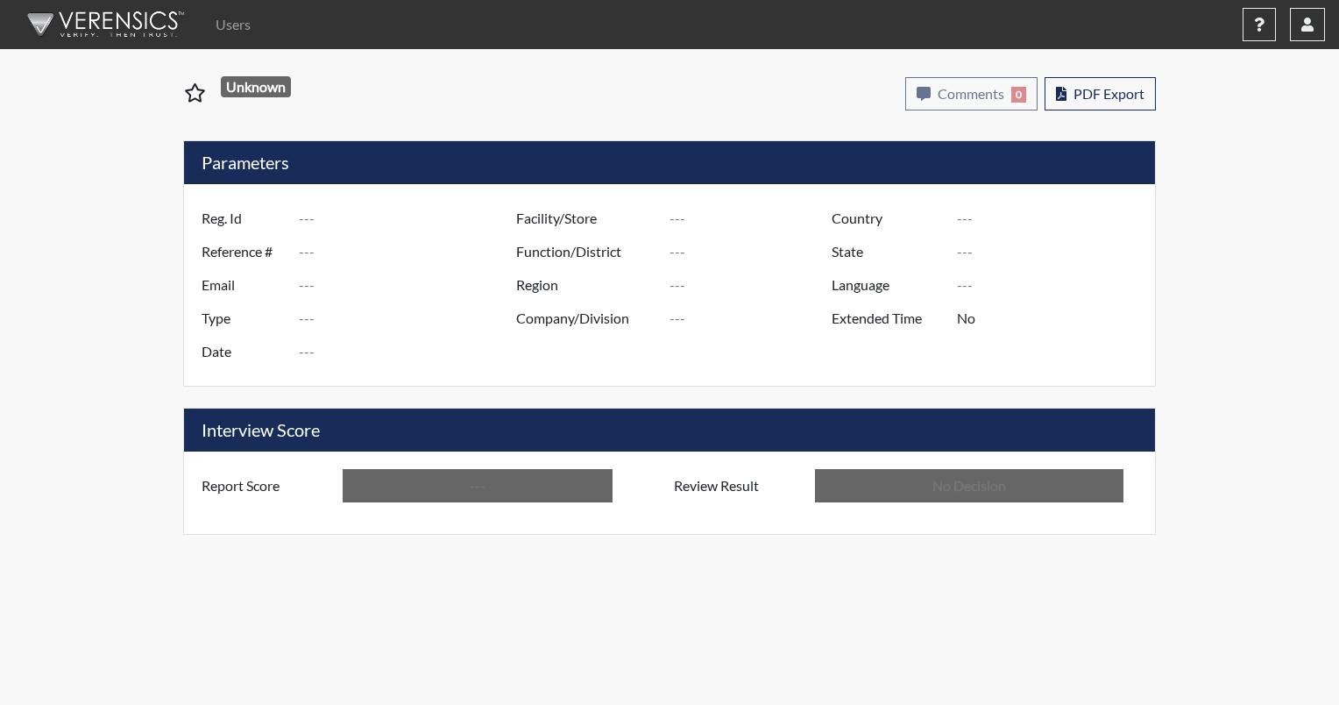
type input "Above Conditions"
type input "Hire"
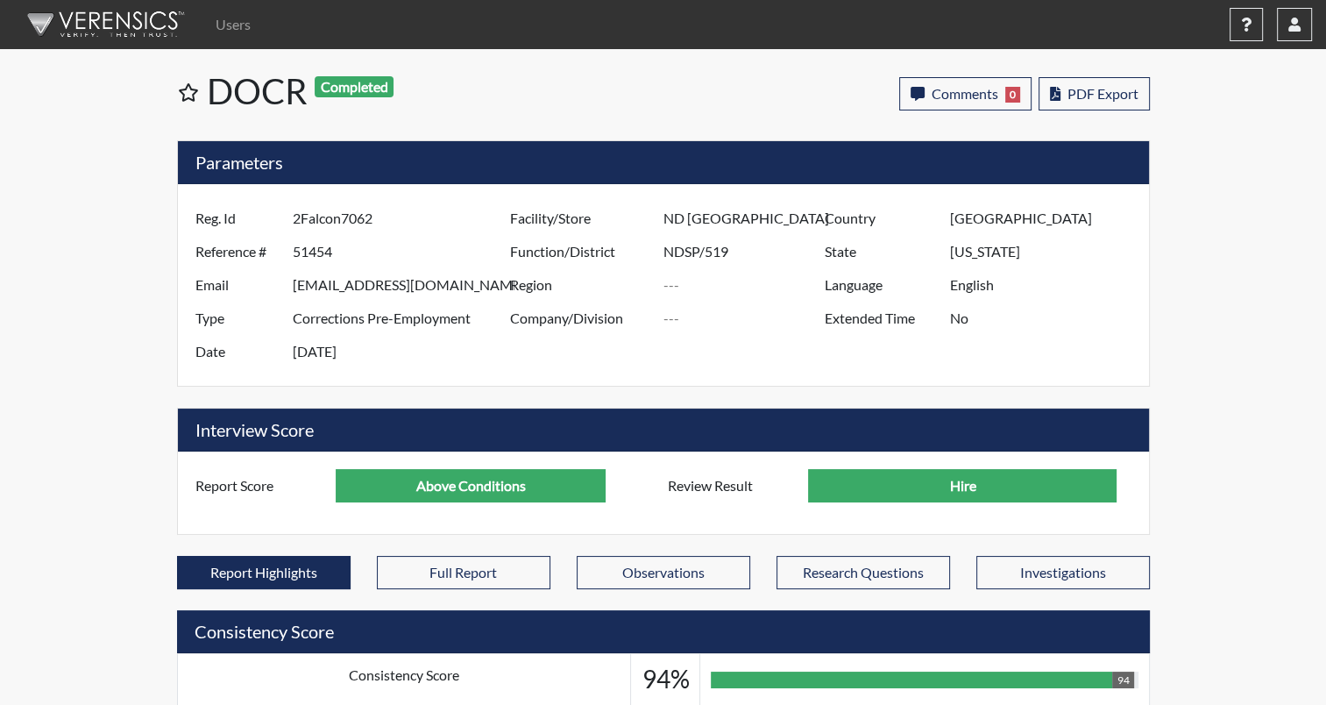
click at [925, 490] on input "Hire" at bounding box center [962, 485] width 308 height 33
click at [124, 26] on img at bounding box center [103, 24] width 202 height 53
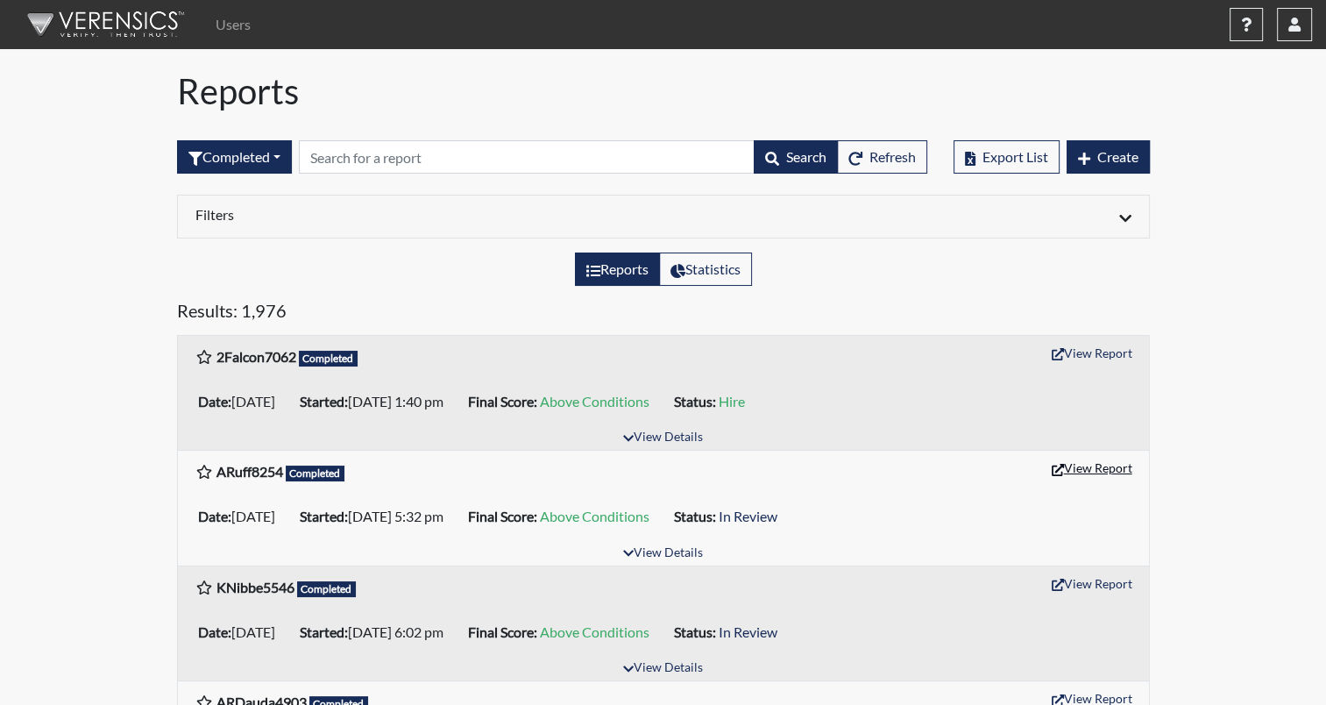
click at [1080, 470] on button "View Report" at bounding box center [1092, 467] width 96 height 27
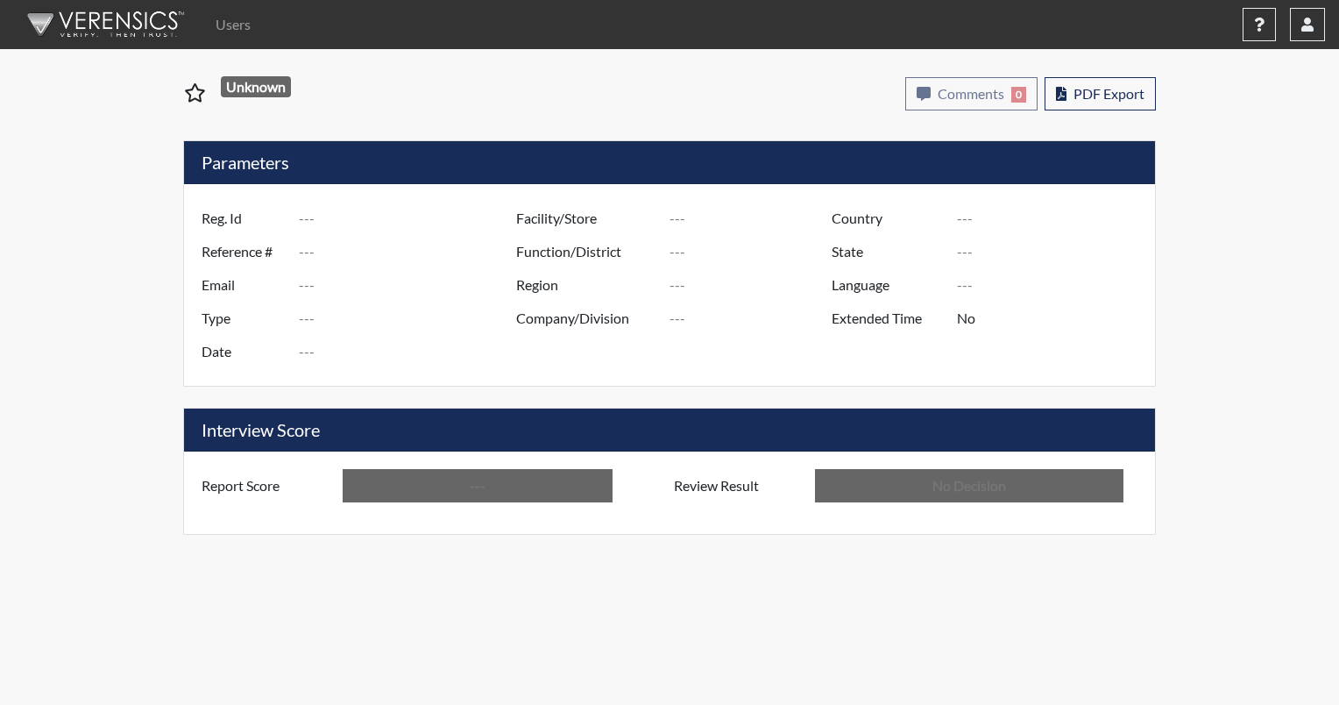
type input "ARuff8254"
type input "51405"
type input "[PERSON_NAME][EMAIL_ADDRESS][PERSON_NAME][DOMAIN_NAME]"
type input "Corrections Pre-Employment"
type input "[DATE]"
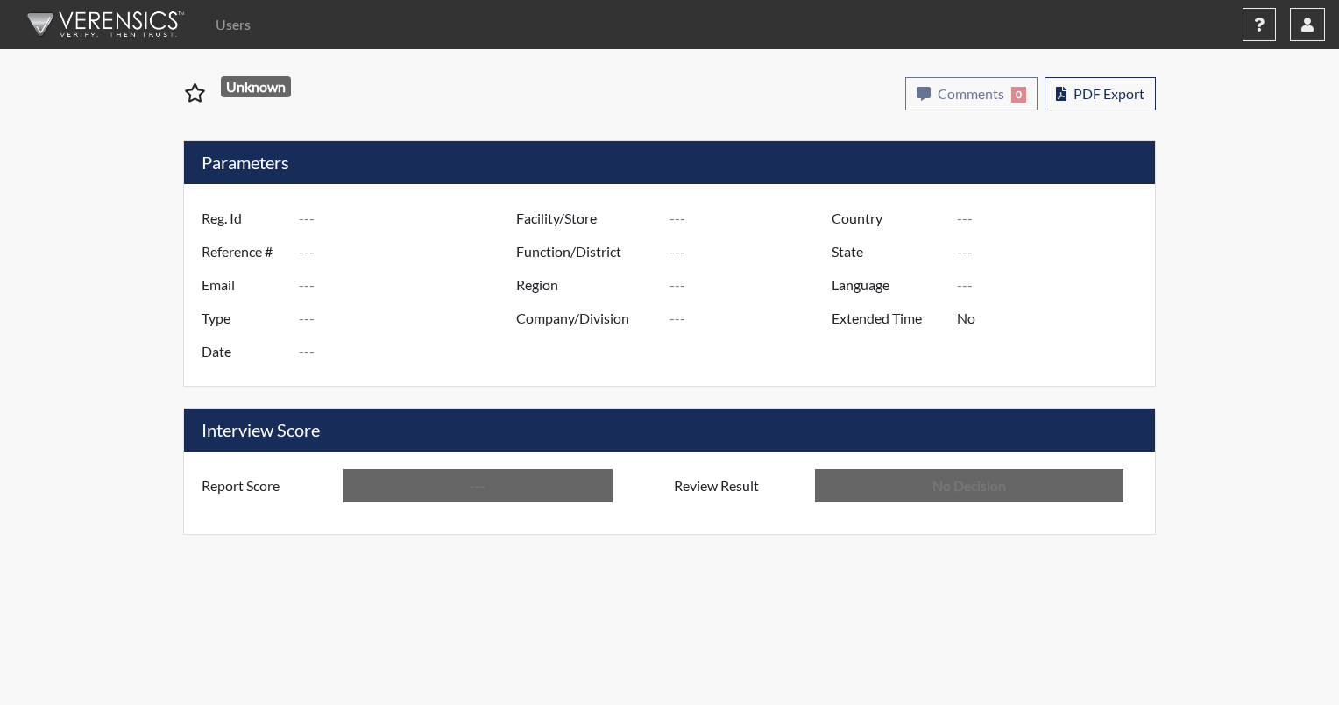
type input "[PERSON_NAME][GEOGRAPHIC_DATA]"
type input "JRCC/518"
type input "[GEOGRAPHIC_DATA]"
type input "[US_STATE]"
type input "English"
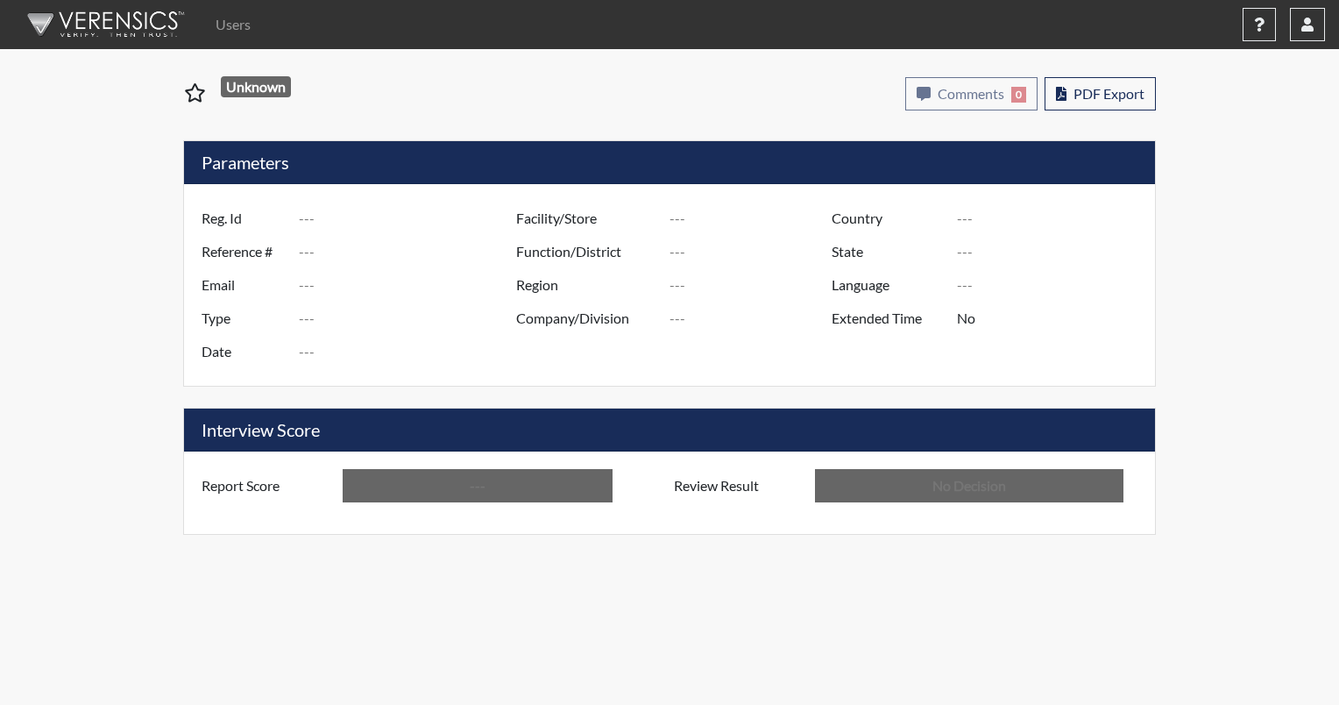
type input "Above Conditions"
type input "In Review"
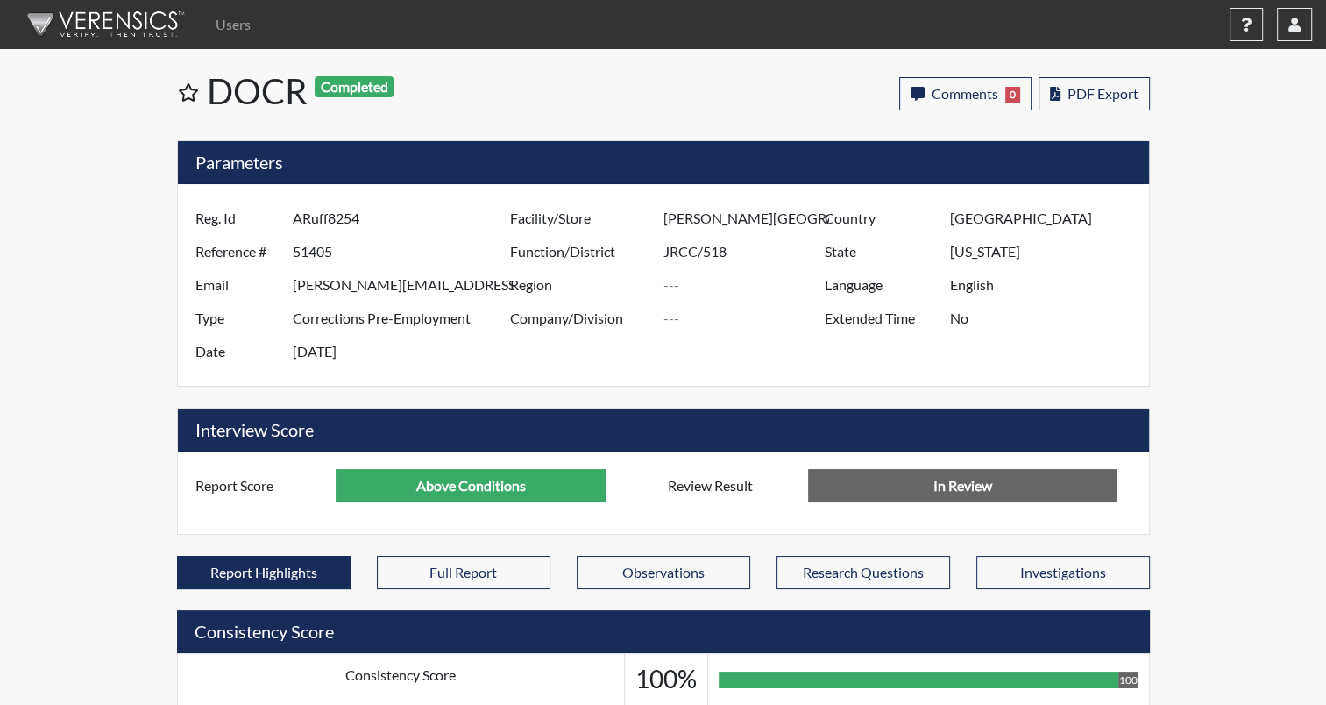
click at [122, 23] on img at bounding box center [103, 24] width 202 height 53
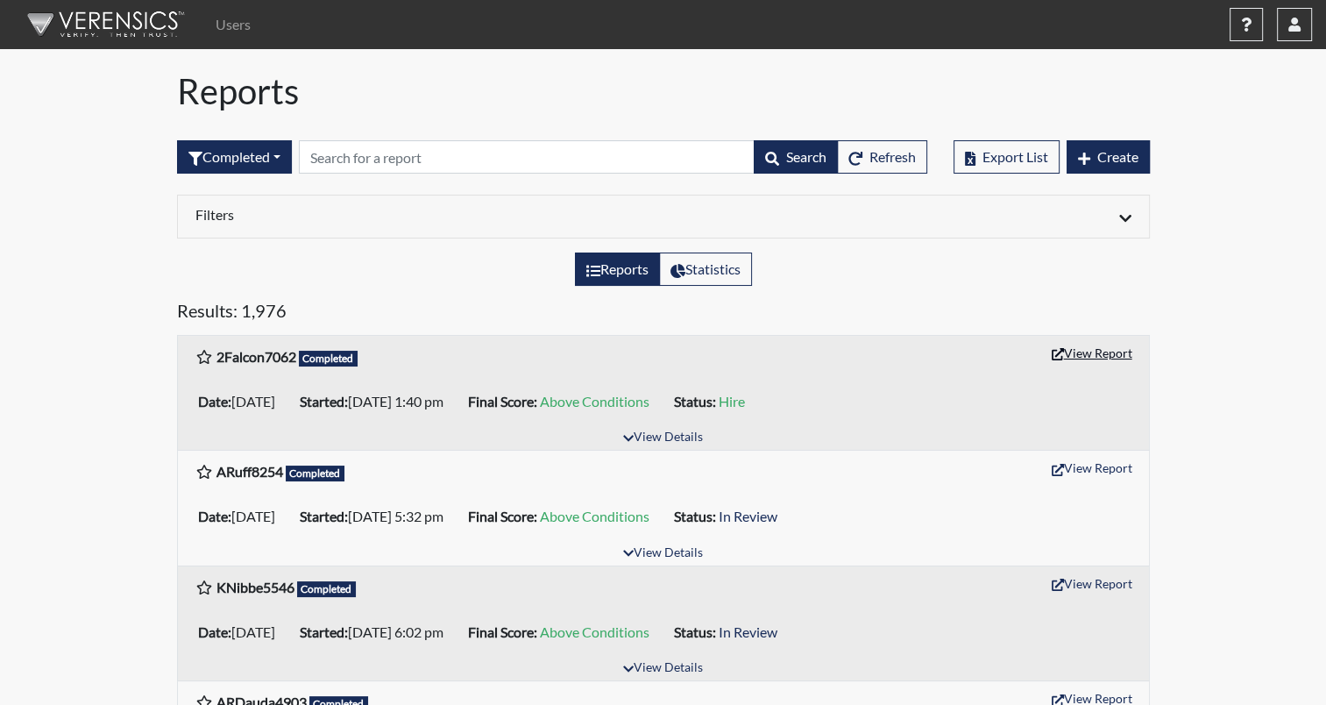
click at [1099, 353] on button "View Report" at bounding box center [1092, 352] width 96 height 27
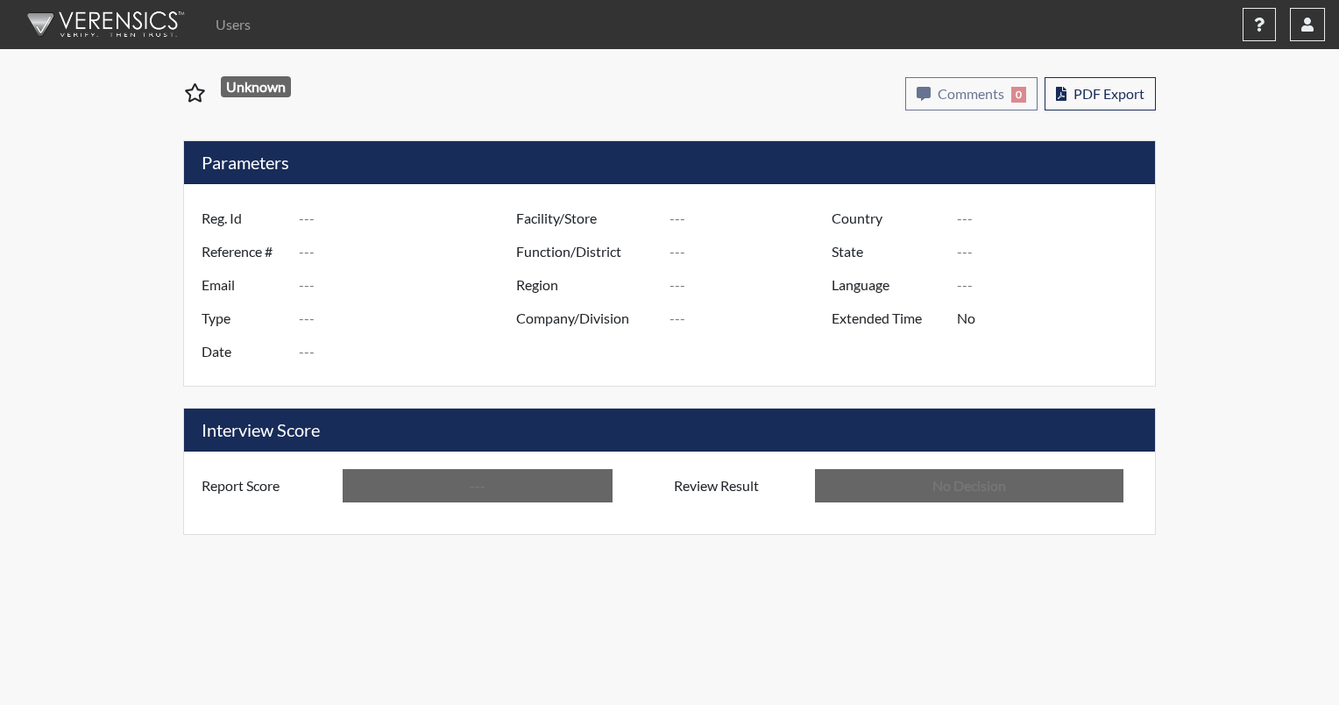
type input "2Falcon7062"
type input "51454"
type input "[EMAIL_ADDRESS][DOMAIN_NAME]"
type input "Corrections Pre-Employment"
type input "[DATE]"
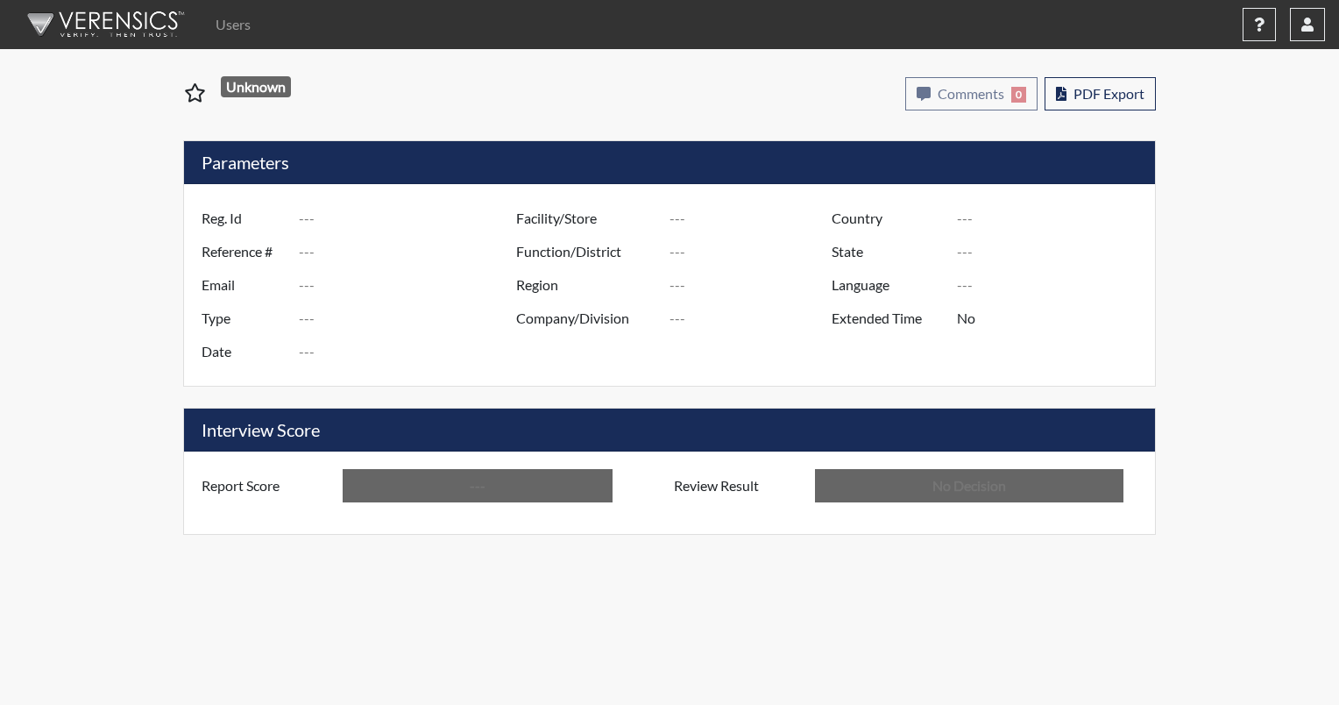
type input "ND [GEOGRAPHIC_DATA]"
type input "NDSP/519"
type input "[GEOGRAPHIC_DATA]"
type input "[US_STATE]"
type input "English"
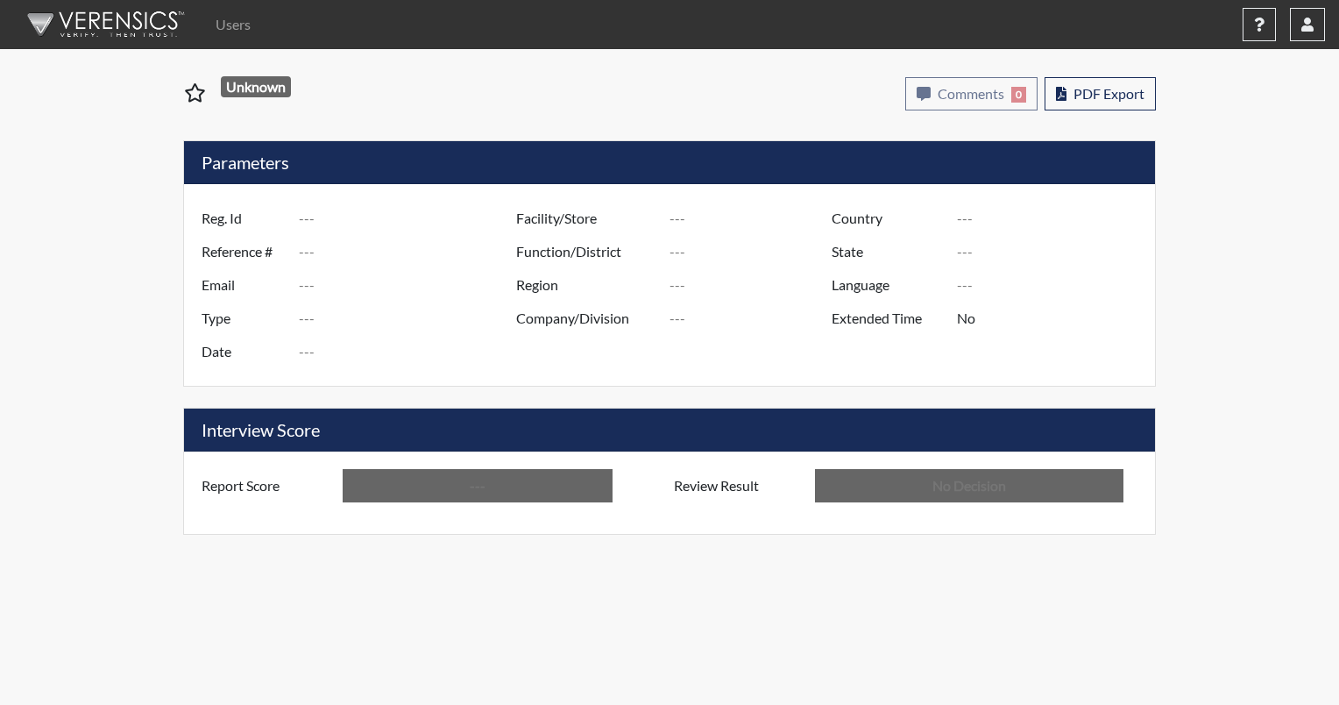
type input "Above Conditions"
type input "Hire"
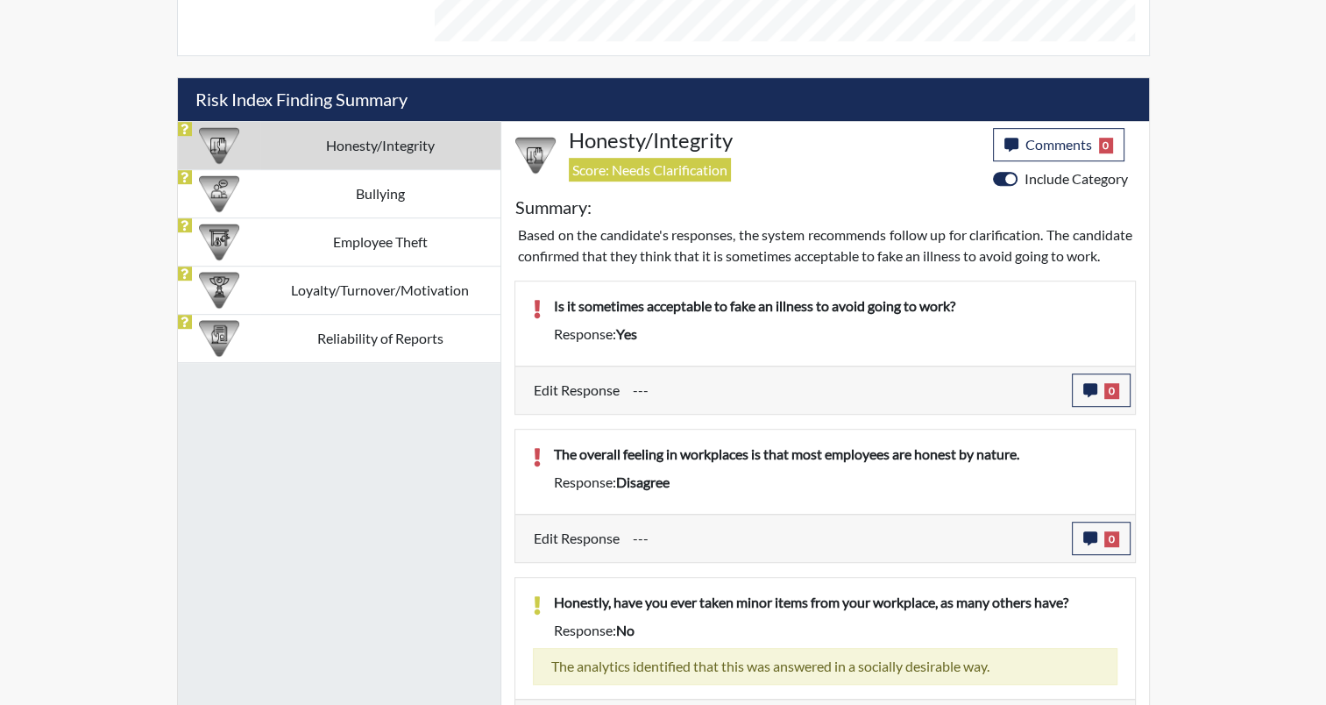
scroll to position [915, 0]
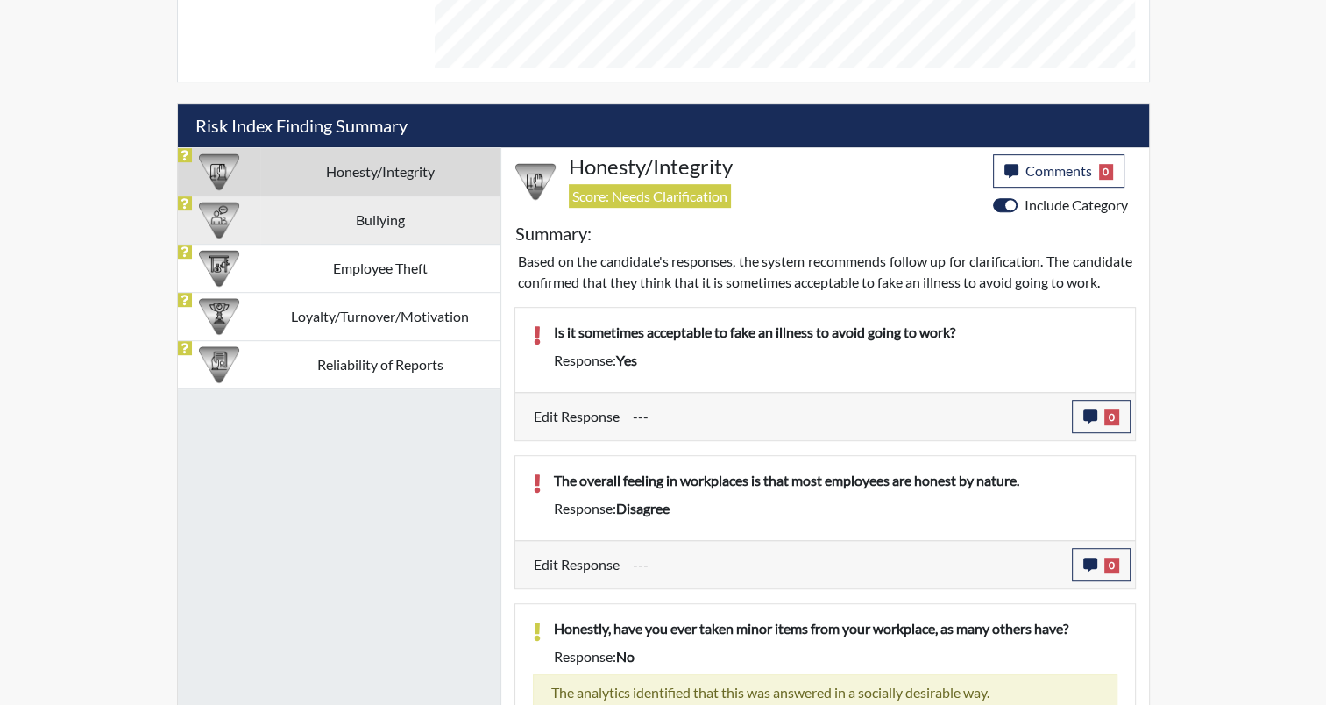
click at [383, 221] on td "Bullying" at bounding box center [380, 219] width 240 height 48
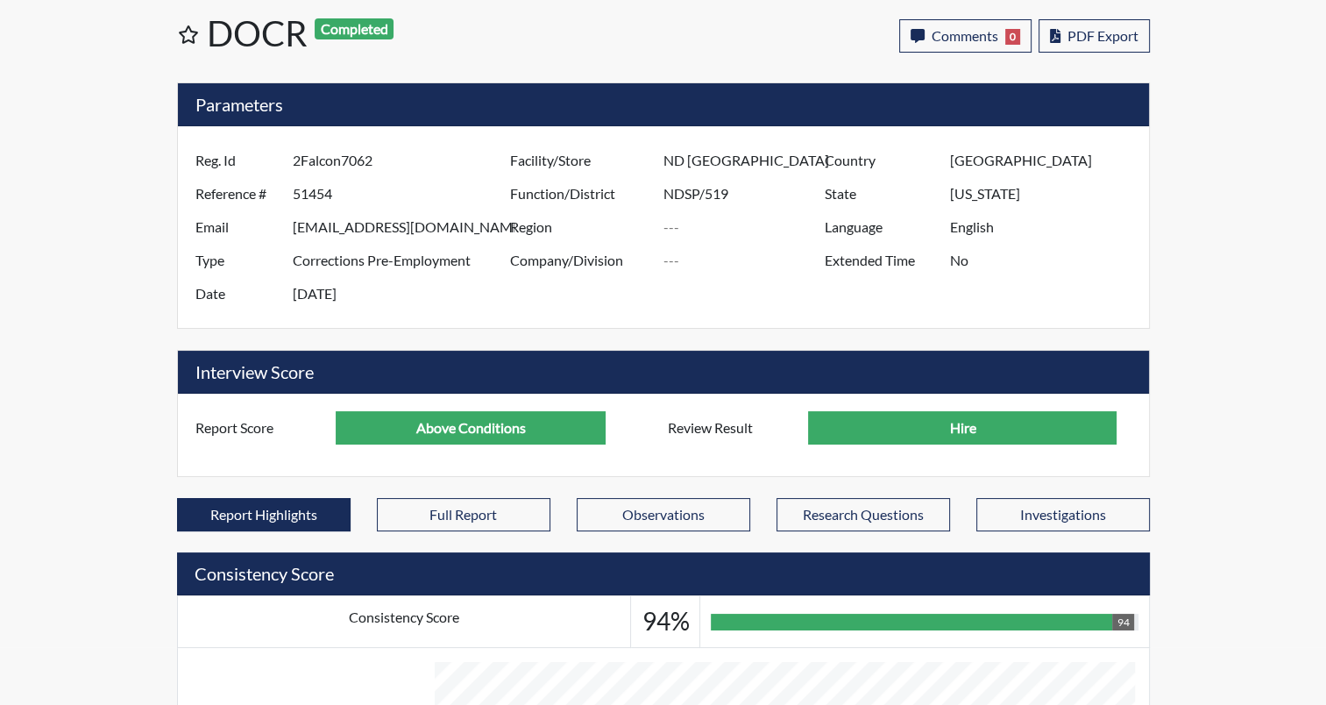
scroll to position [0, 0]
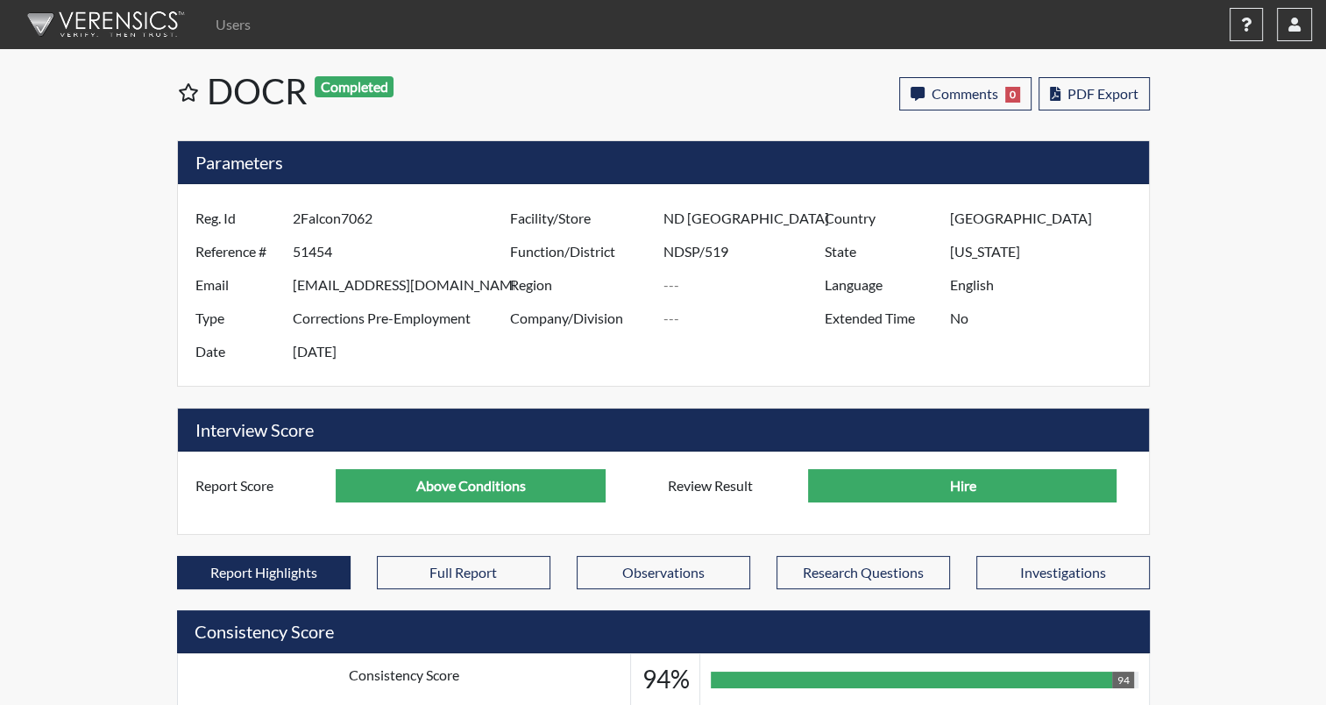
click at [141, 31] on img at bounding box center [103, 24] width 202 height 53
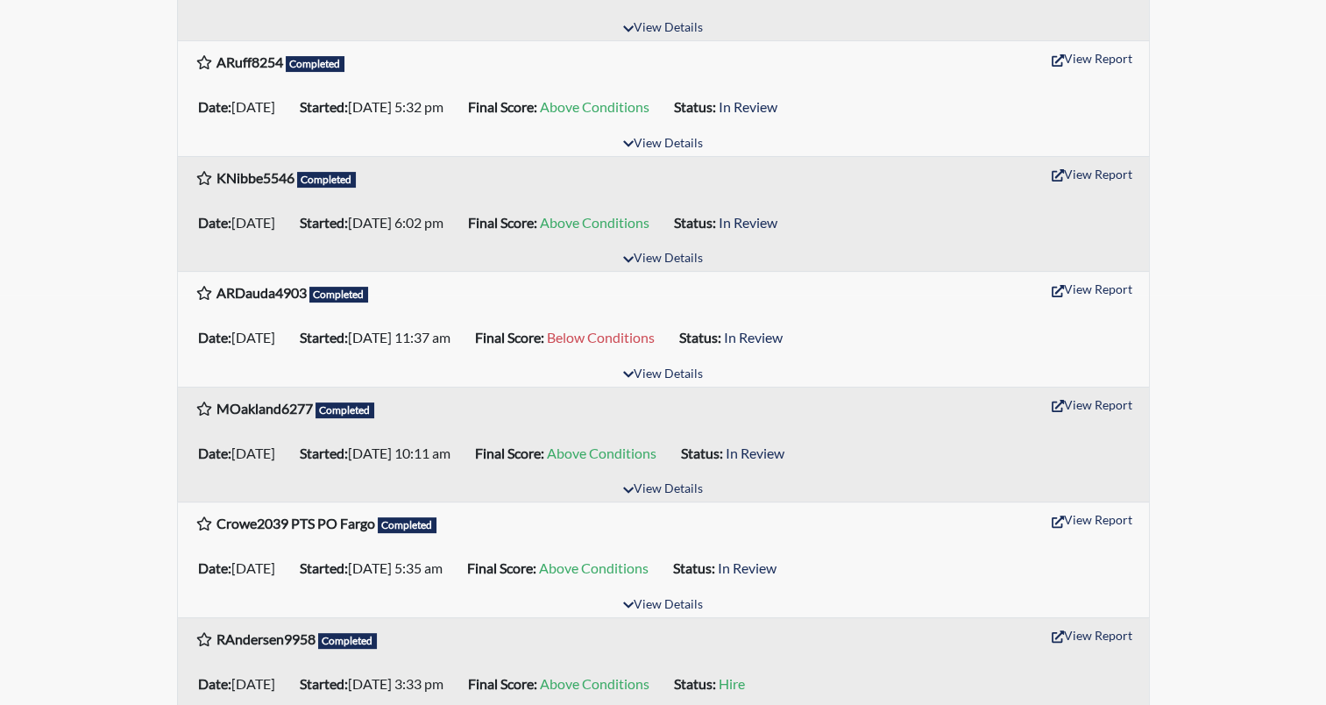
scroll to position [438, 0]
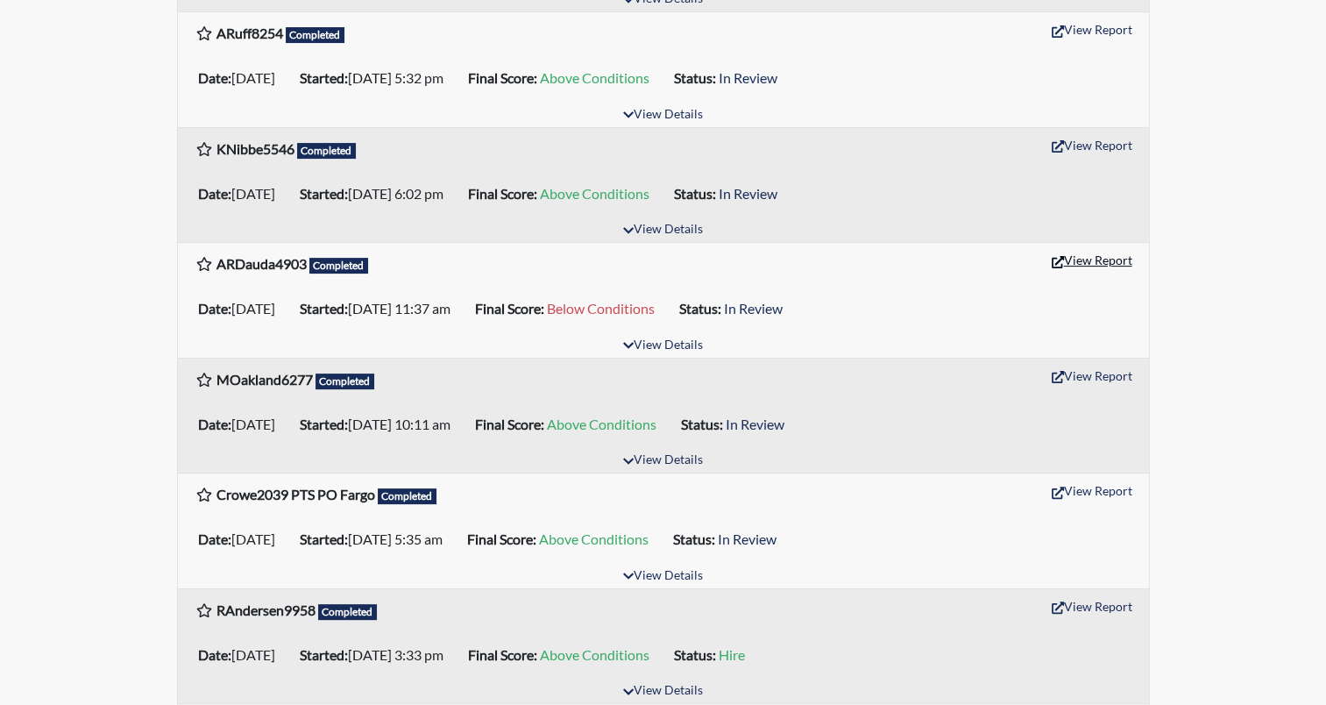
click at [1116, 257] on button "View Report" at bounding box center [1092, 259] width 96 height 27
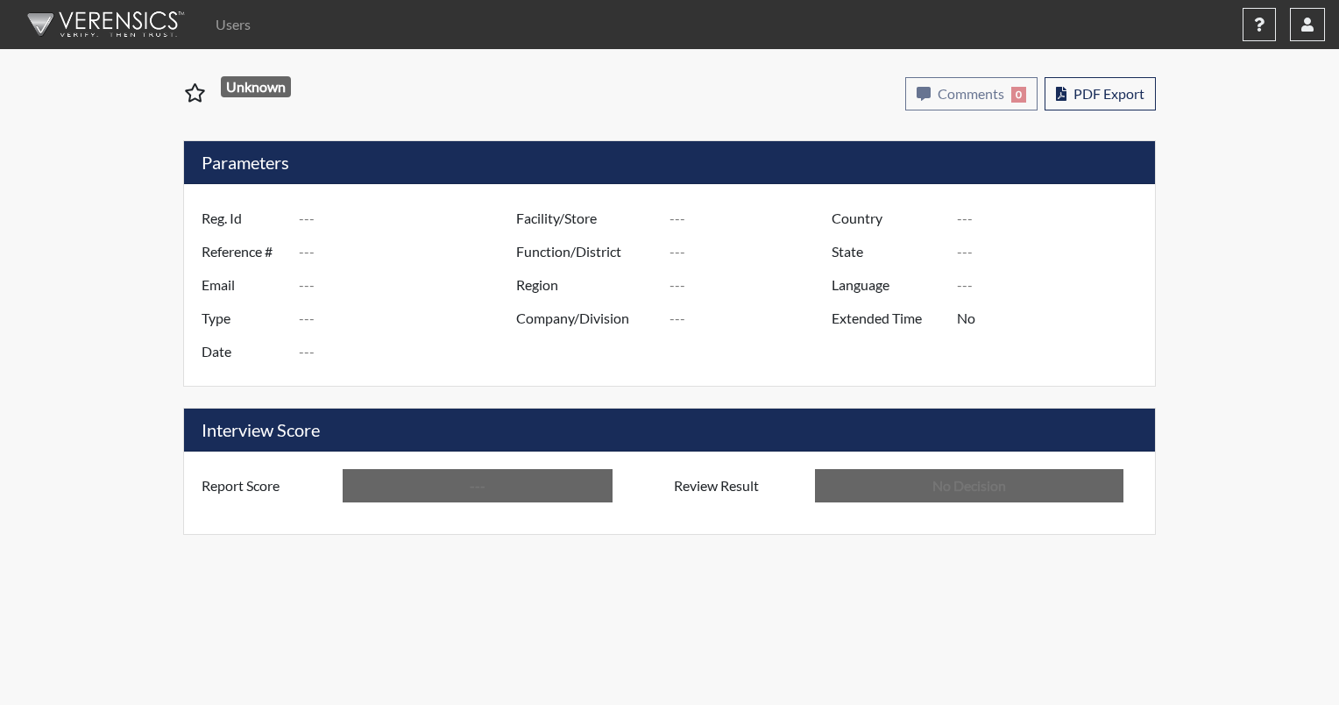
type input "ARDauda4903"
type input "51415"
type input "[EMAIL_ADDRESS][DOMAIN_NAME]"
type input "Corrections Pre-Employment"
type input "[DATE]"
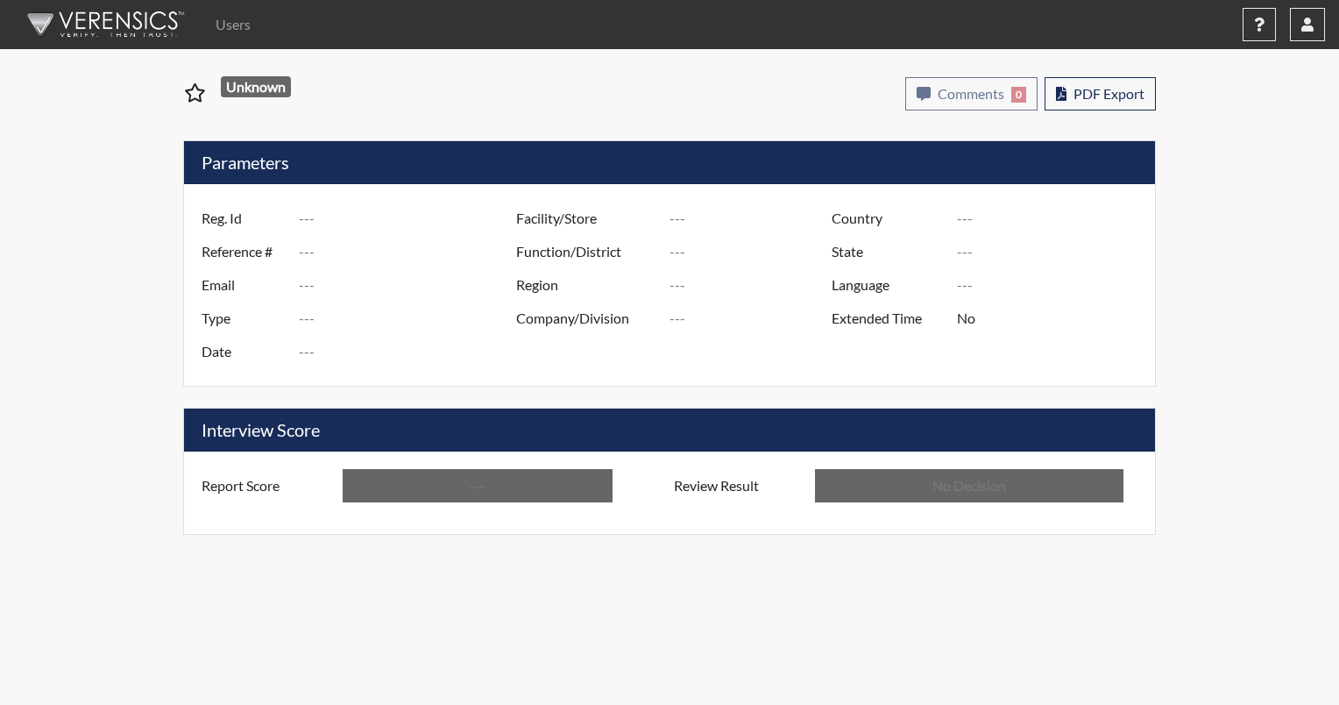
type input "[PERSON_NAME][GEOGRAPHIC_DATA]"
type input "JRCC/518"
type input "[GEOGRAPHIC_DATA]"
type input "[US_STATE]"
type input "English"
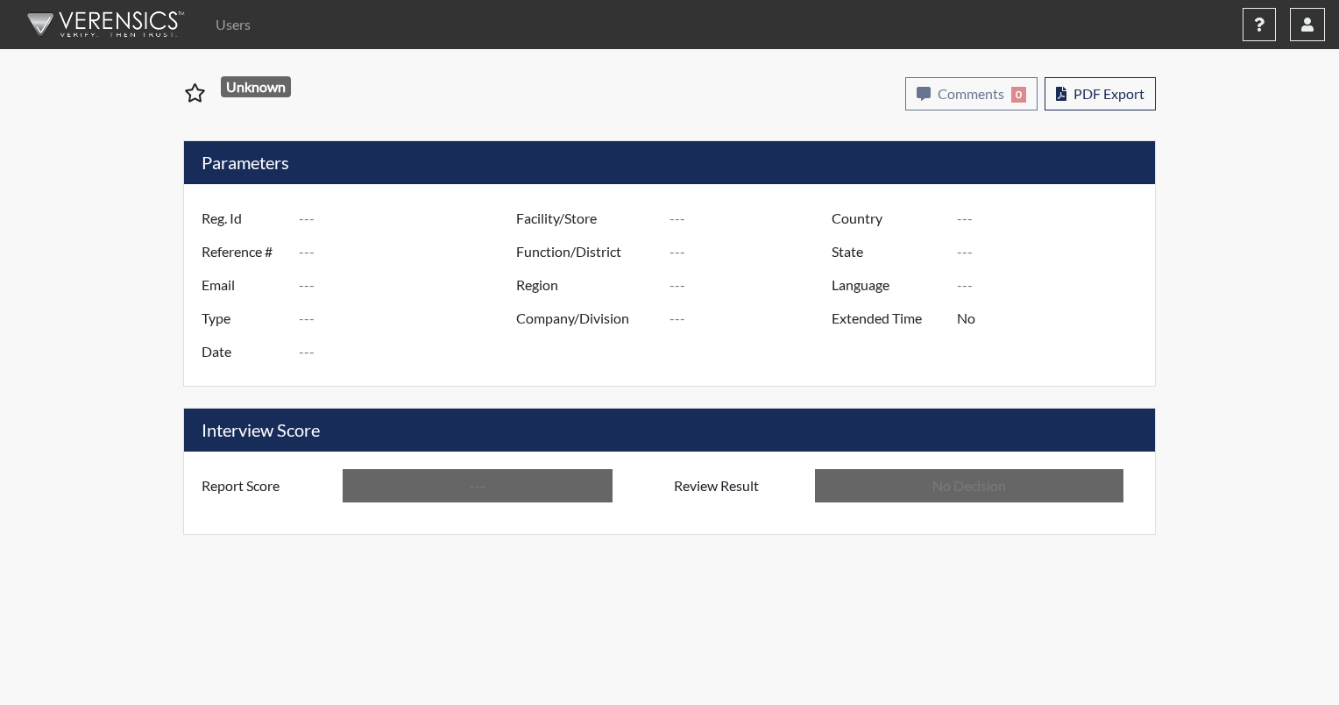
type input "Below Conditions"
type input "In Review"
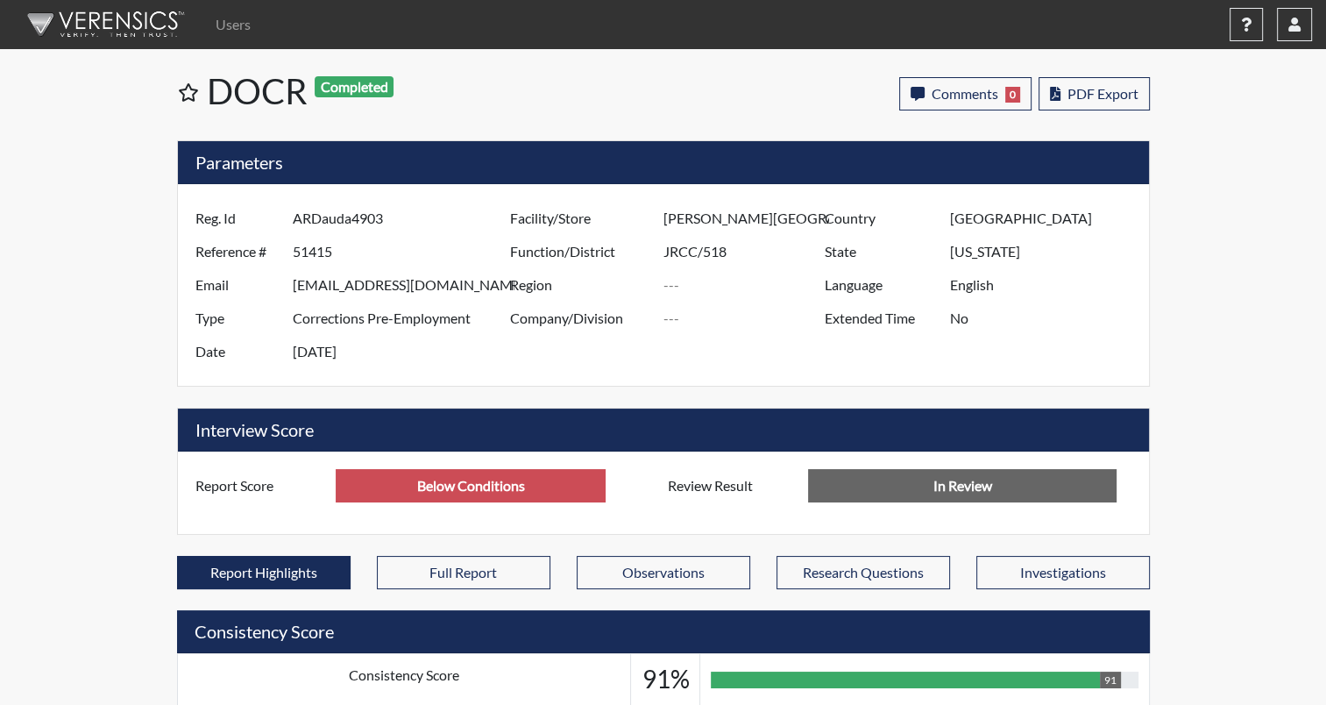
click at [105, 20] on img at bounding box center [103, 24] width 202 height 53
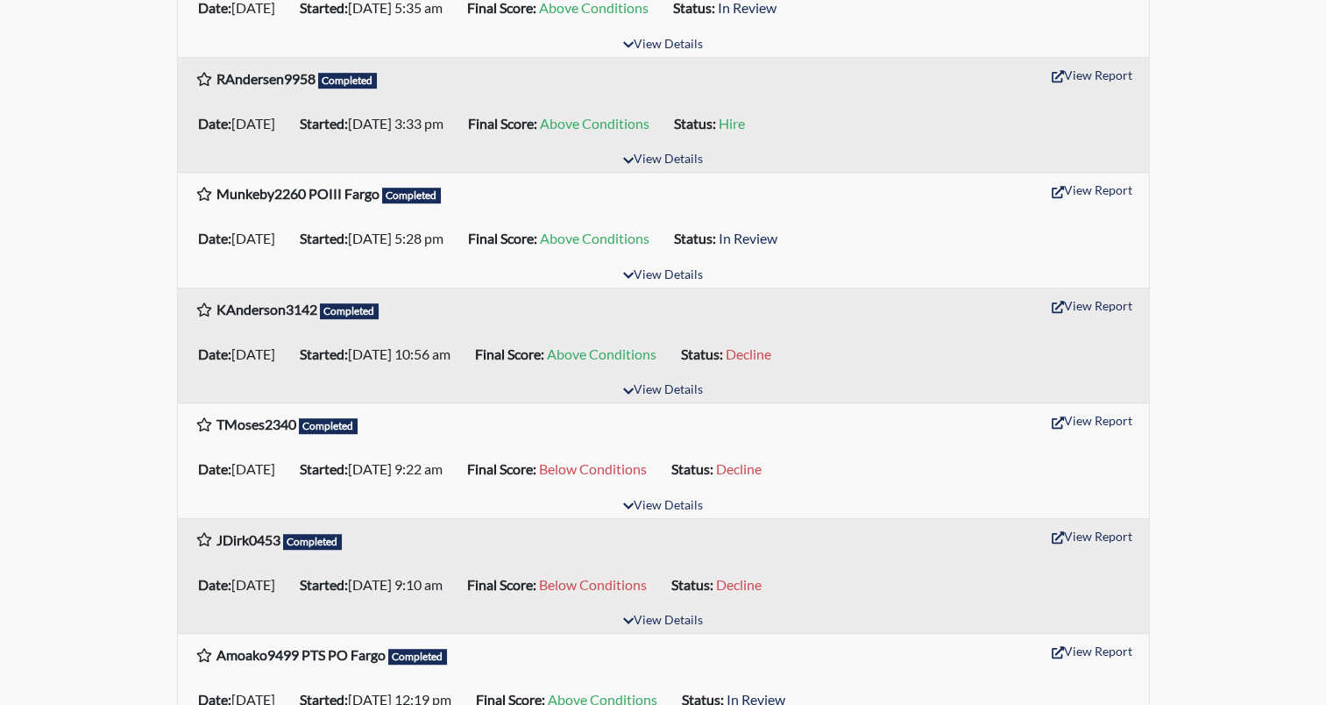
scroll to position [1052, 0]
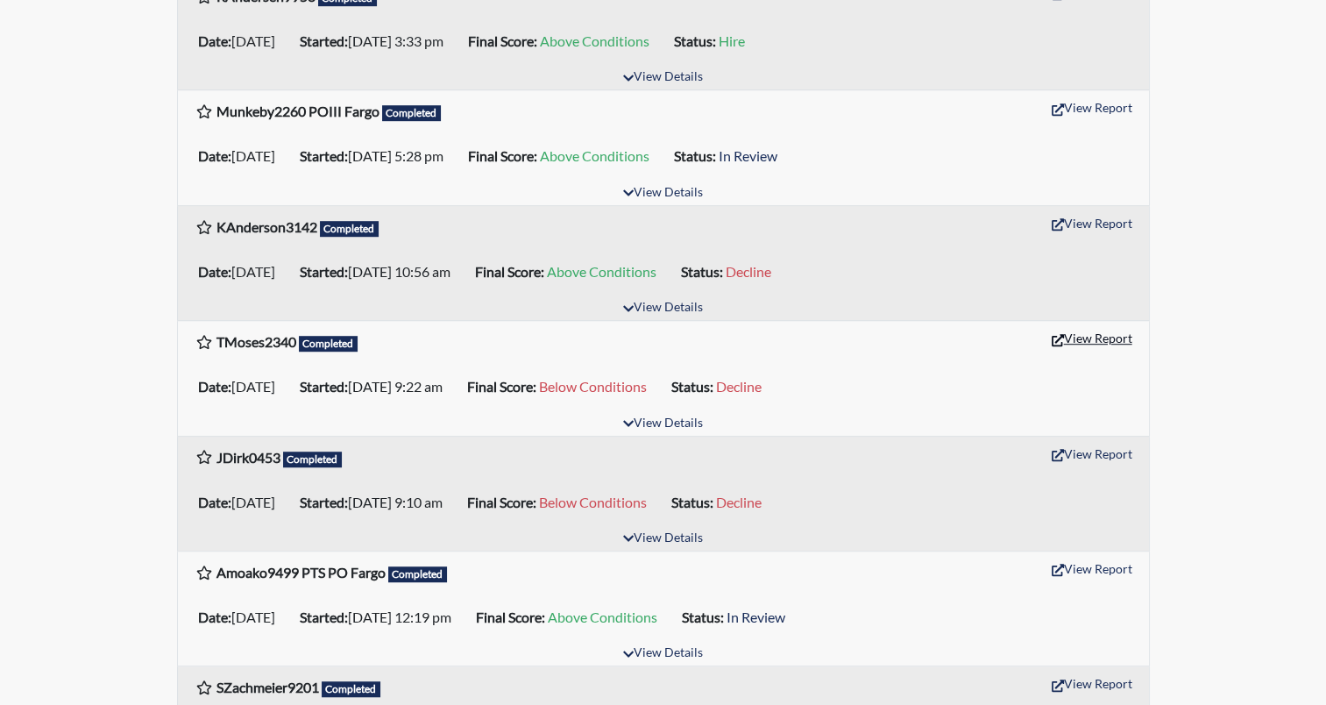
click at [1110, 332] on button "View Report" at bounding box center [1092, 337] width 96 height 27
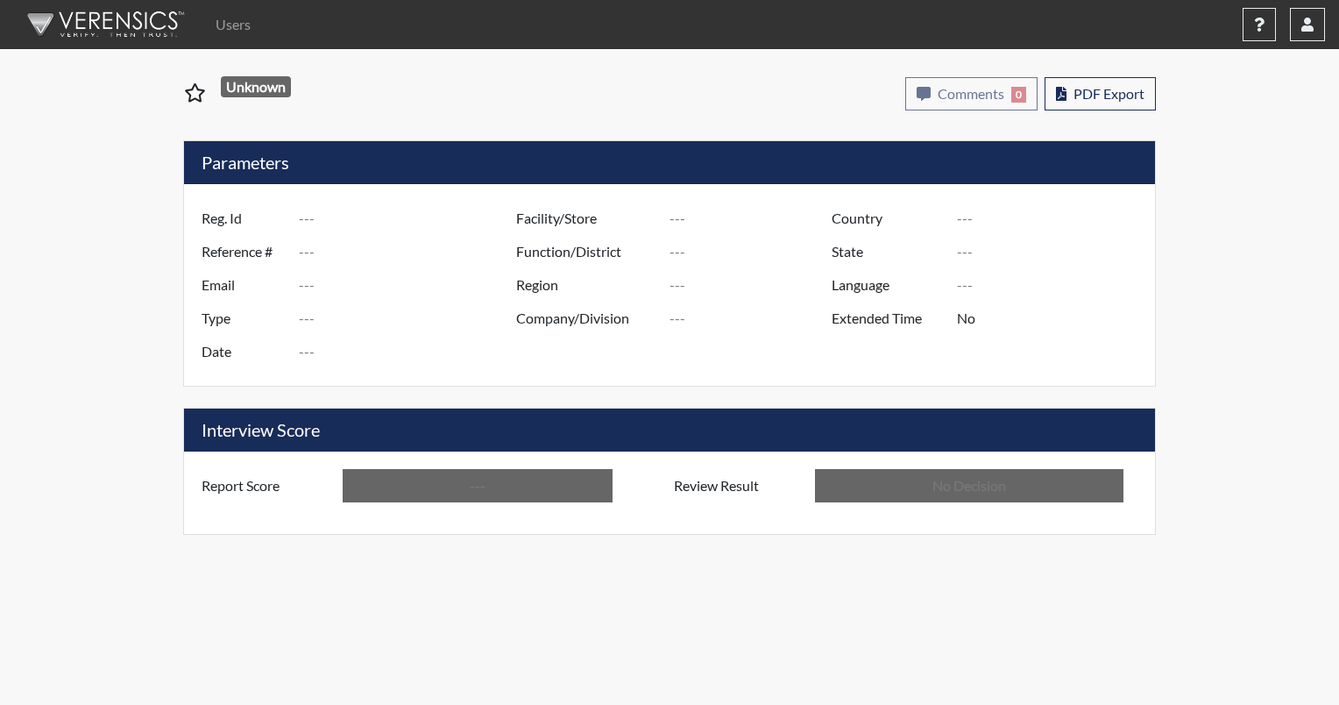
type input "TMoses2340"
type input "51325"
type input "[EMAIL_ADDRESS][DOMAIN_NAME]"
type input "Corrections Pre-Employment"
type input "[DATE]"
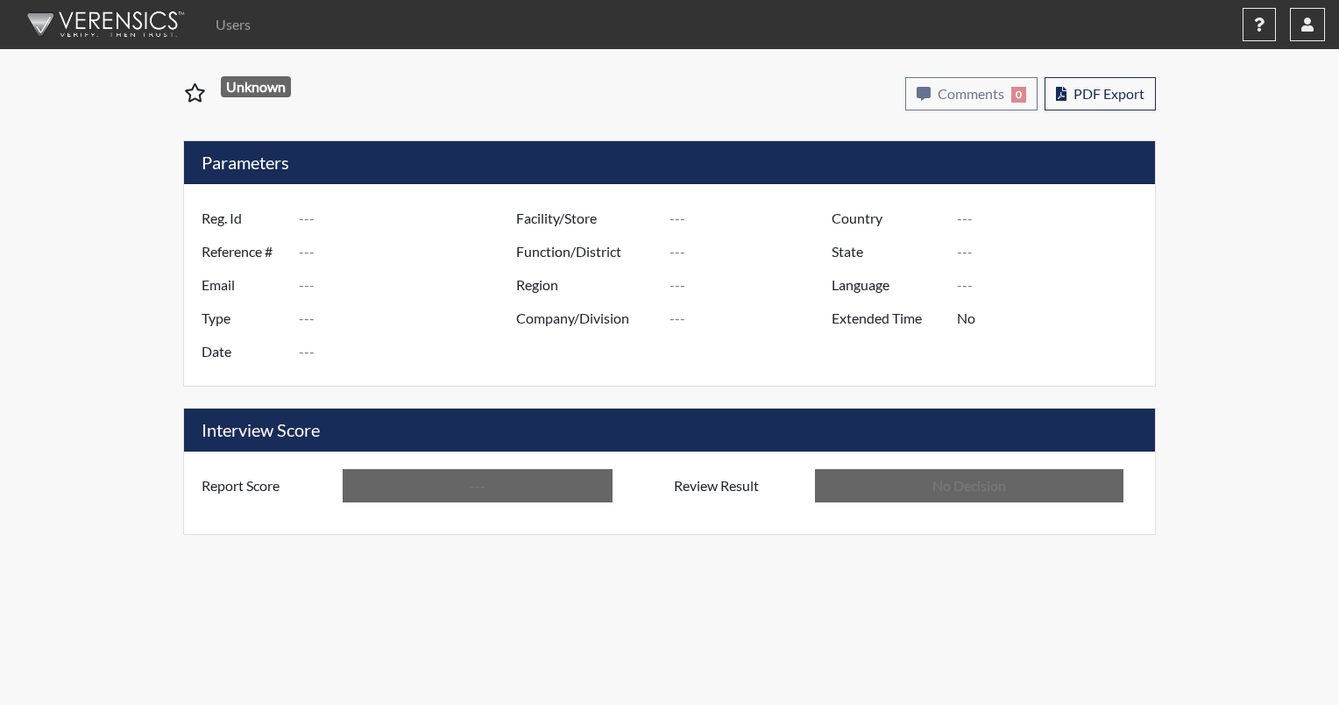
type input "[PERSON_NAME][GEOGRAPHIC_DATA]"
type input "JRCC/518"
type input "[GEOGRAPHIC_DATA]"
type input "[US_STATE]"
type input "English"
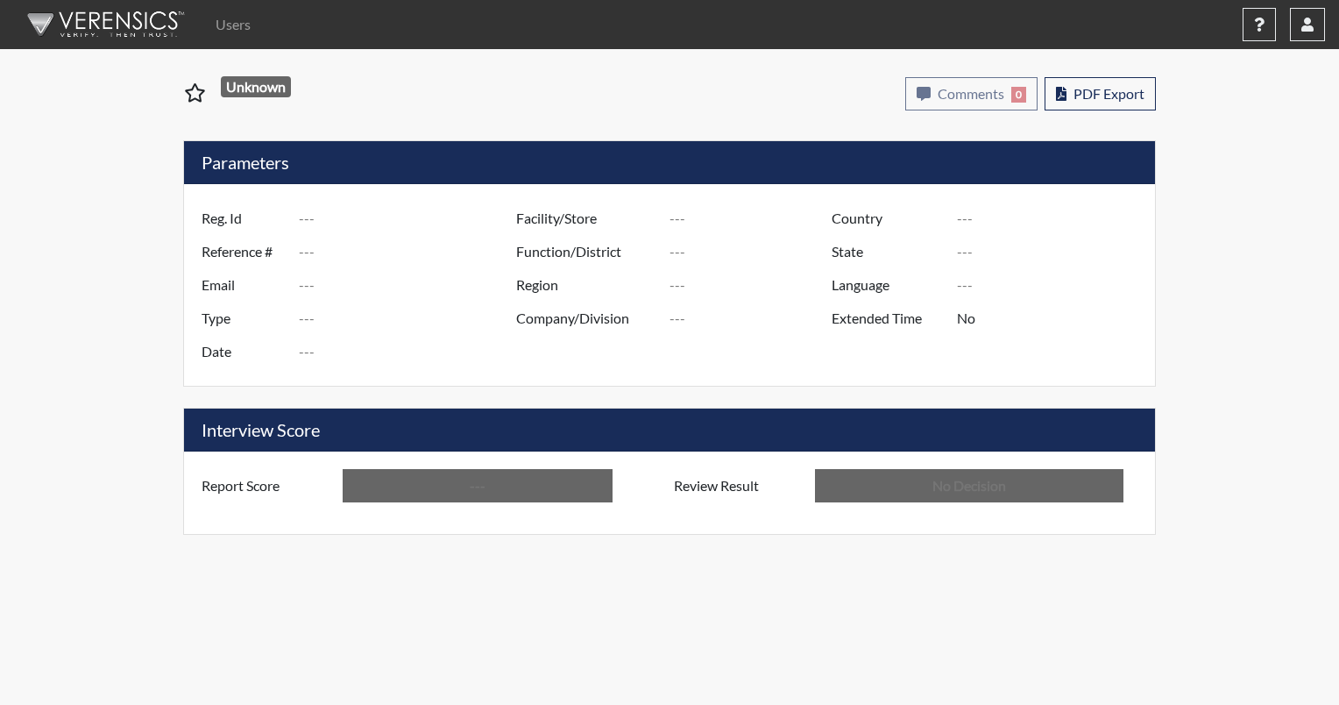
type input "Below Conditions"
type input "Decline"
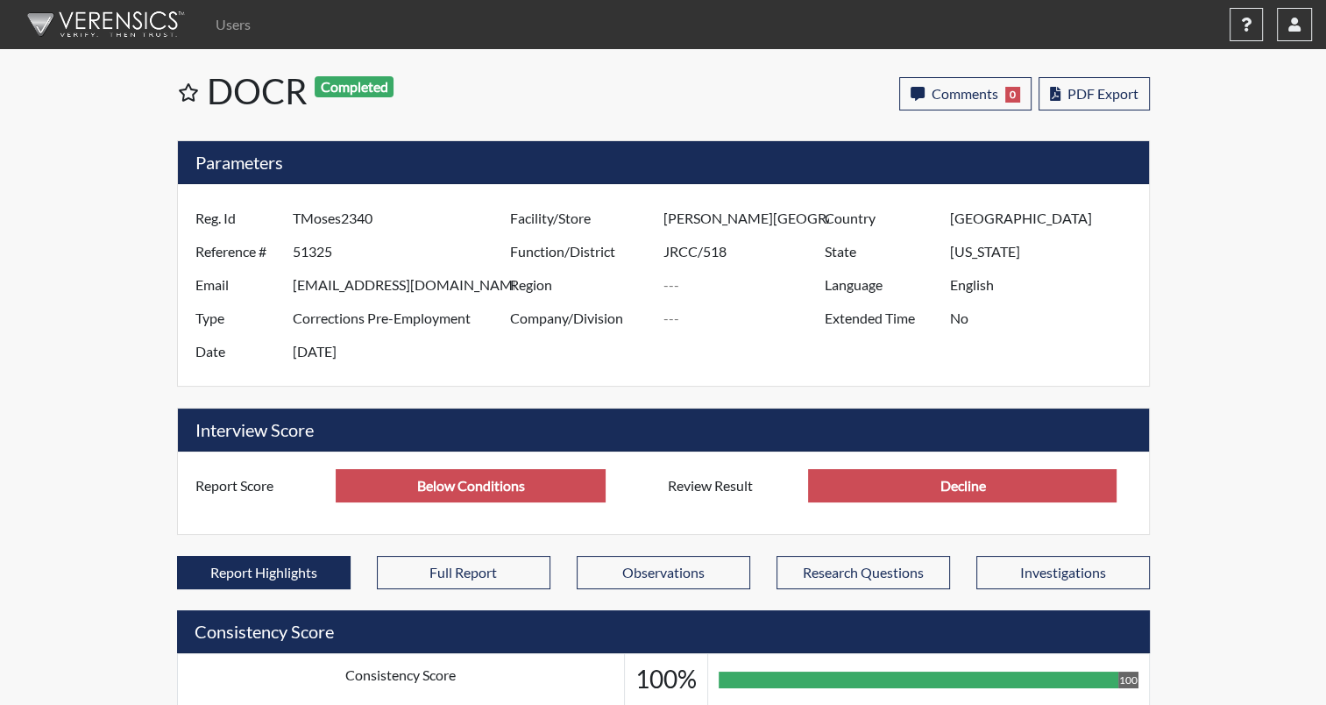
click at [95, 25] on img at bounding box center [103, 24] width 202 height 53
